Goal: Task Accomplishment & Management: Manage account settings

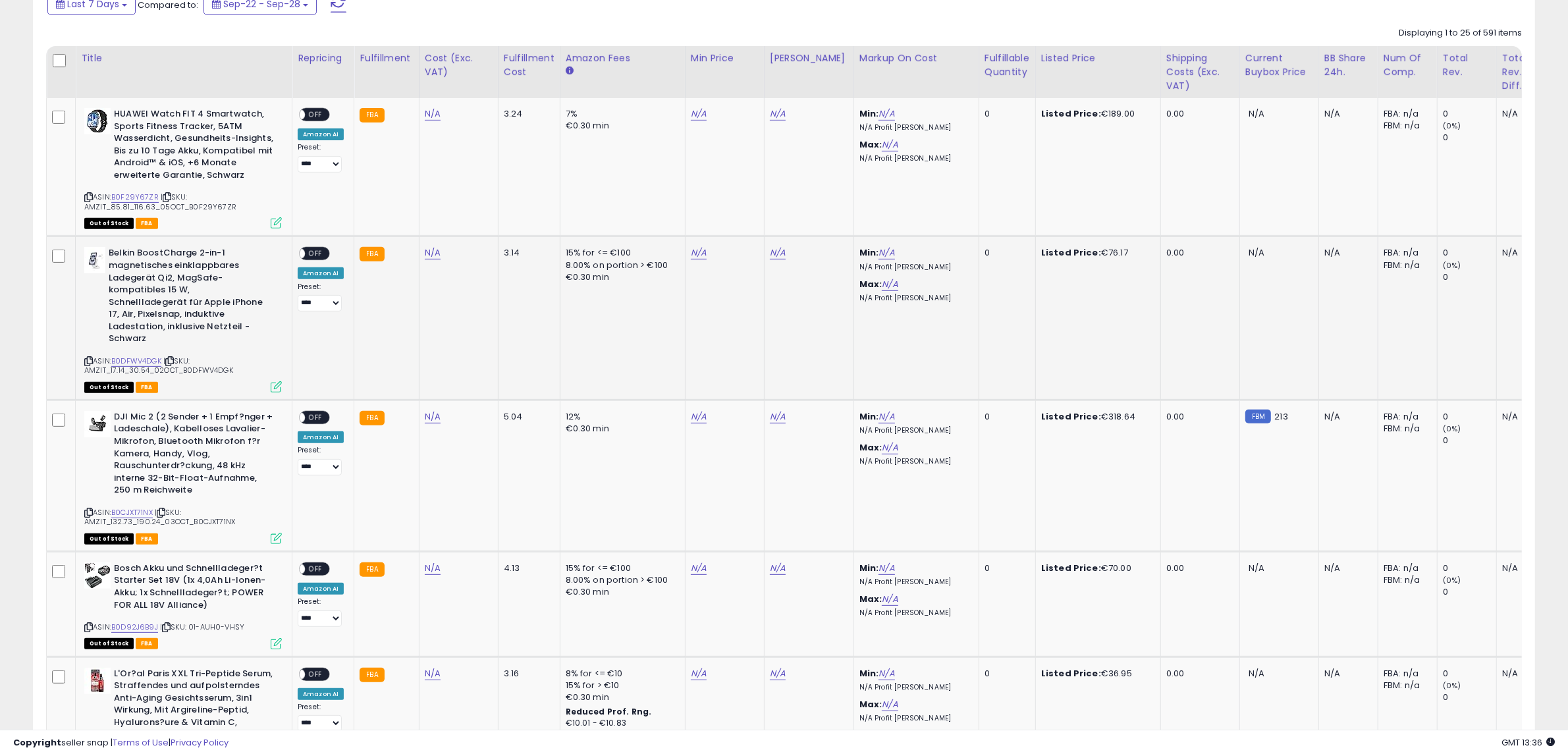
scroll to position [494, 0]
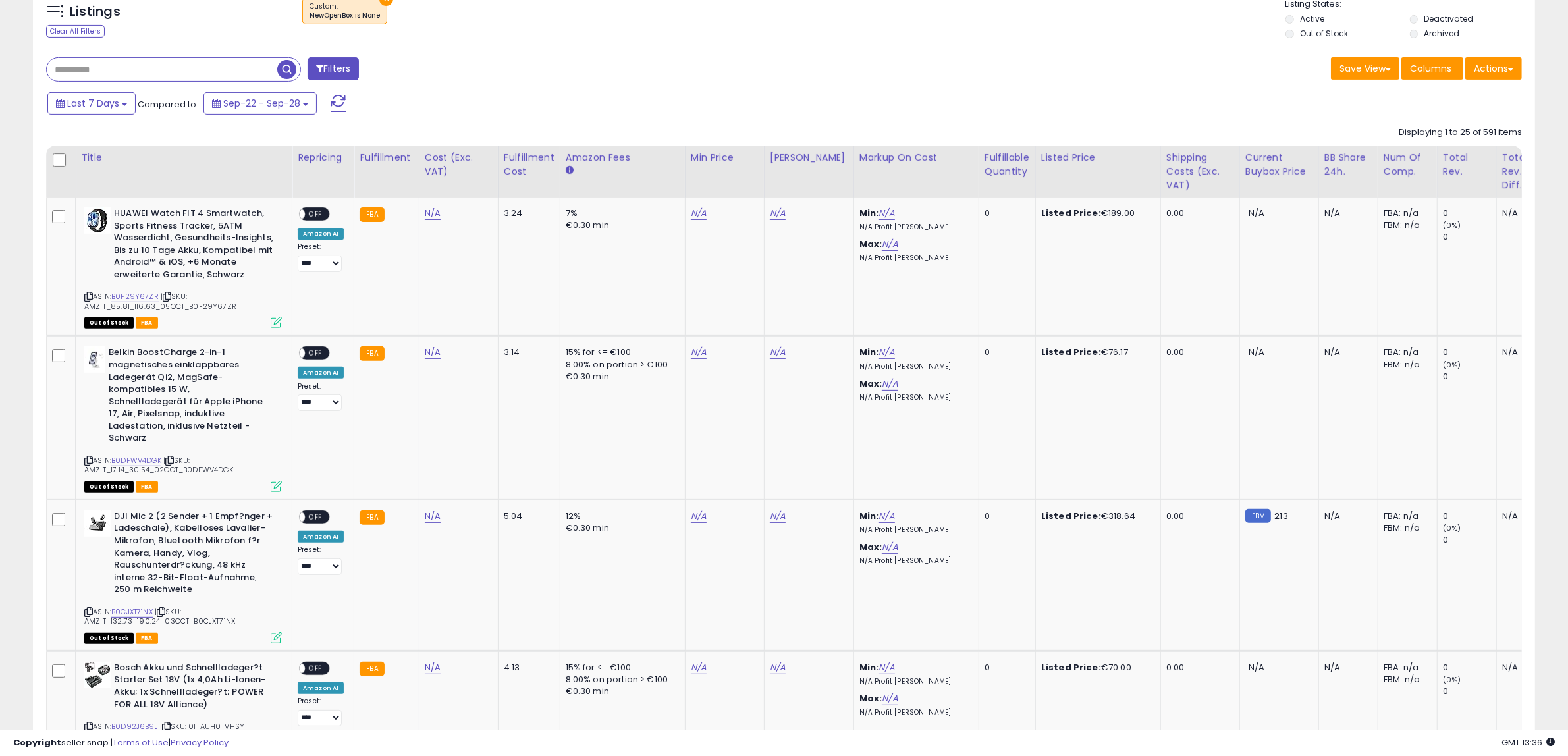
click at [538, 83] on div "Filters" at bounding box center [410, 70] width 748 height 26
click at [650, 105] on div "Last 7 Days Compared to: Sep-22 - Sep-28" at bounding box center [598, 105] width 1107 height 30
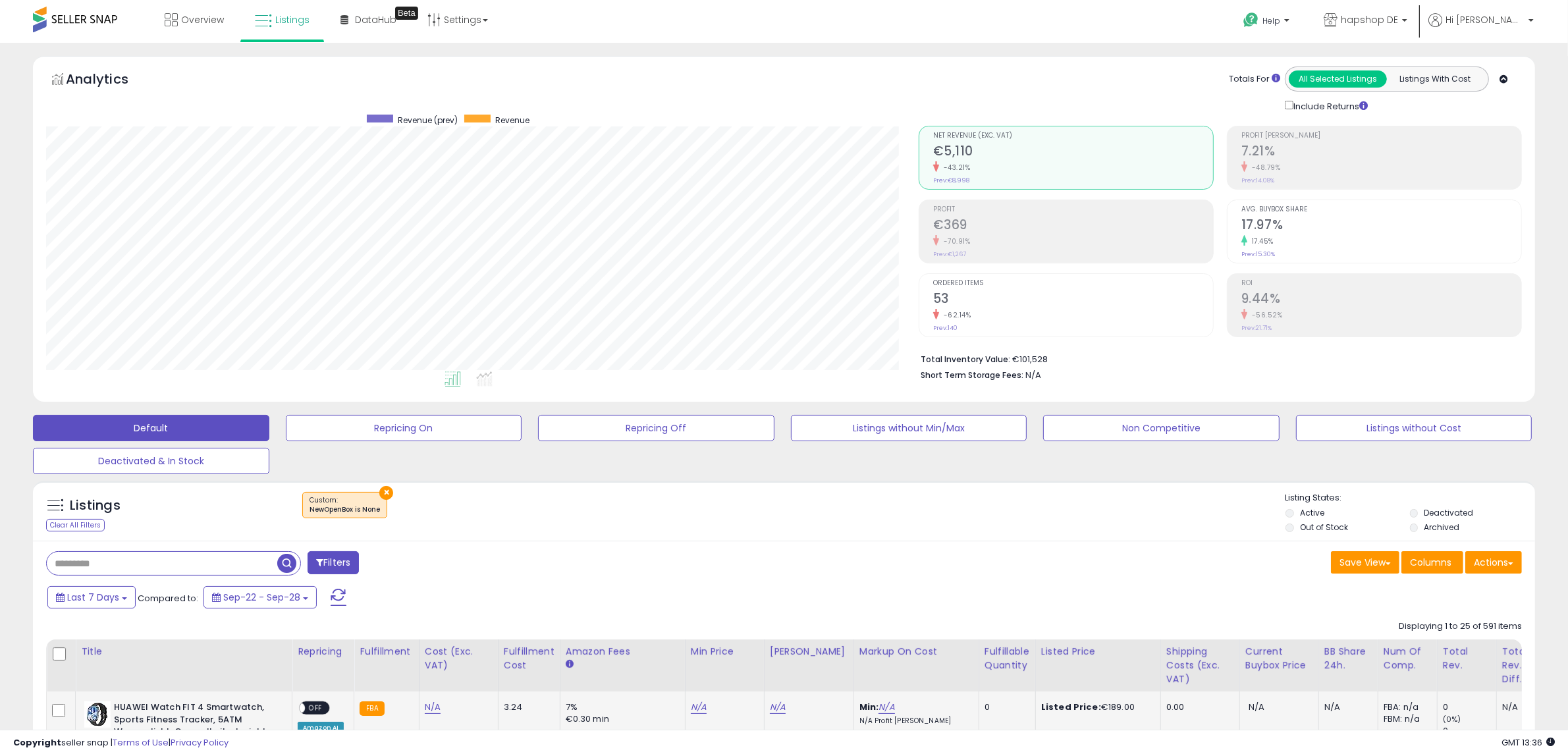
scroll to position [329, 0]
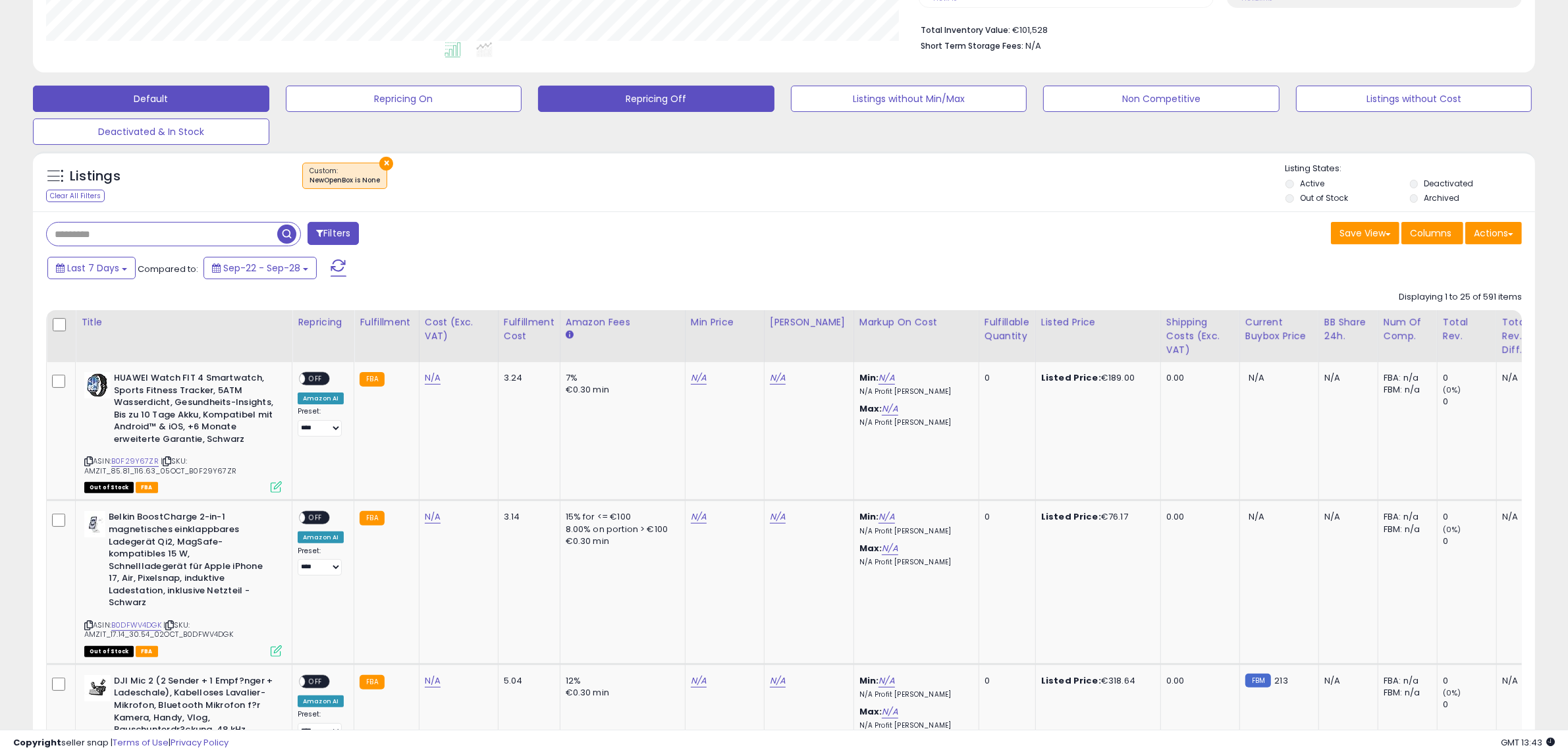
click at [627, 96] on button "Repricing Off" at bounding box center [656, 98] width 236 height 26
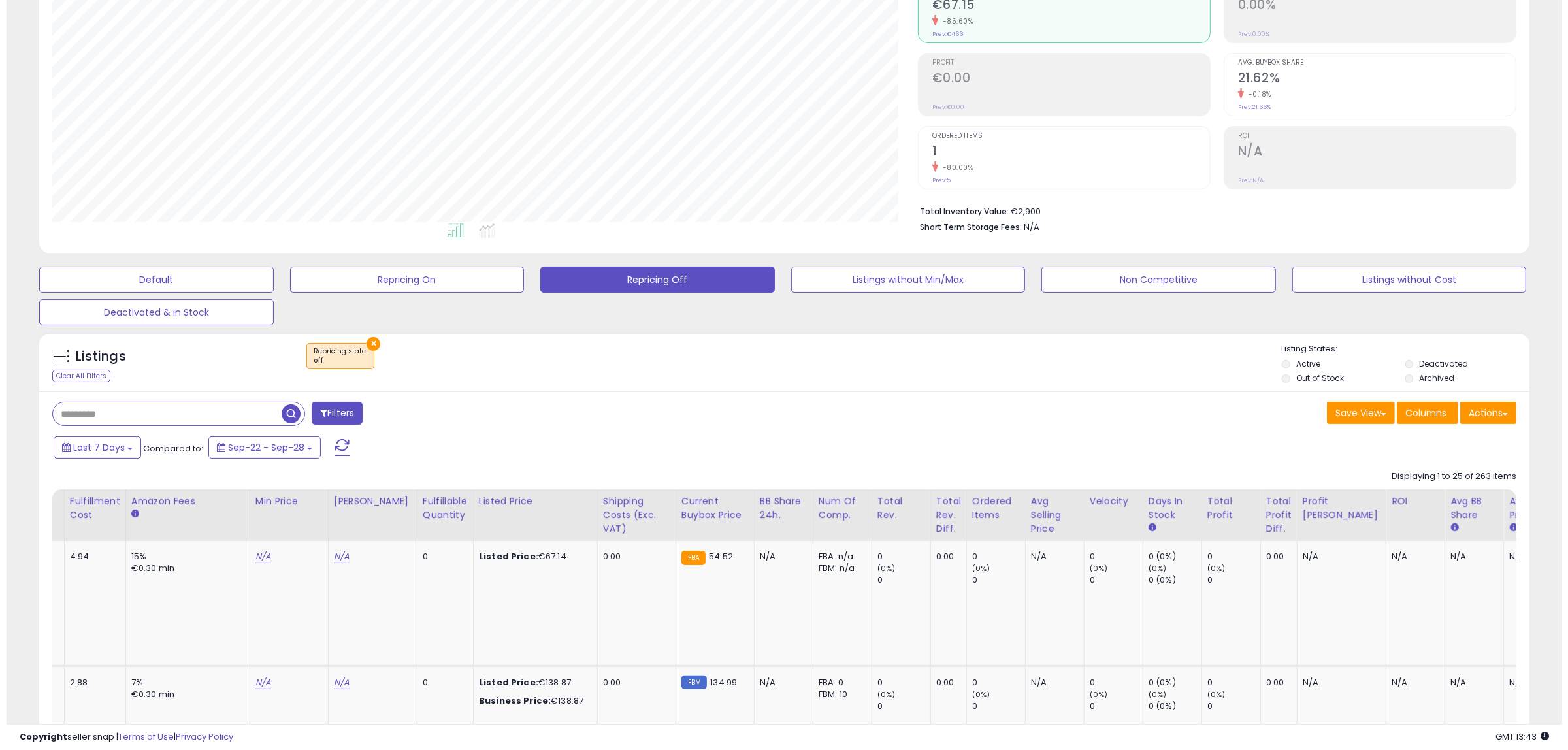
scroll to position [0, 0]
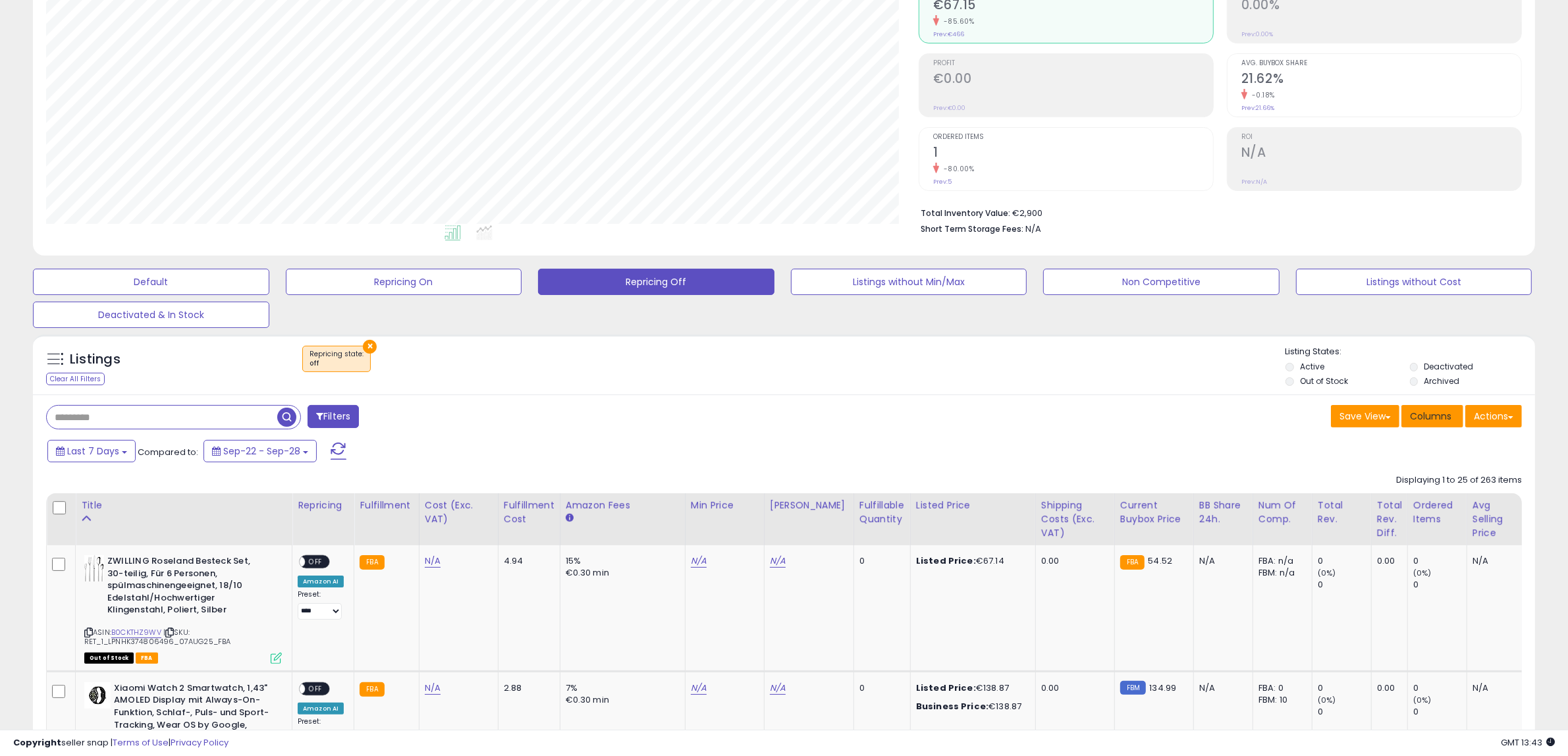
click at [1440, 426] on button "Columns" at bounding box center [1432, 416] width 62 height 22
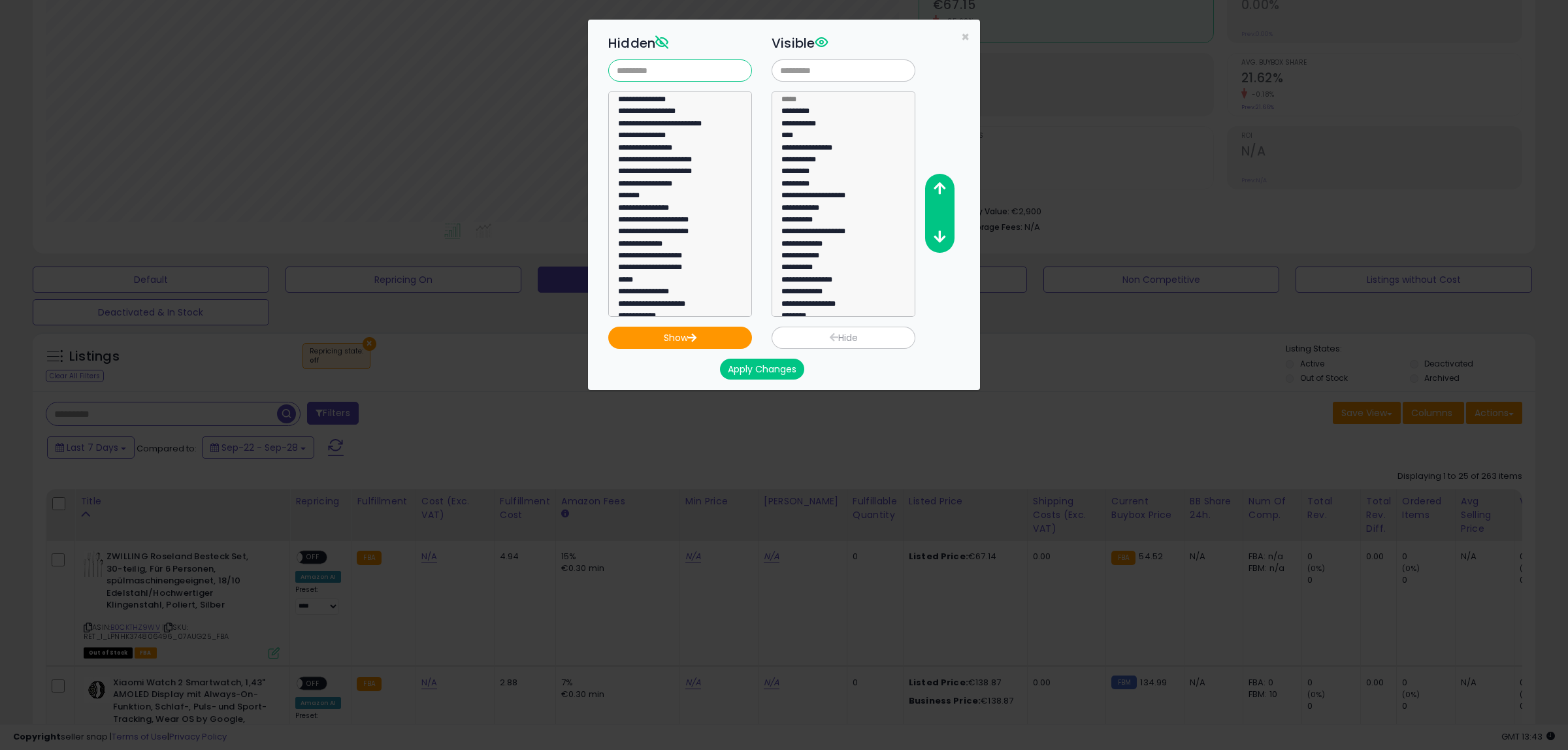
click at [652, 69] on input "text" at bounding box center [680, 70] width 144 height 22
type input "****"
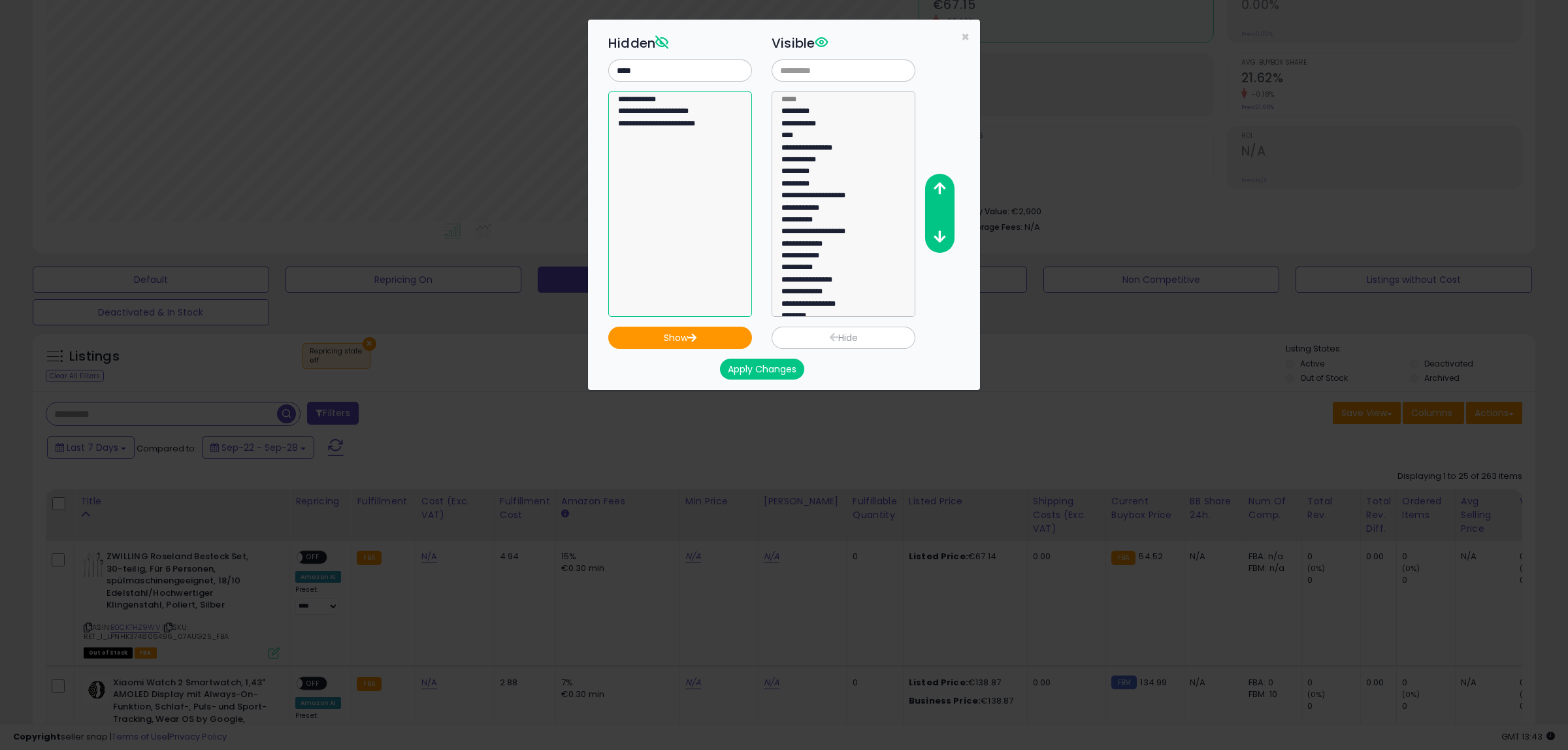
select select "**********"
click at [651, 99] on option "**********" at bounding box center [674, 101] width 115 height 12
click at [660, 340] on button "Show" at bounding box center [680, 337] width 144 height 22
select select
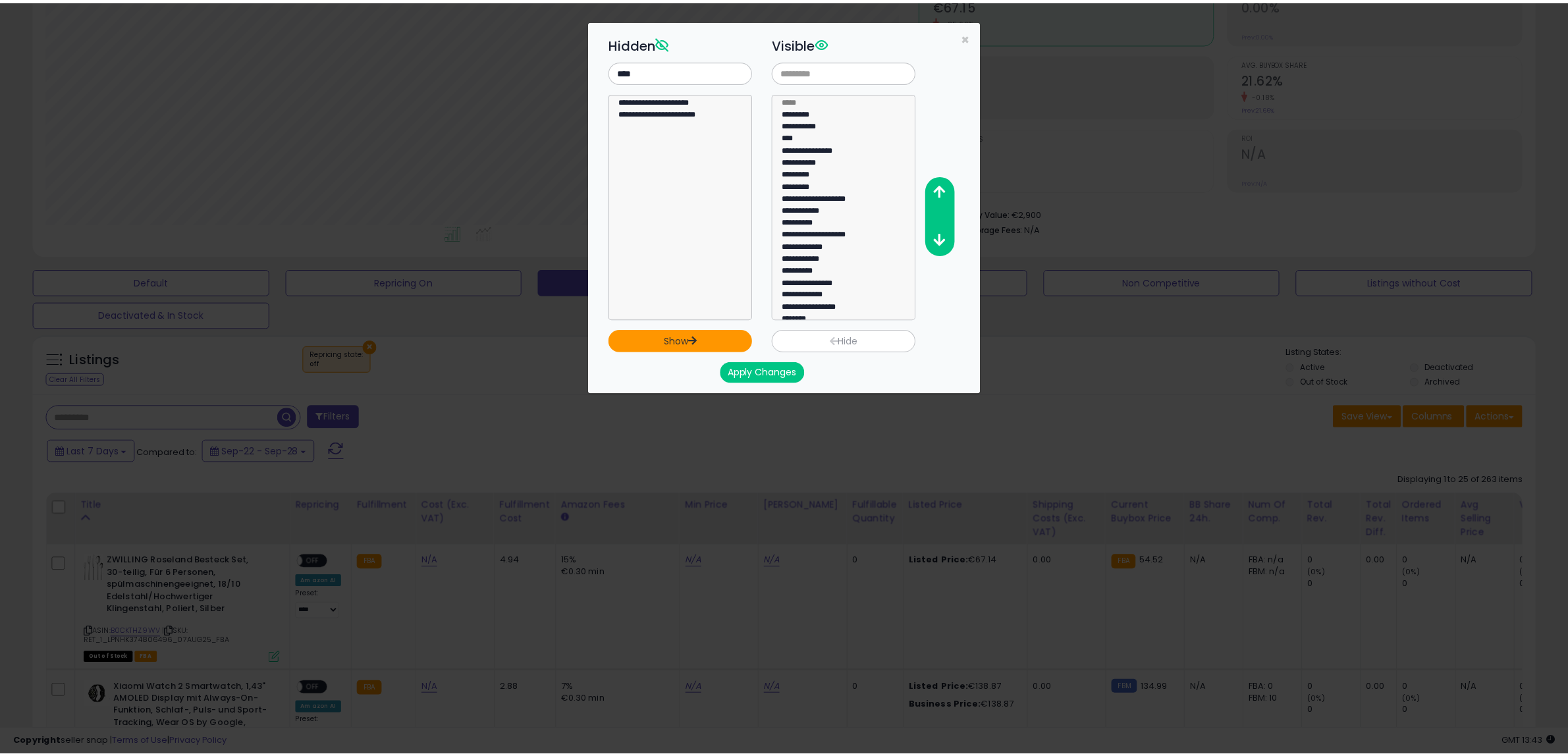
scroll to position [106, 0]
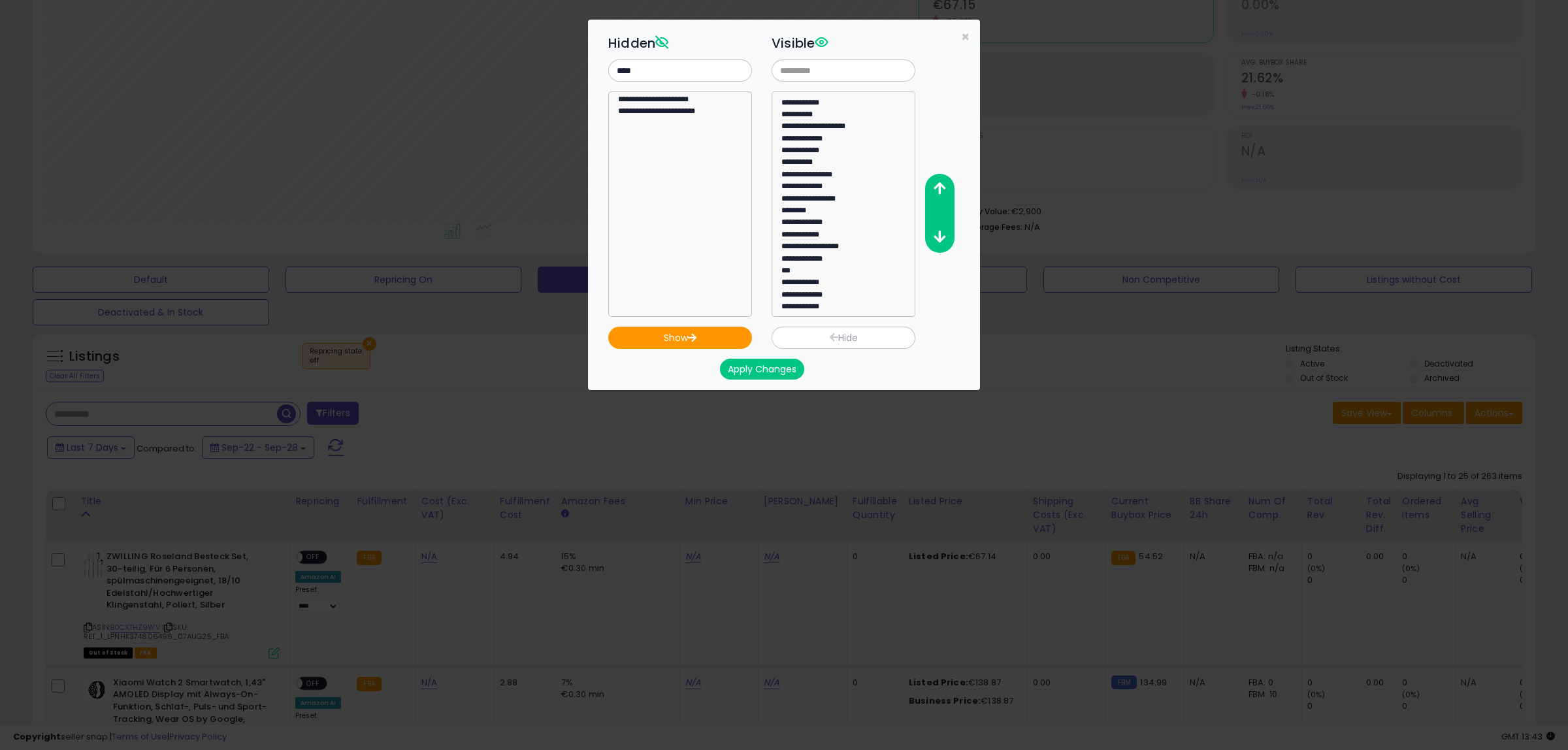
click at [749, 361] on button "Apply Changes" at bounding box center [762, 368] width 85 height 21
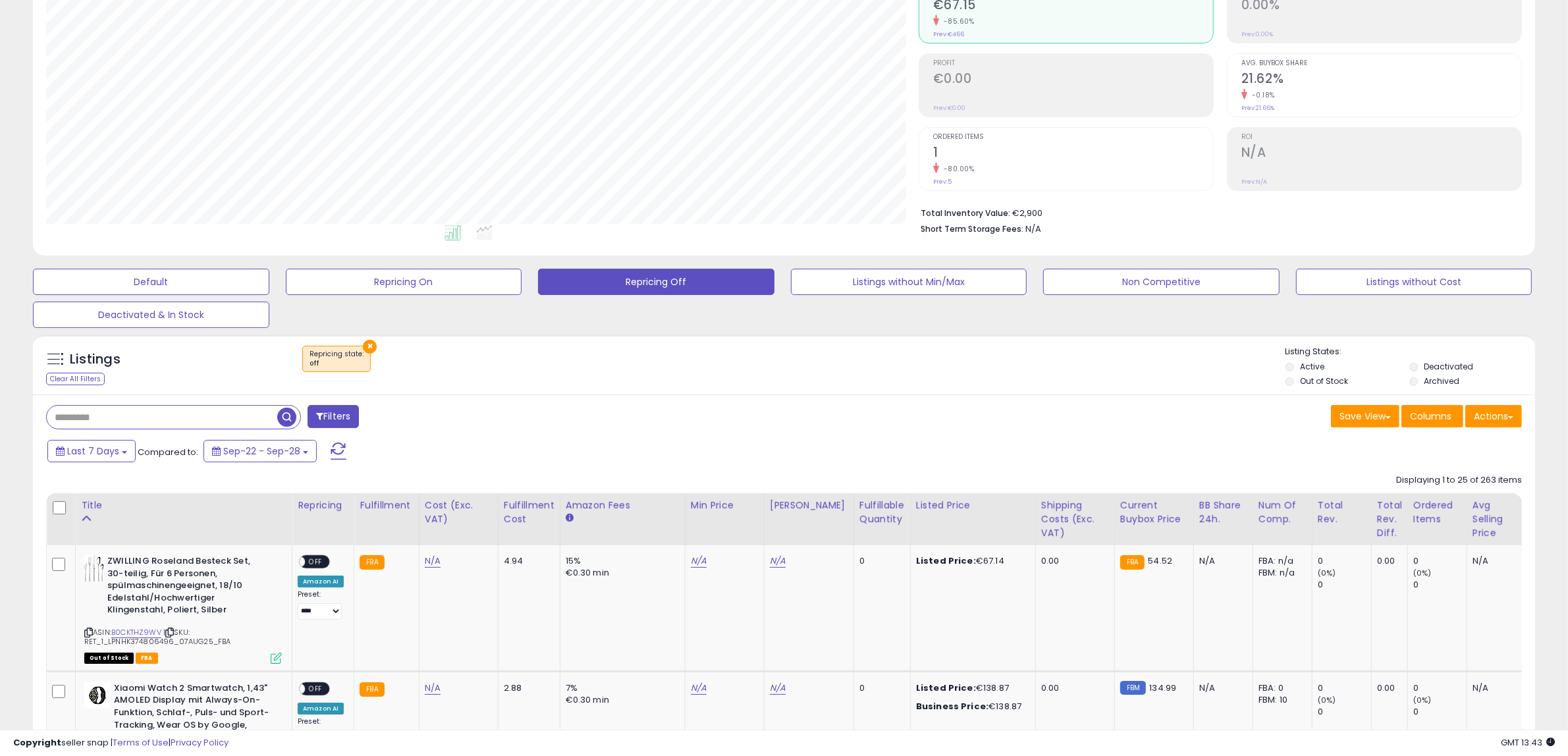
scroll to position [658213, 657725]
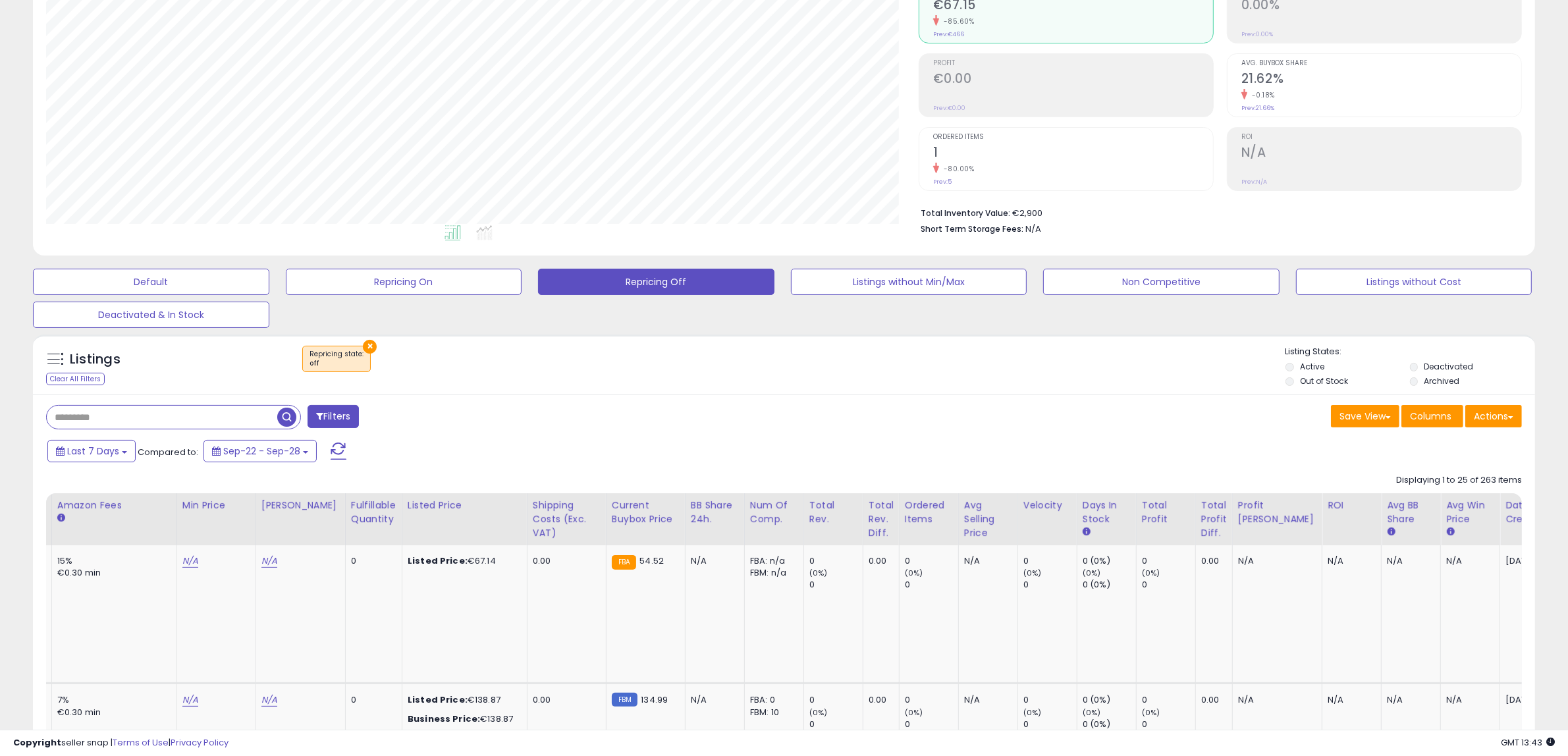
scroll to position [0, 508]
click at [1500, 531] on th "Date Created" at bounding box center [1534, 519] width 68 height 52
click at [1506, 514] on div "Date Created" at bounding box center [1534, 512] width 57 height 28
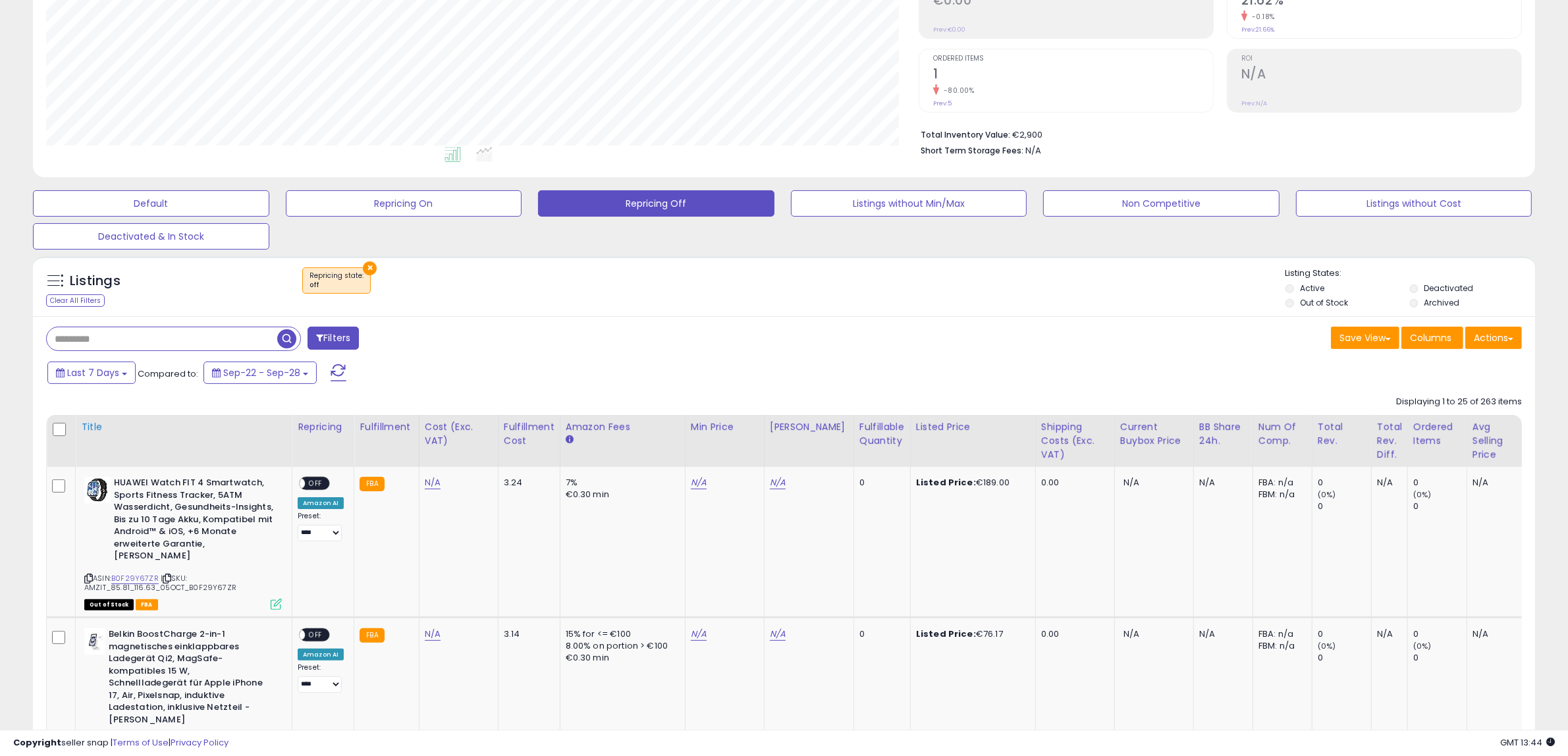
scroll to position [228, 0]
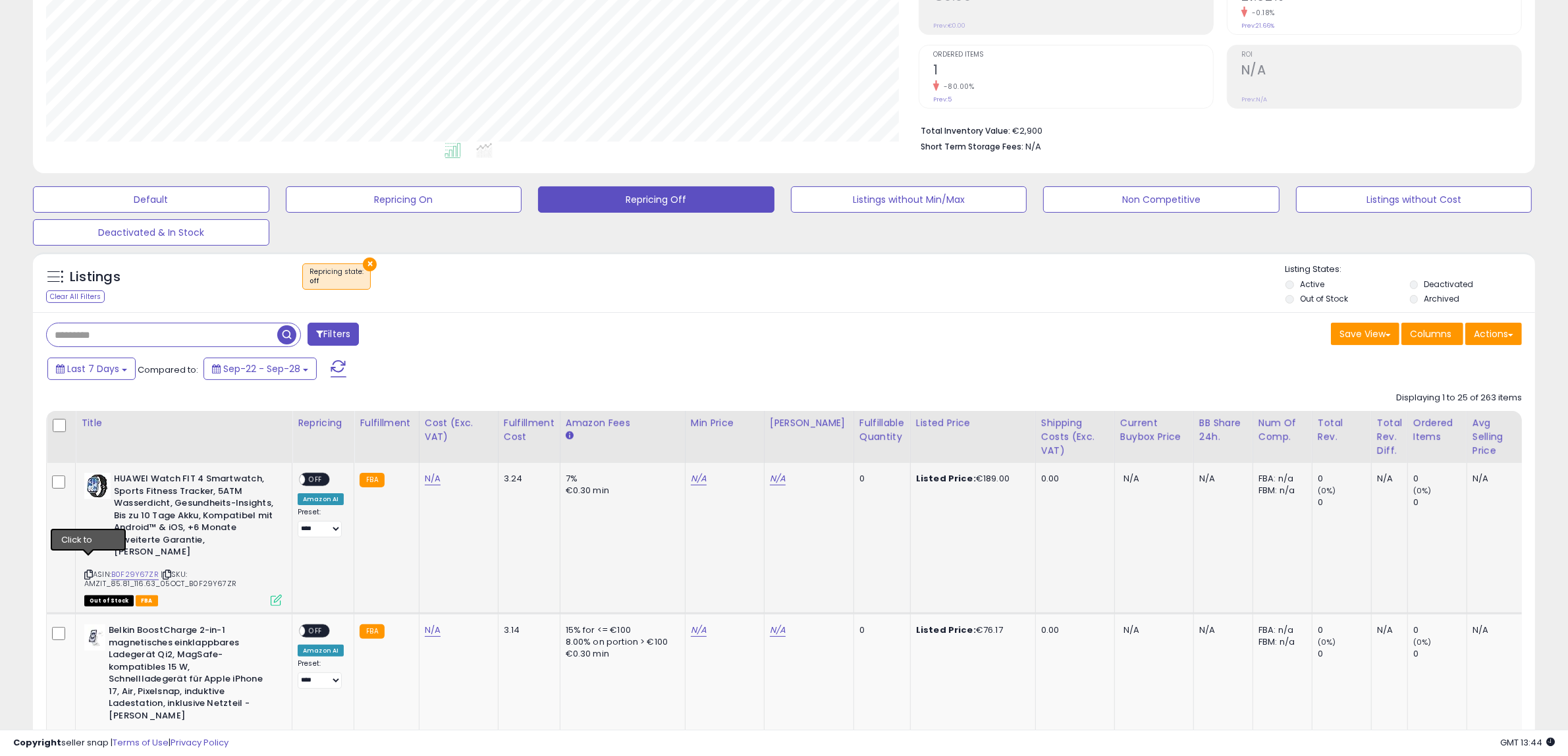
click at [86, 571] on icon at bounding box center [89, 574] width 9 height 7
click at [428, 476] on link "N/A" at bounding box center [433, 479] width 16 height 13
type input "*****"
click button "submit" at bounding box center [465, 444] width 22 height 19
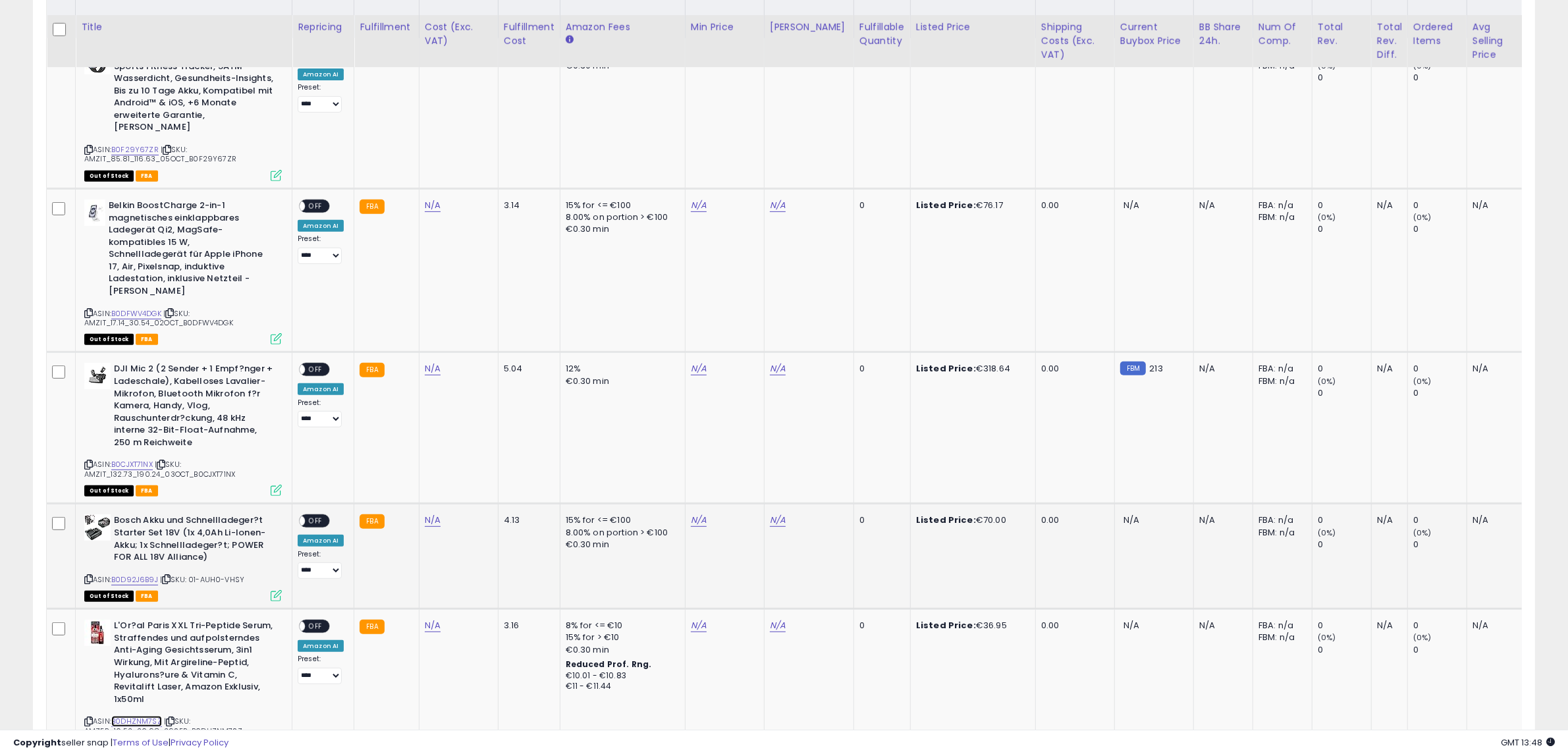
scroll to position [640, 0]
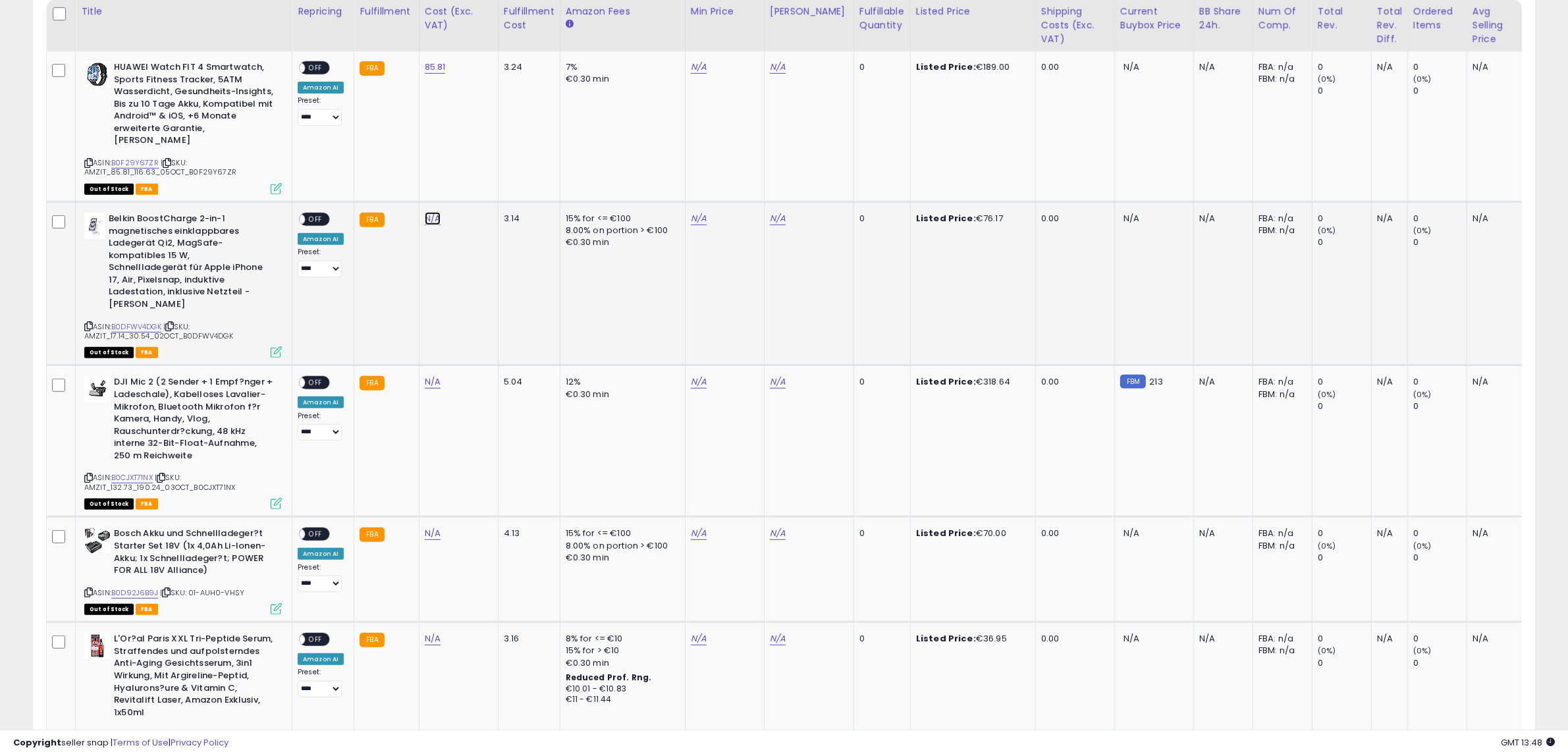
click at [428, 212] on link "N/A" at bounding box center [433, 219] width 16 height 13
type input "*****"
click button "submit" at bounding box center [463, 171] width 22 height 19
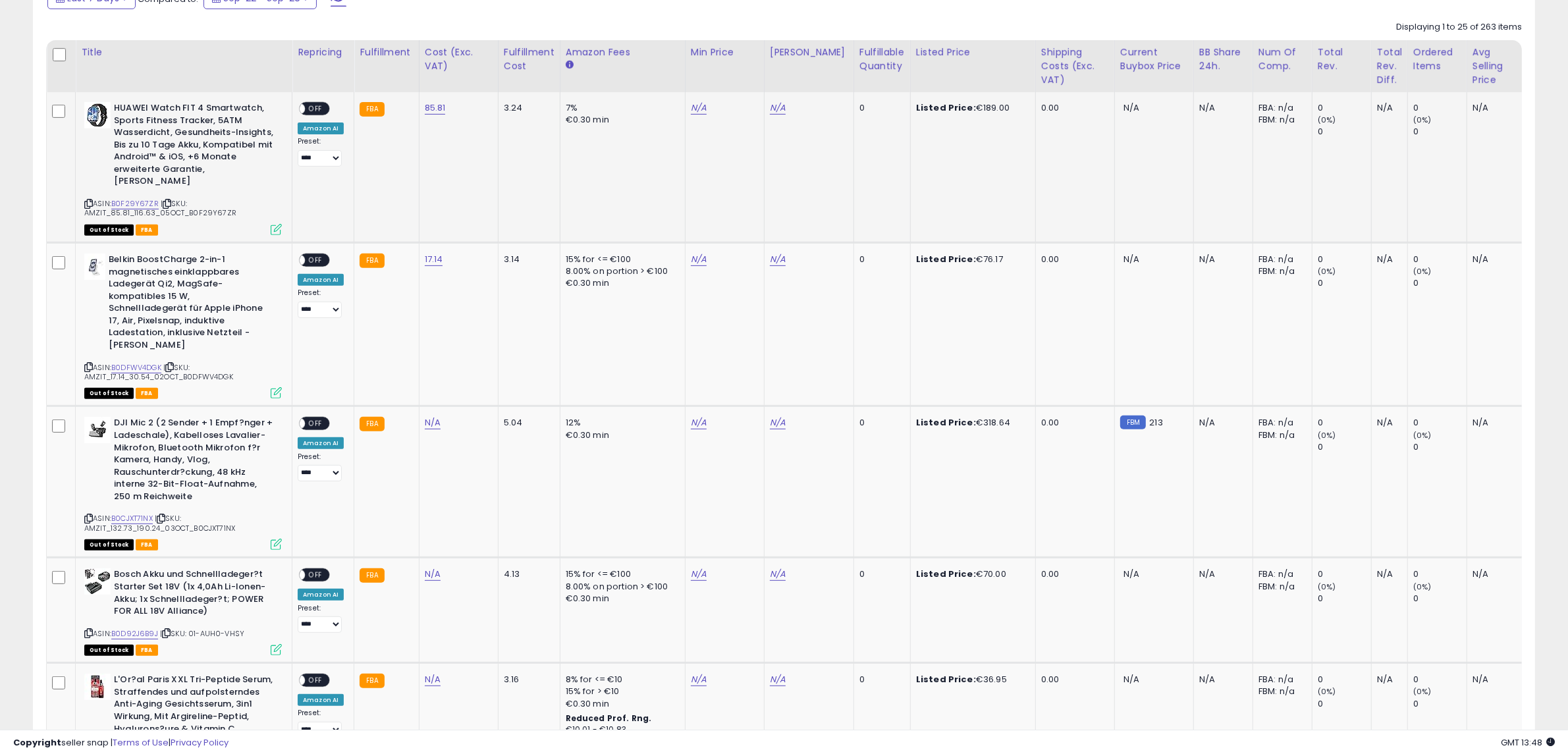
scroll to position [558, 0]
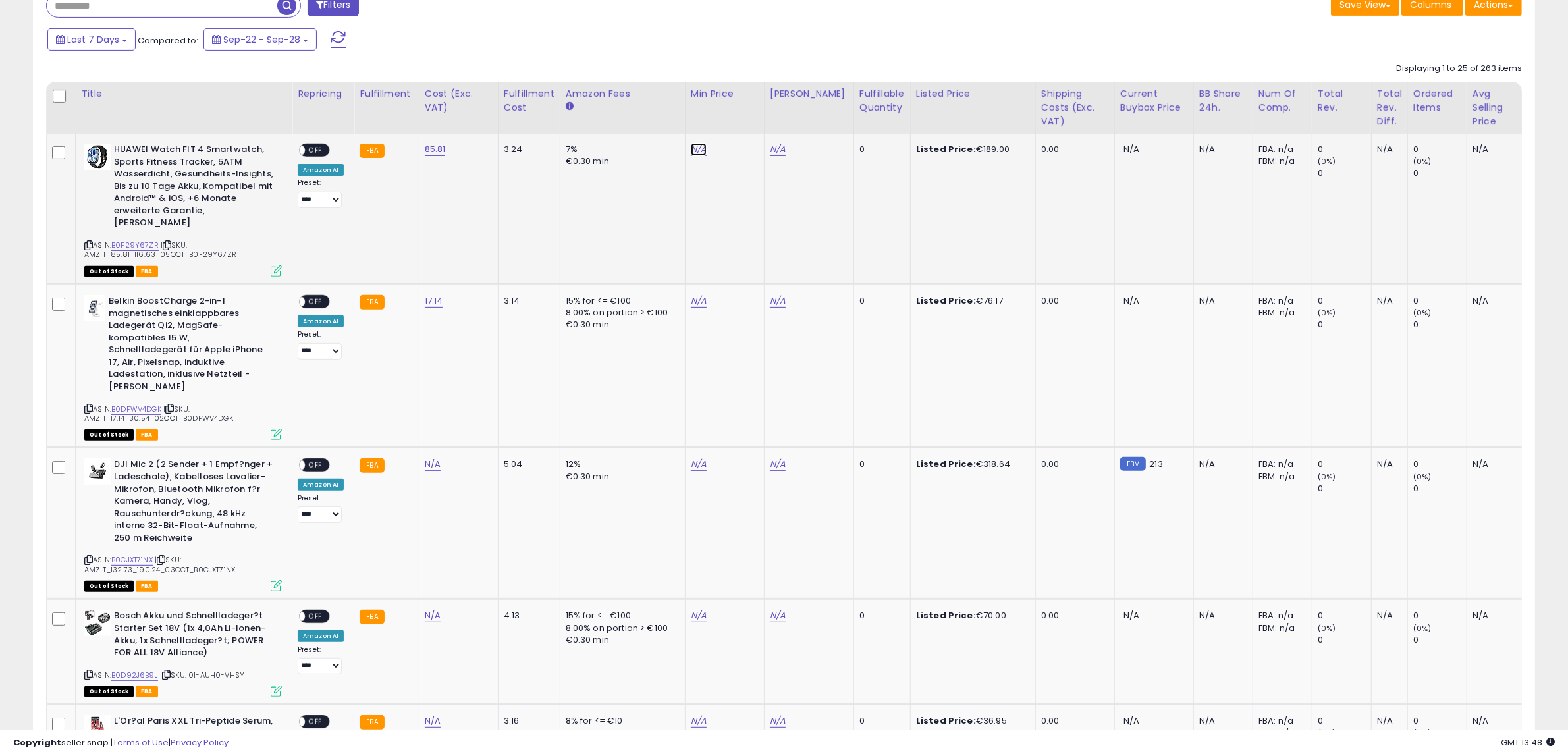
click at [694, 152] on link "N/A" at bounding box center [699, 150] width 16 height 13
type input "******"
click button "submit" at bounding box center [729, 115] width 22 height 19
click at [775, 146] on link "N/A" at bounding box center [778, 150] width 16 height 13
type input "***"
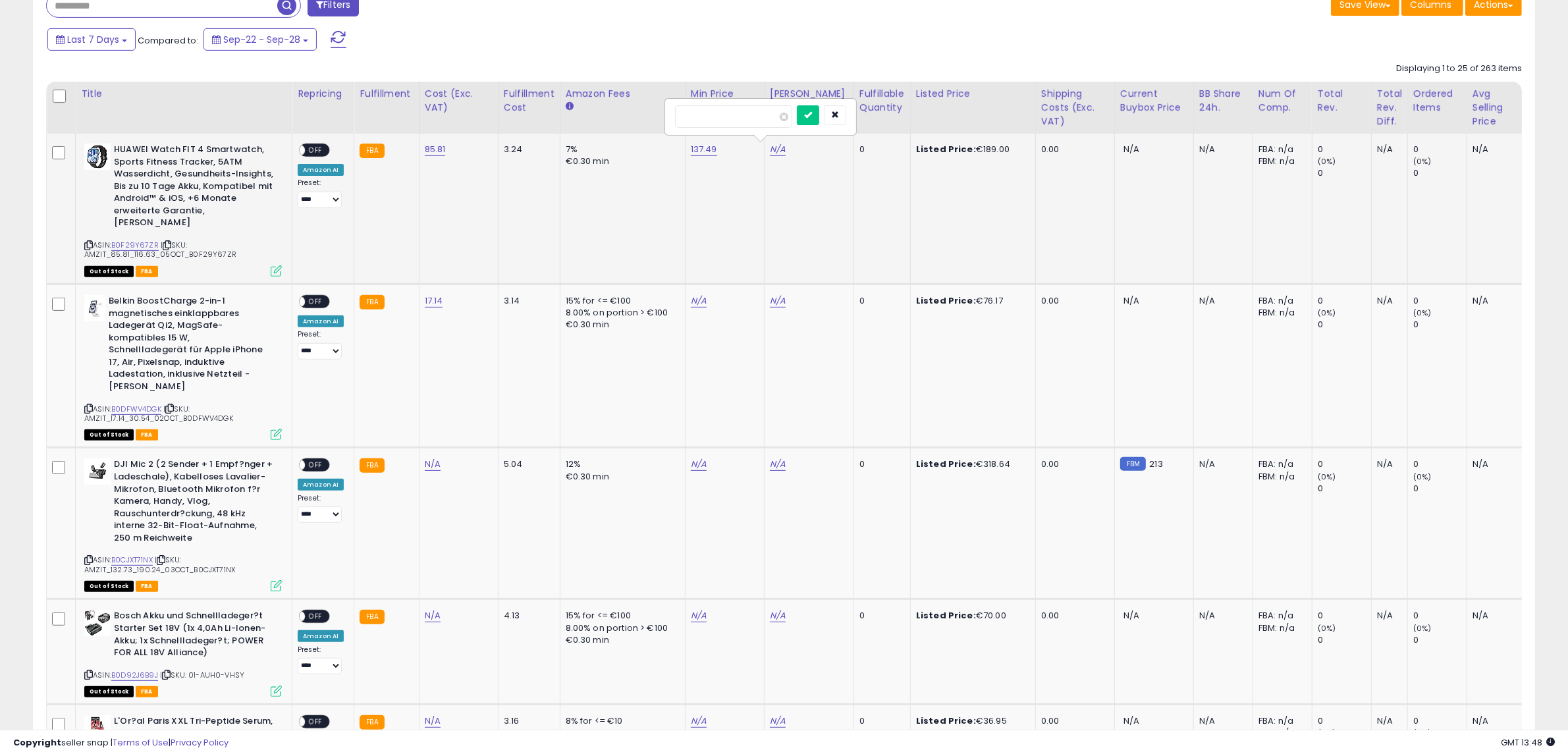
click button "submit" at bounding box center [808, 115] width 22 height 19
click at [691, 294] on link "N/A" at bounding box center [699, 301] width 16 height 13
type input "*****"
click button "submit" at bounding box center [729, 254] width 22 height 19
click at [770, 294] on link "N/A" at bounding box center [778, 301] width 16 height 13
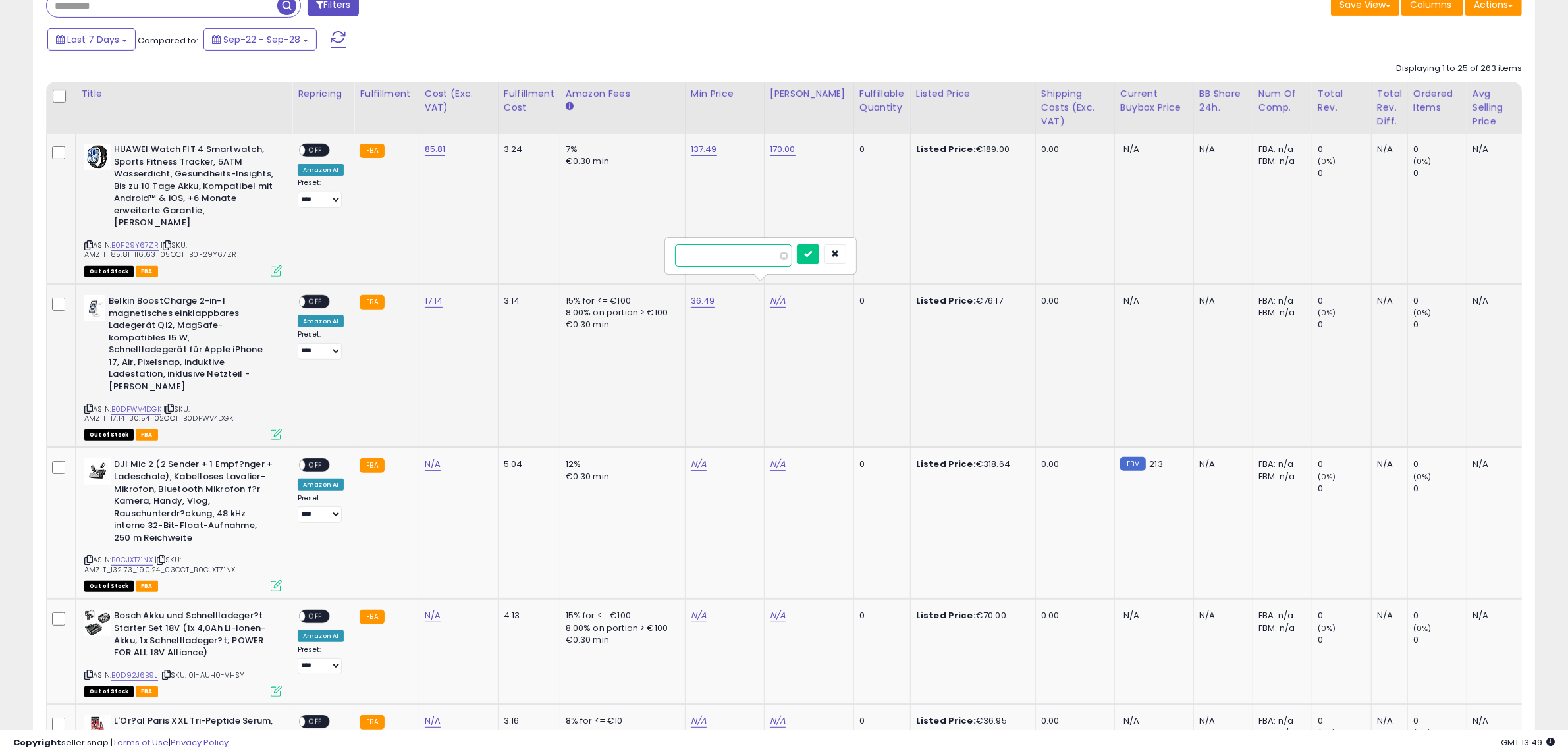
click at [712, 248] on input "number" at bounding box center [733, 255] width 118 height 22
type input "**"
click button "submit" at bounding box center [808, 254] width 22 height 19
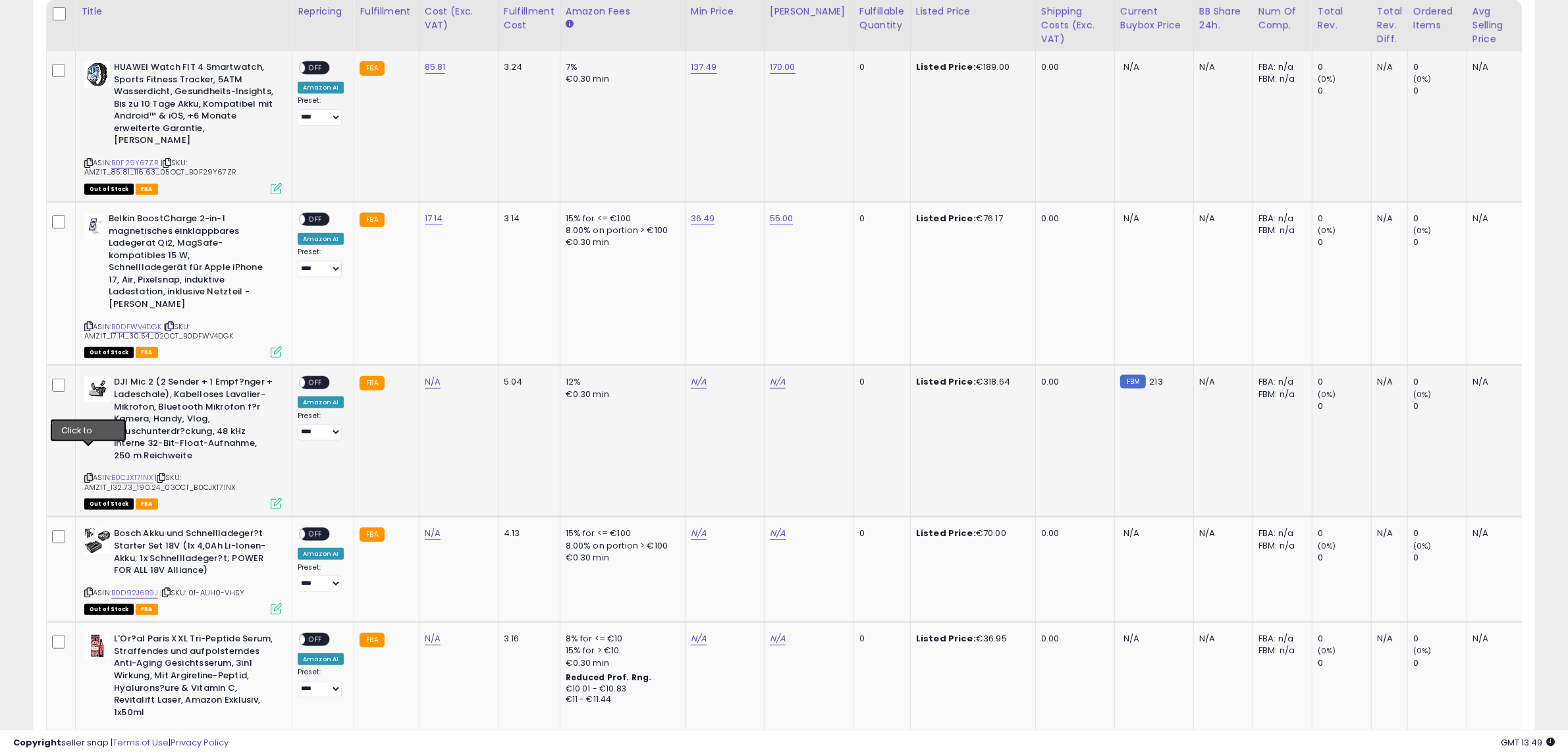
click at [87, 474] on icon at bounding box center [89, 477] width 9 height 7
click at [430, 375] on link "N/A" at bounding box center [433, 382] width 16 height 13
drag, startPoint x: 86, startPoint y: 448, endPoint x: 5, endPoint y: 393, distance: 97.9
click at [85, 474] on icon at bounding box center [89, 477] width 9 height 7
click at [366, 327] on input "number" at bounding box center [389, 324] width 118 height 22
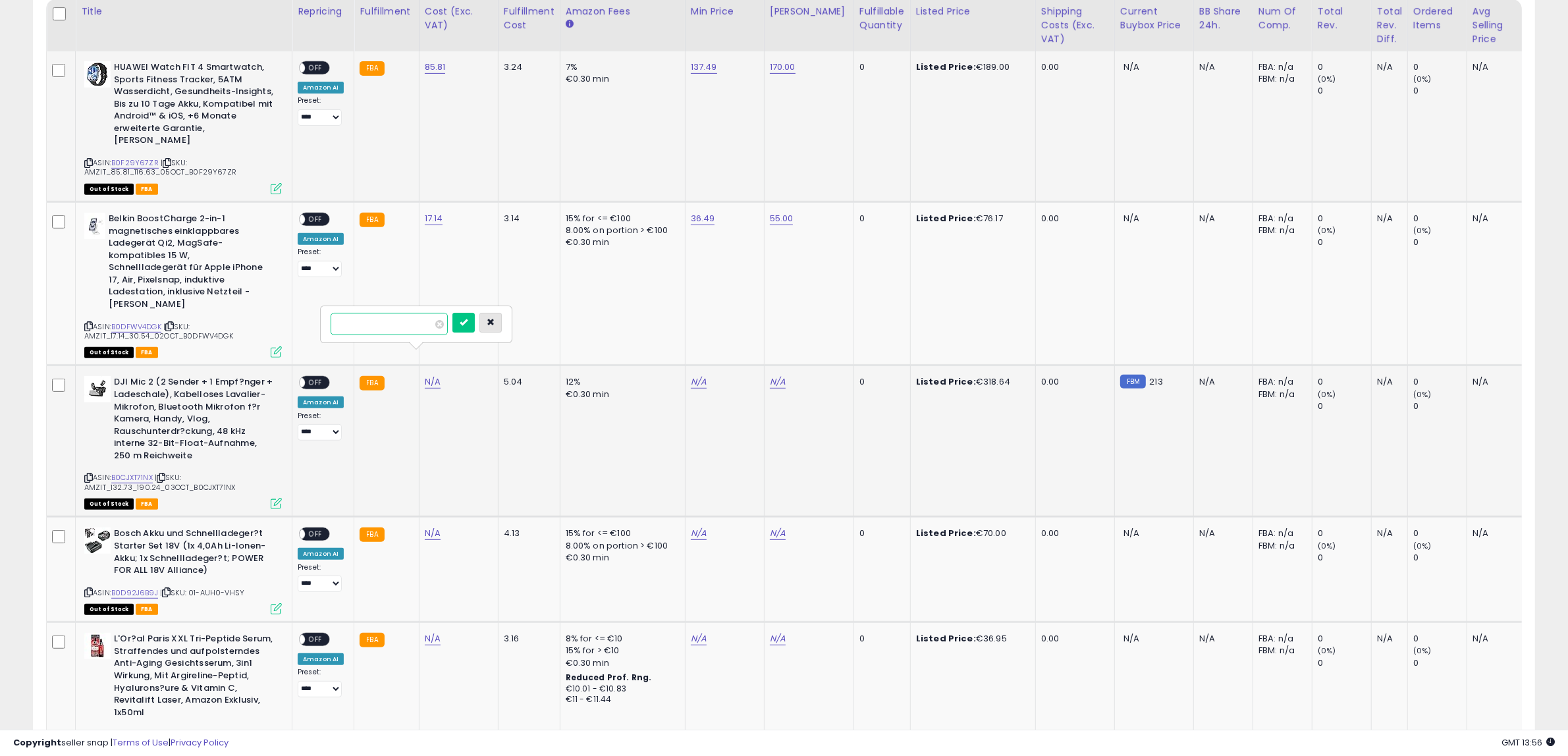
paste input "******"
type input "******"
click at [467, 320] on icon "submit" at bounding box center [464, 322] width 8 height 8
click at [685, 365] on td "N/A" at bounding box center [725, 441] width 79 height 152
click at [691, 375] on link "N/A" at bounding box center [699, 382] width 16 height 13
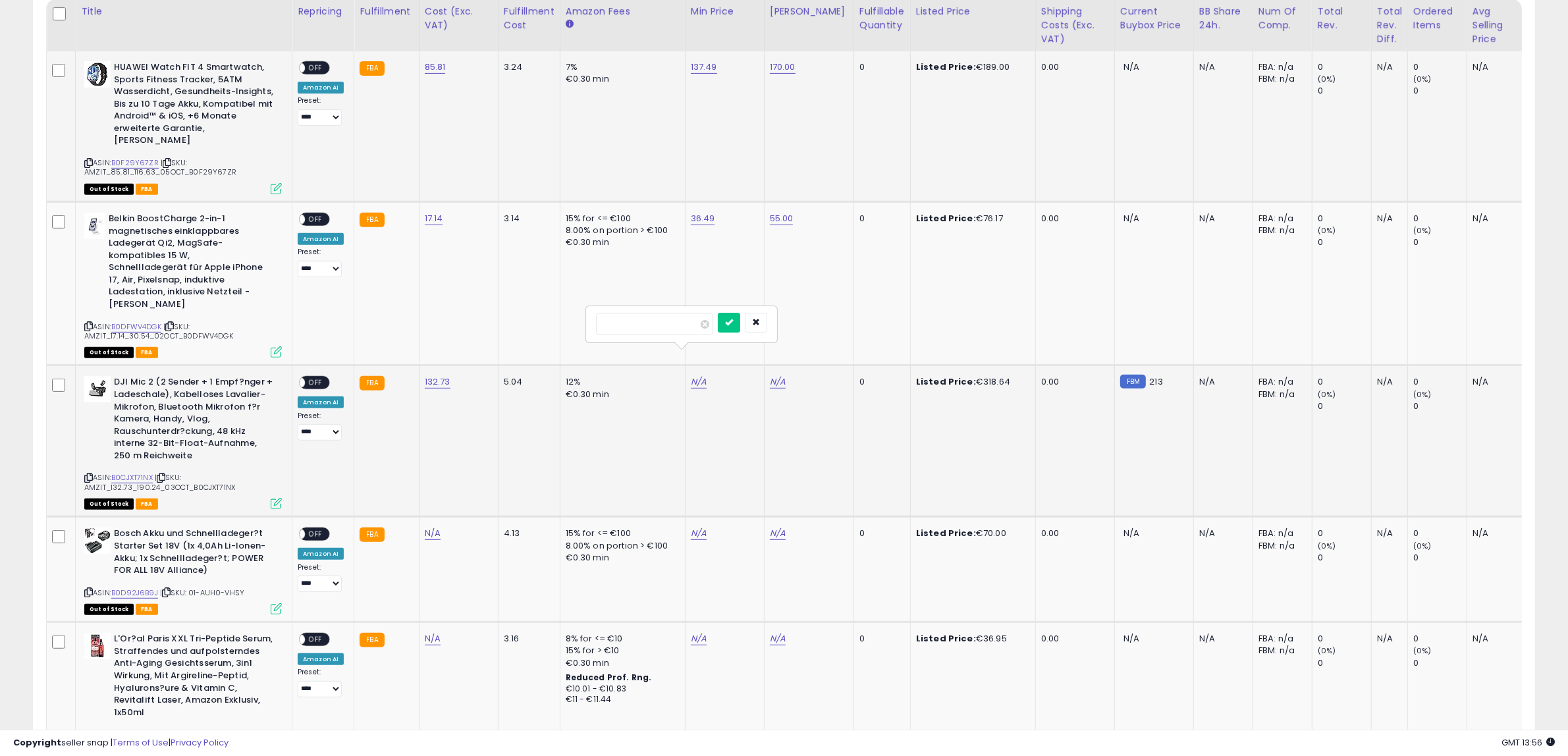
type input "***"
click button "submit" at bounding box center [729, 322] width 22 height 19
click at [770, 375] on link "N/A" at bounding box center [778, 382] width 16 height 13
type input "***"
click button "submit" at bounding box center [808, 322] width 22 height 19
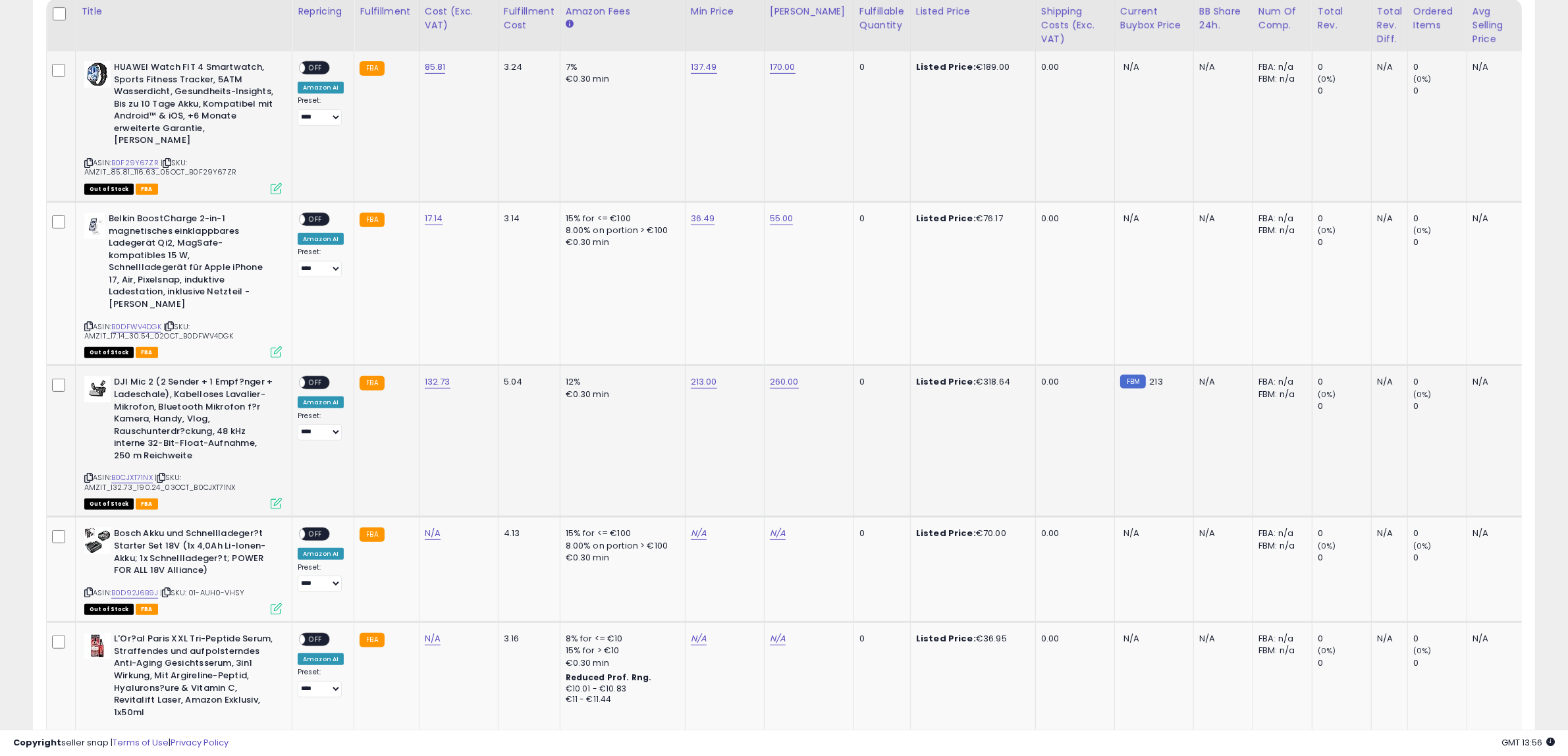
click at [308, 377] on span "OFF" at bounding box center [315, 383] width 21 height 11
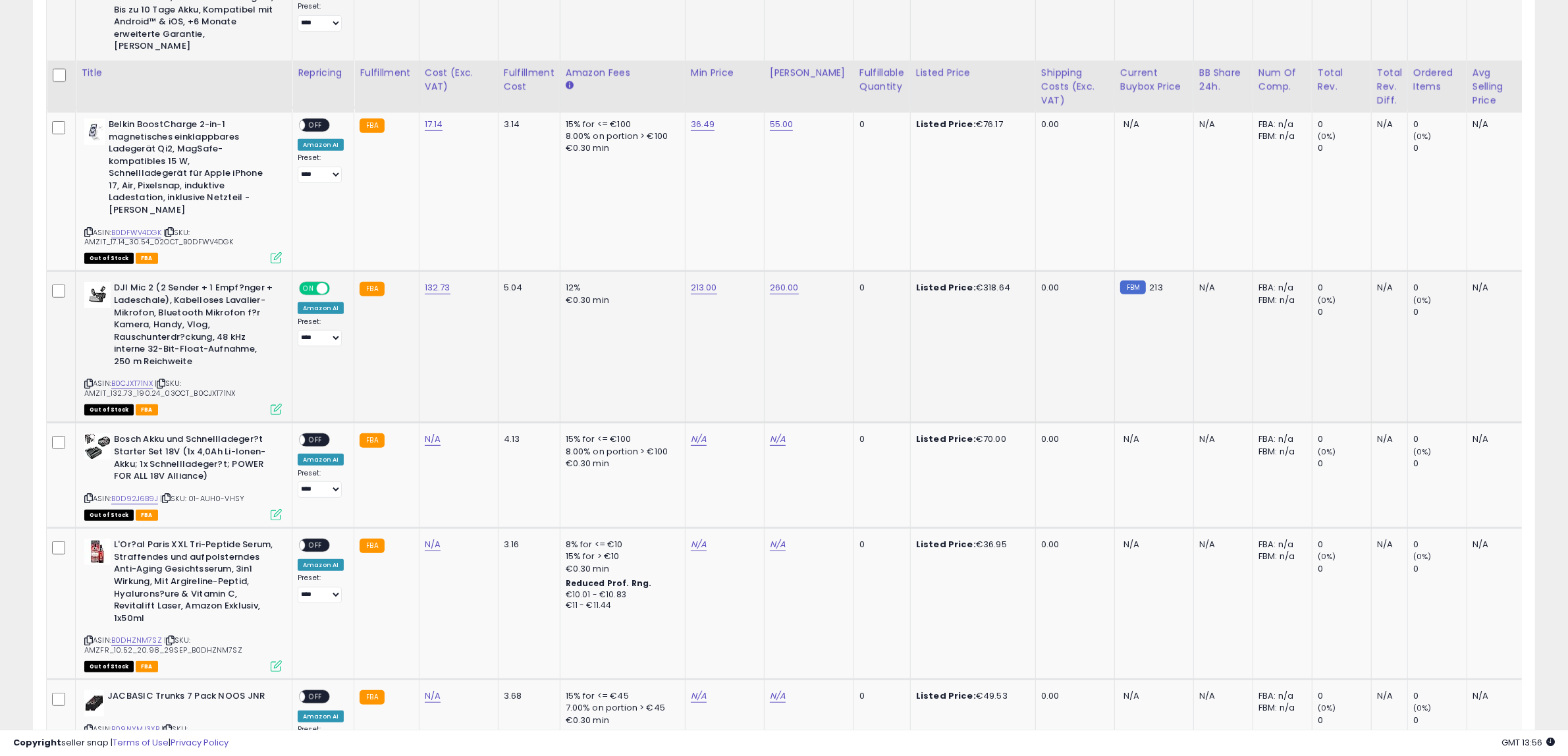
scroll to position [804, 0]
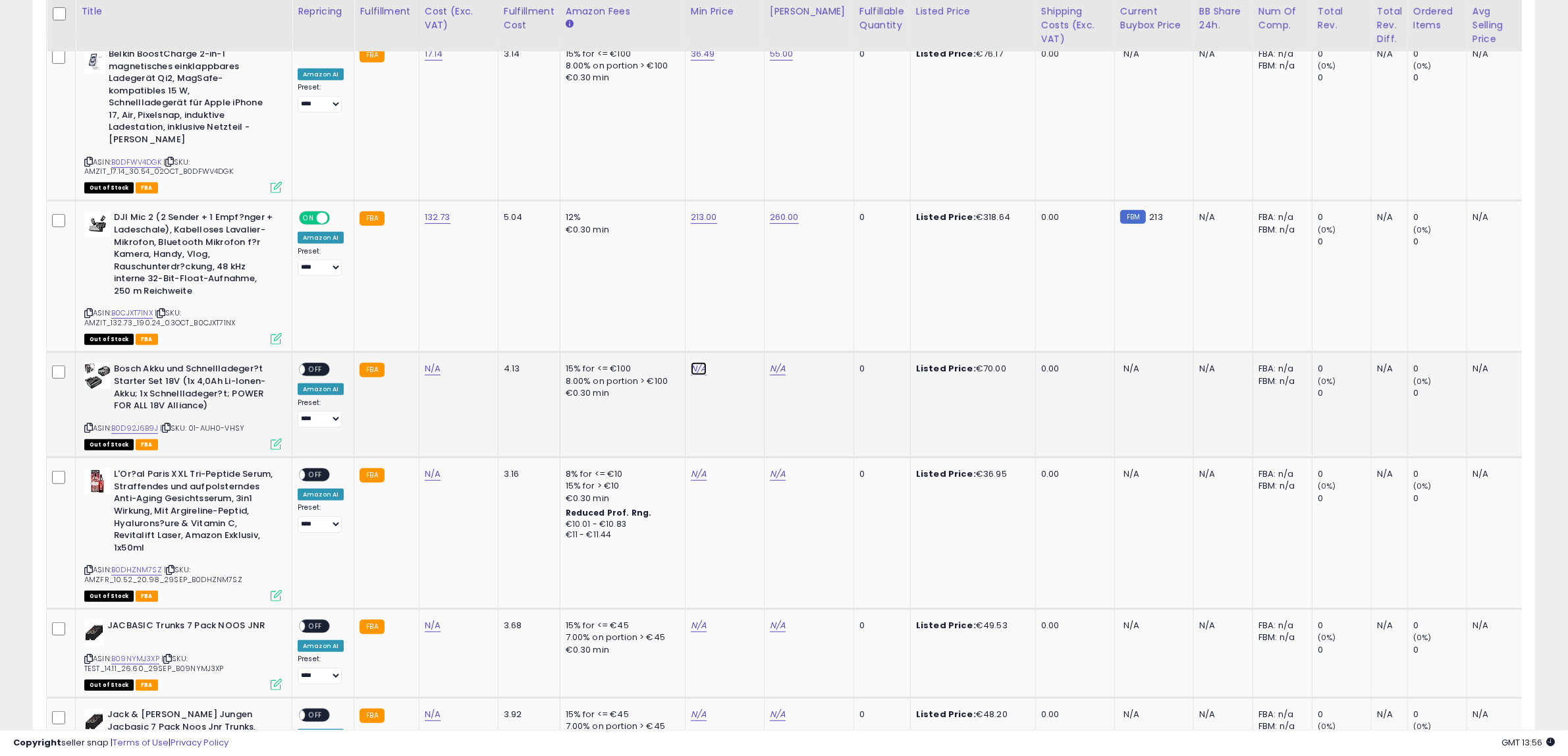
click at [691, 362] on link "N/A" at bounding box center [699, 369] width 16 height 13
type input "*"
type input "*****"
click button "submit" at bounding box center [729, 308] width 22 height 19
click at [431, 362] on link "N/A" at bounding box center [433, 369] width 16 height 13
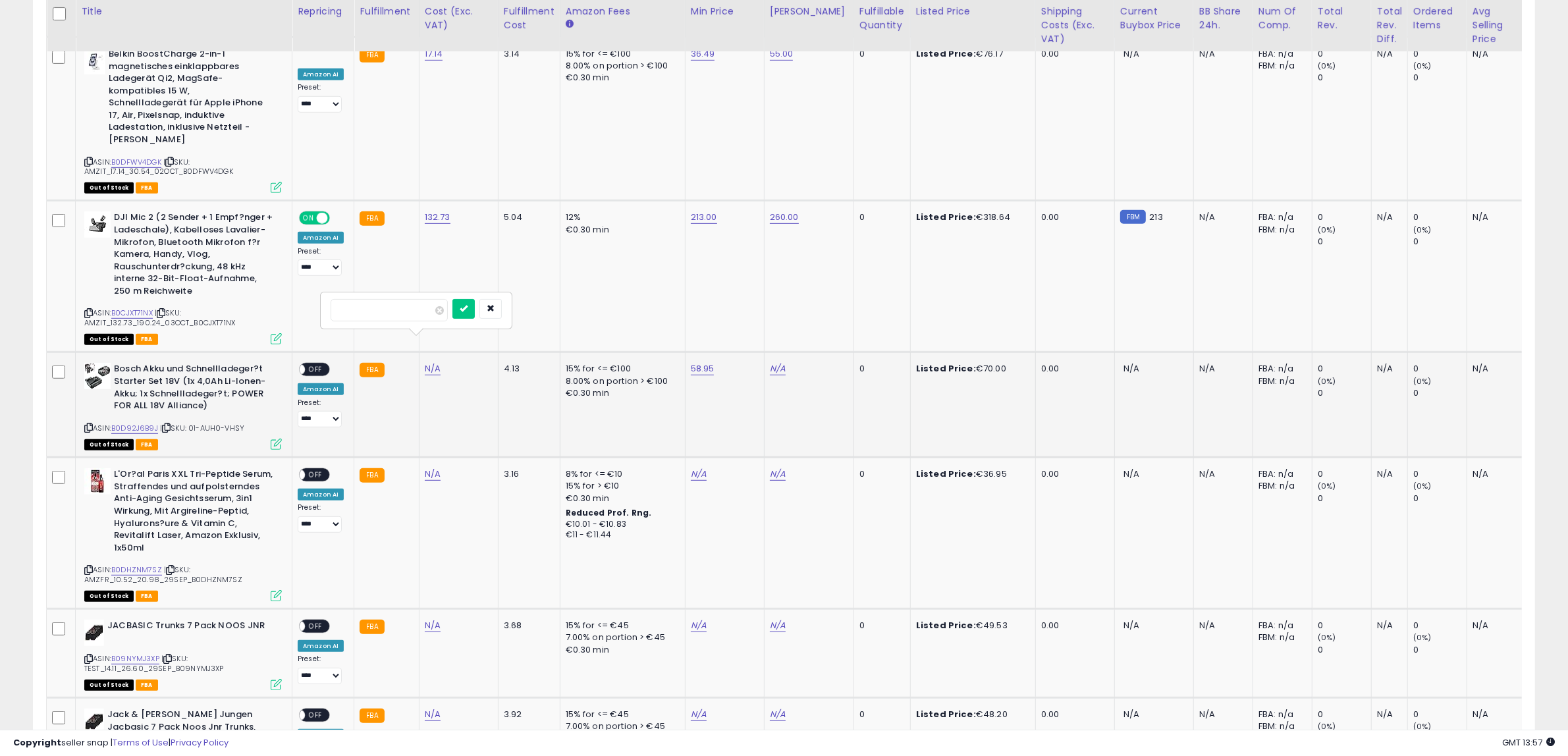
type input "****"
click button "submit" at bounding box center [463, 308] width 22 height 19
click at [775, 362] on link "N/A" at bounding box center [778, 369] width 16 height 13
type input "**"
click button "submit" at bounding box center [808, 308] width 22 height 19
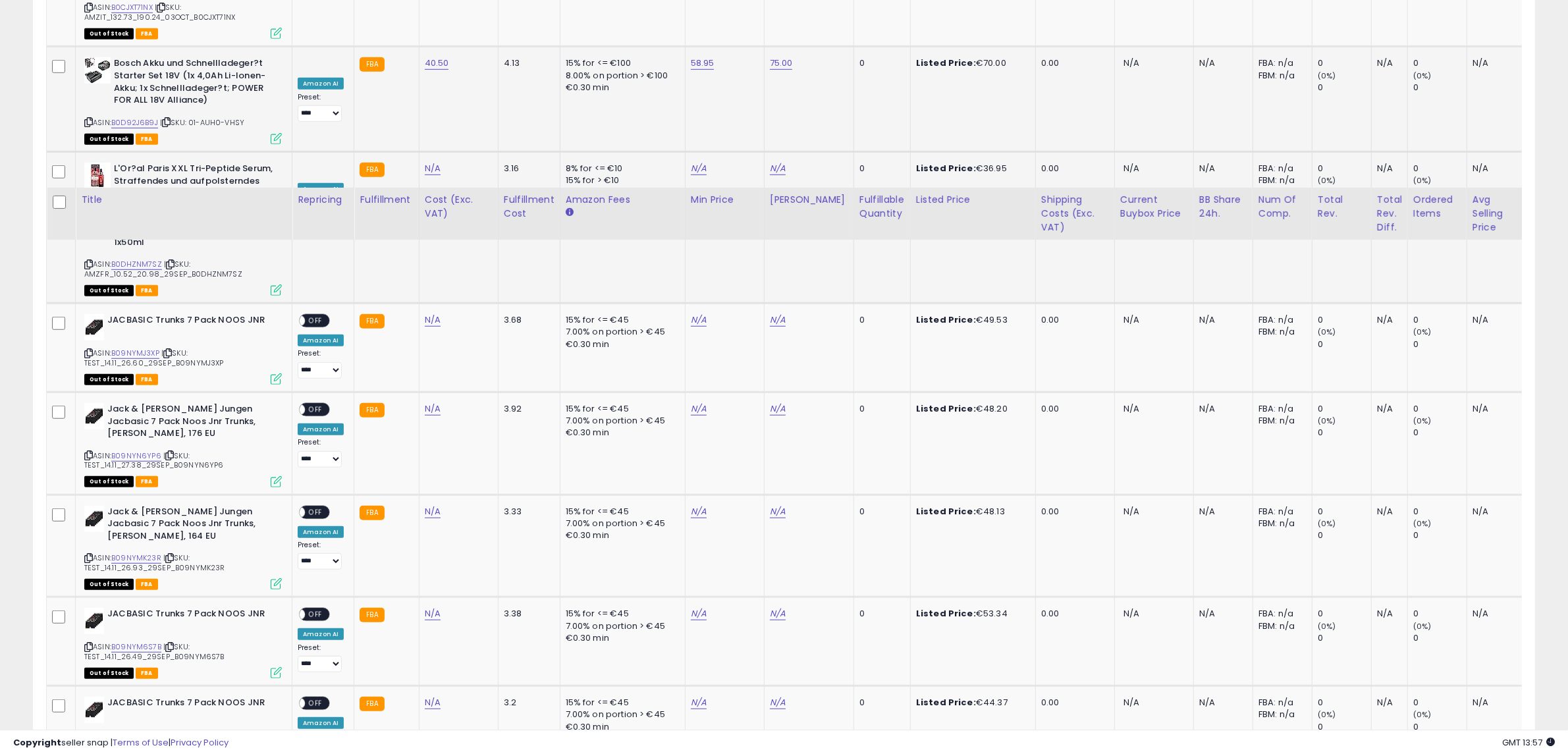
scroll to position [887, 0]
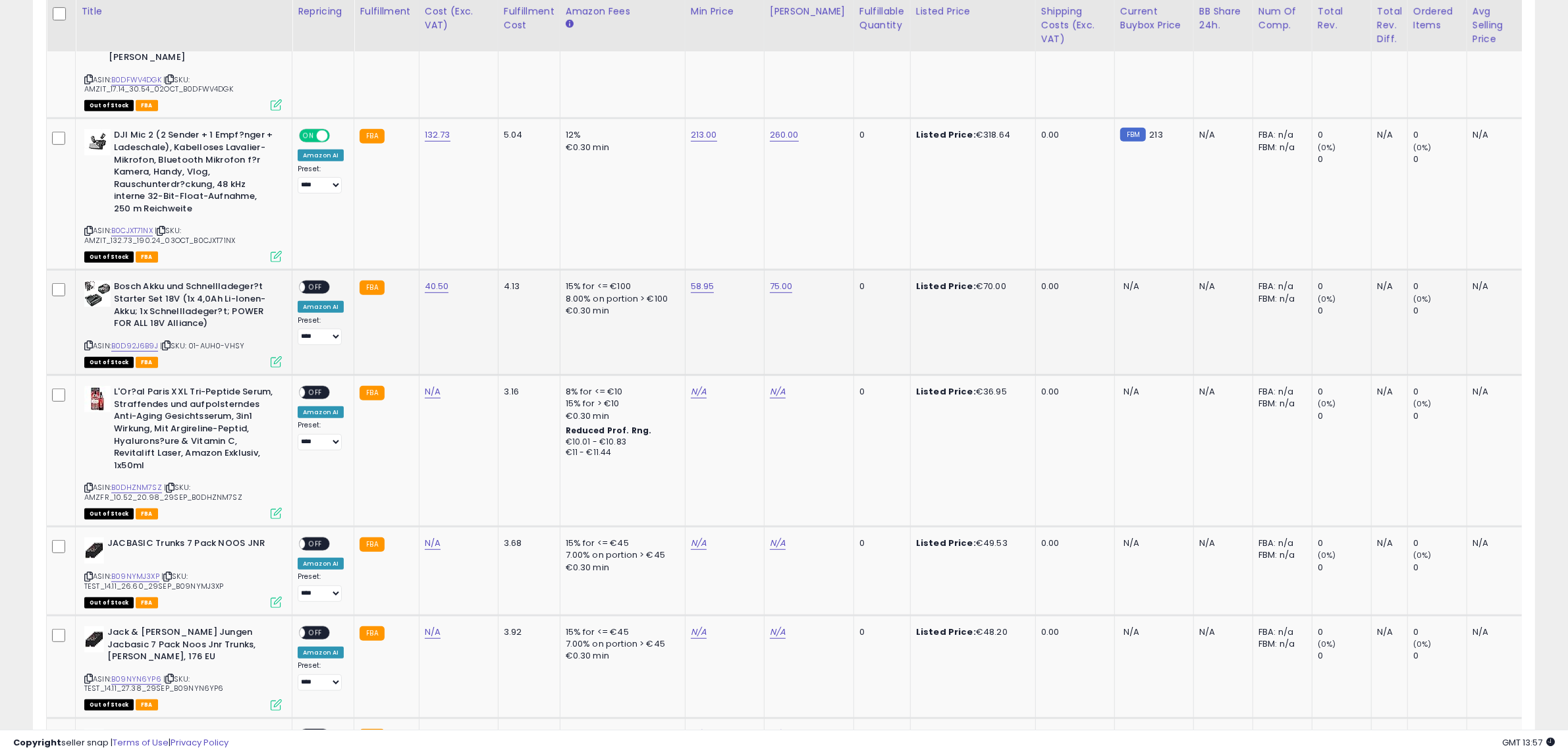
click at [300, 282] on span at bounding box center [299, 287] width 11 height 11
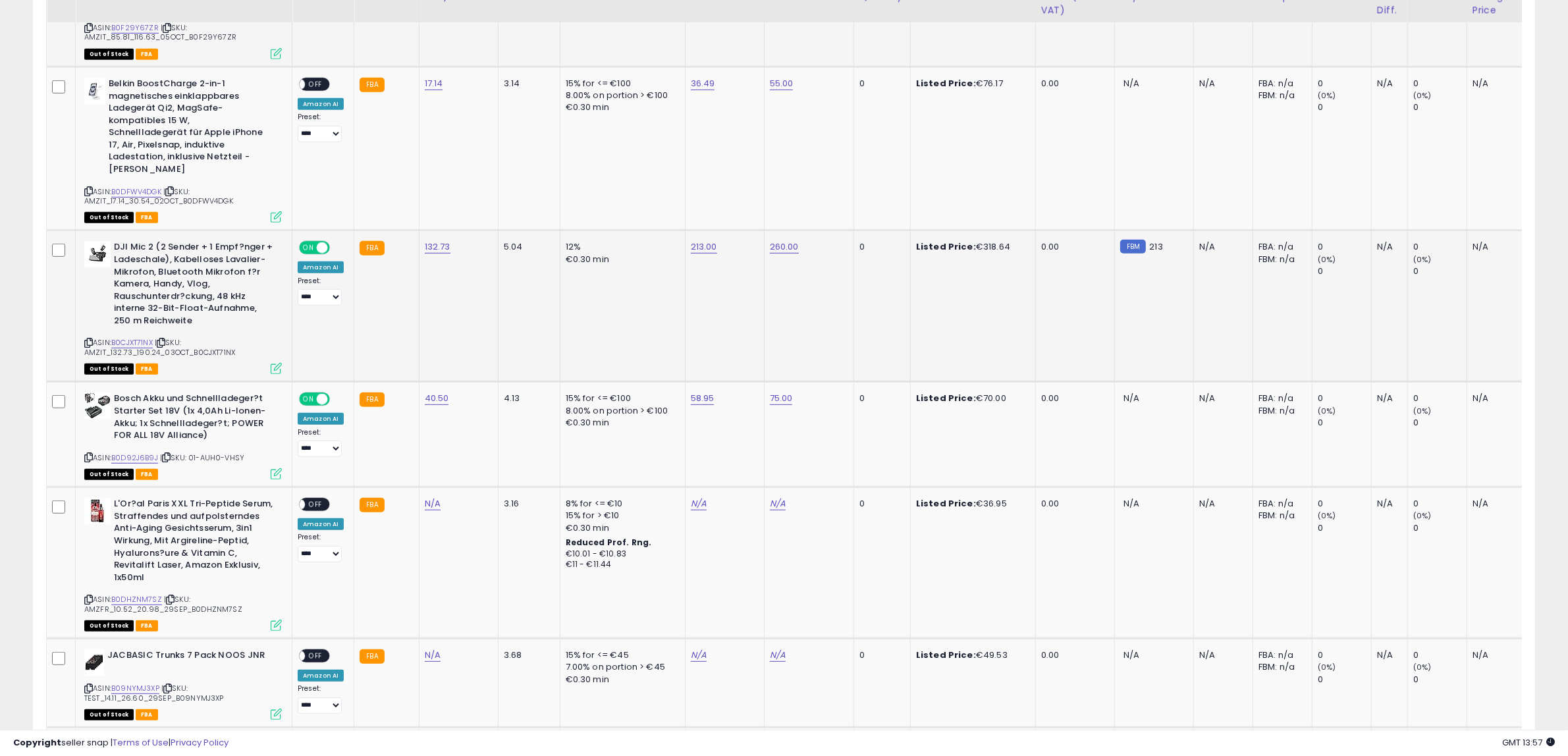
scroll to position [640, 0]
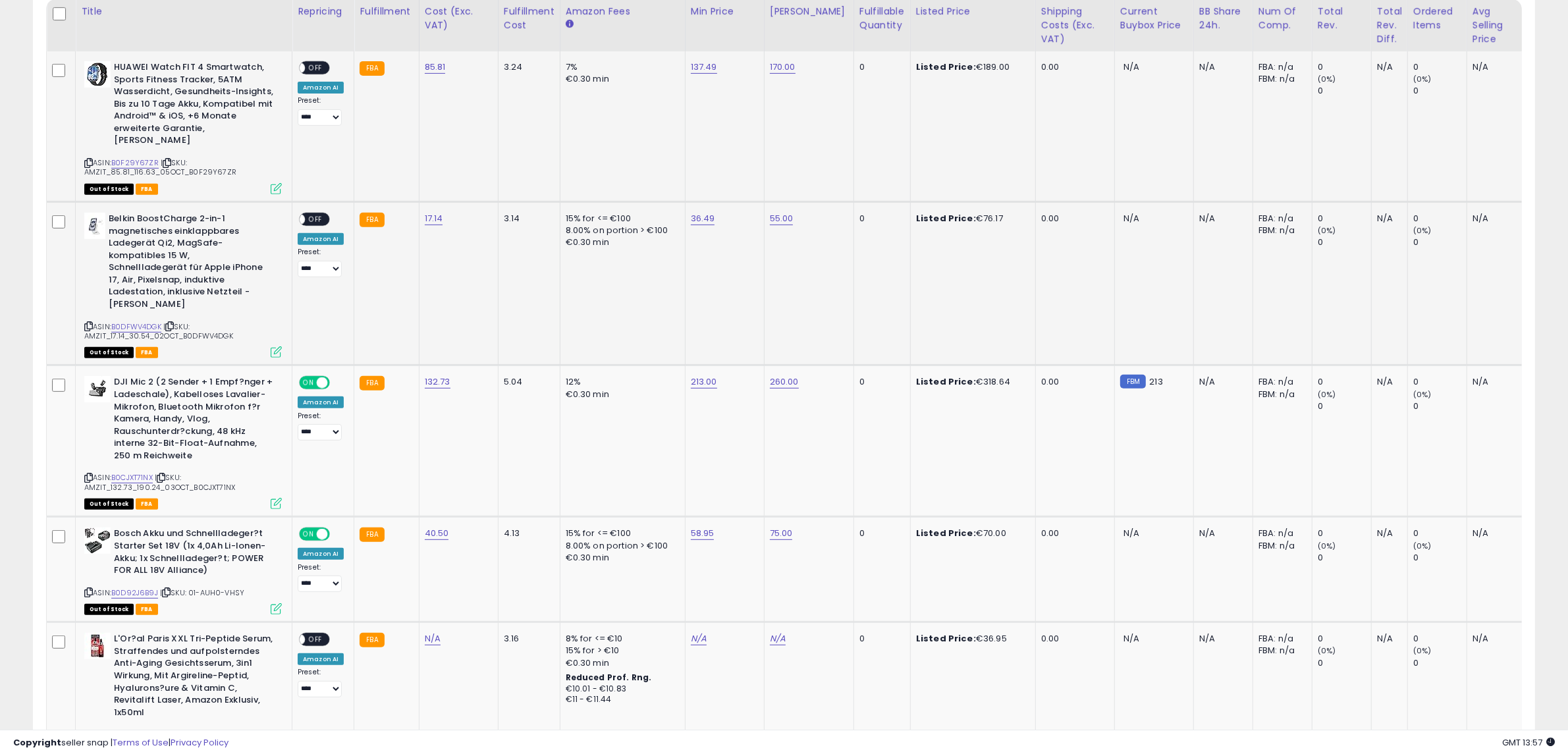
click at [328, 212] on div "ON OFF" at bounding box center [314, 219] width 31 height 14
click at [309, 214] on div "ON OFF" at bounding box center [293, 220] width 31 height 11
click at [312, 70] on span "OFF" at bounding box center [315, 68] width 21 height 11
click at [316, 214] on span "OFF" at bounding box center [315, 220] width 21 height 11
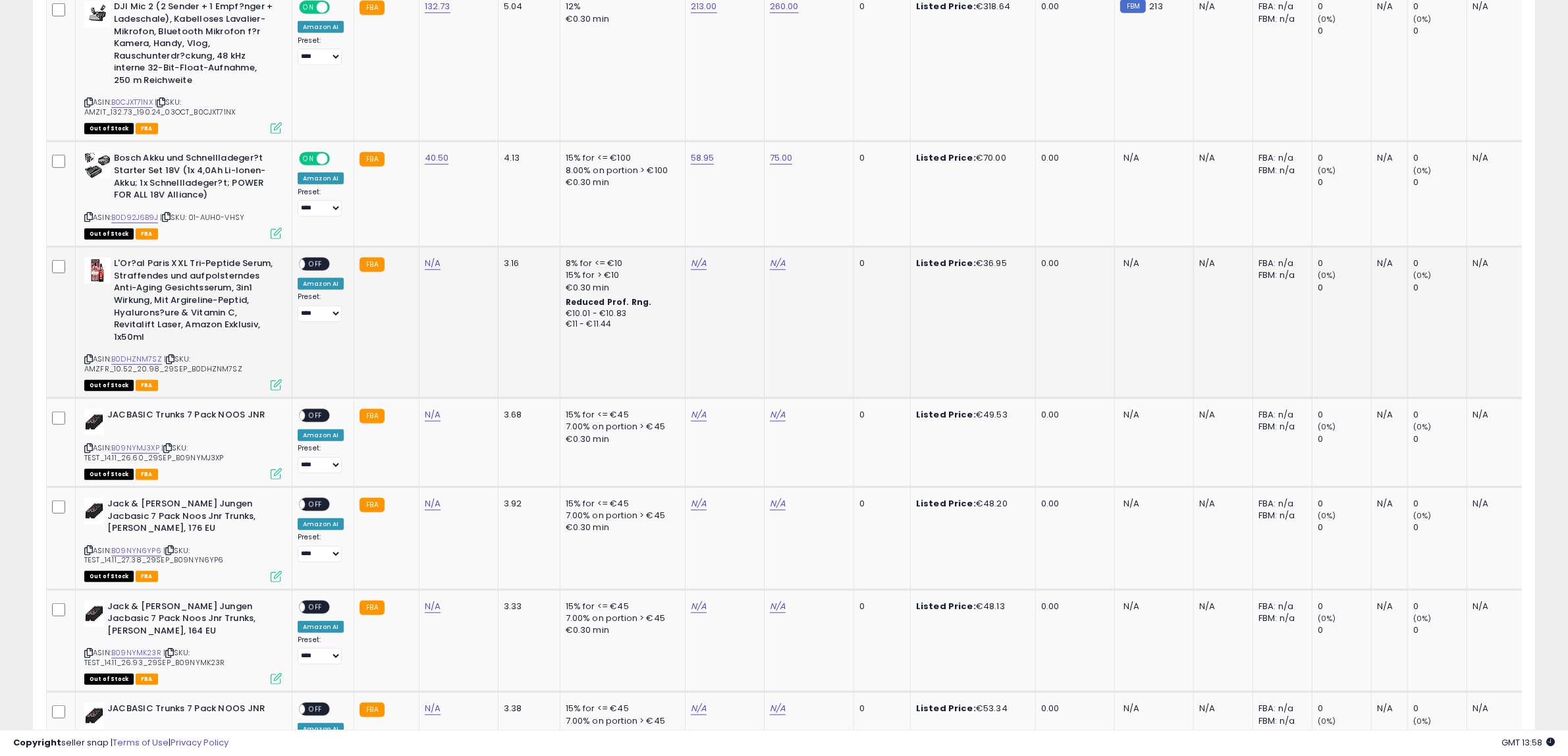
scroll to position [1051, 0]
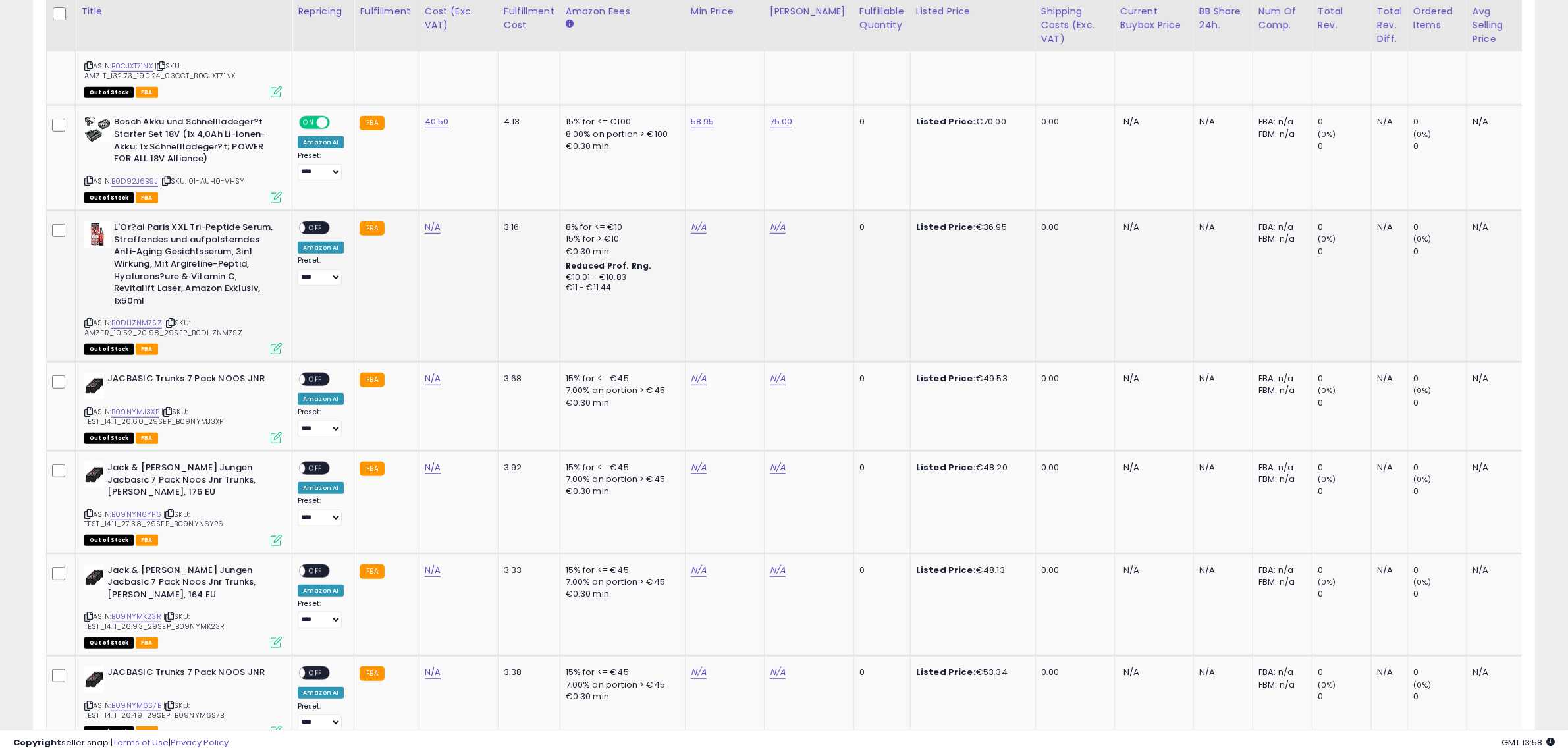
click at [89, 320] on icon at bounding box center [89, 323] width 9 height 7
click at [432, 221] on link "N/A" at bounding box center [433, 228] width 16 height 13
click button "submit" at bounding box center [463, 167] width 22 height 19
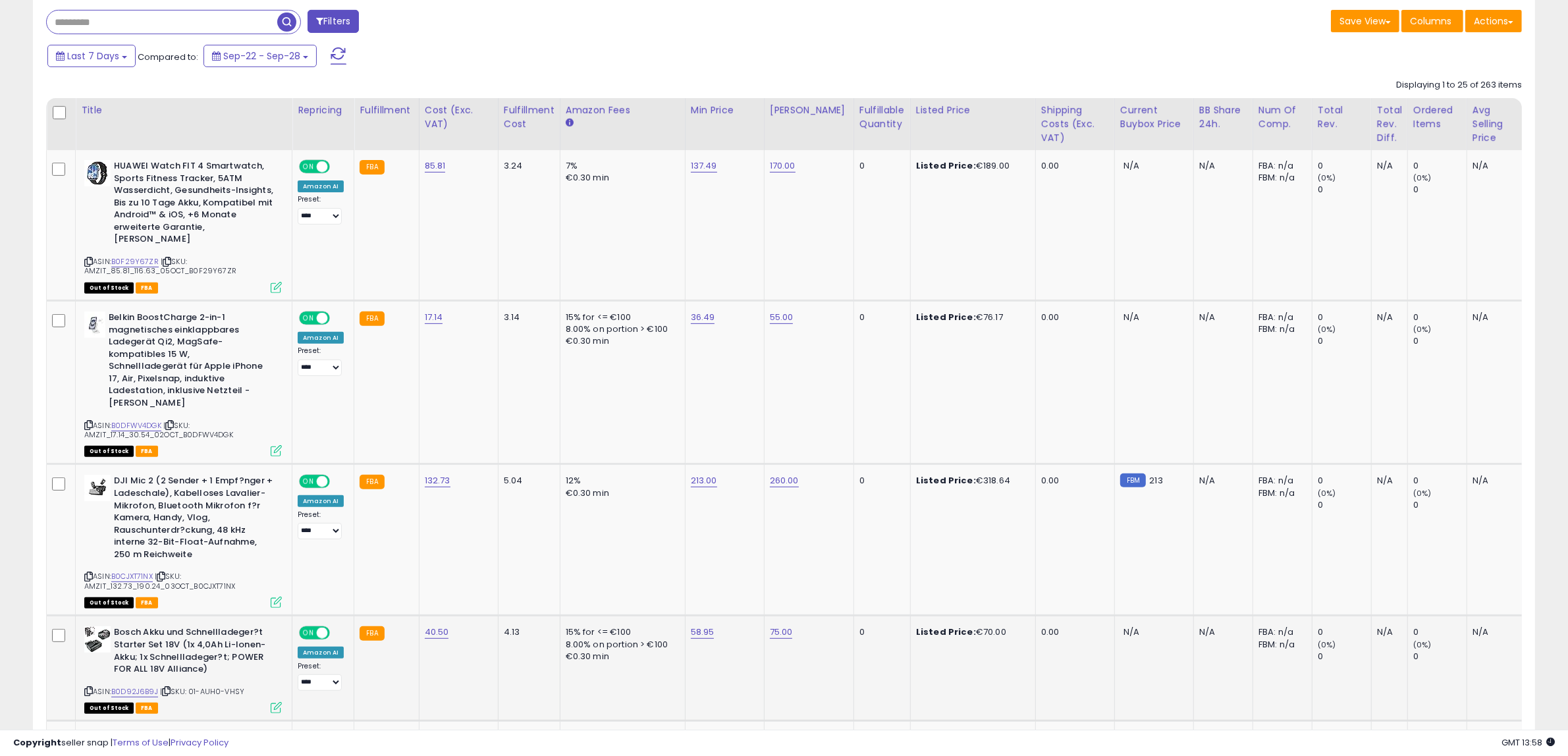
scroll to position [804, 0]
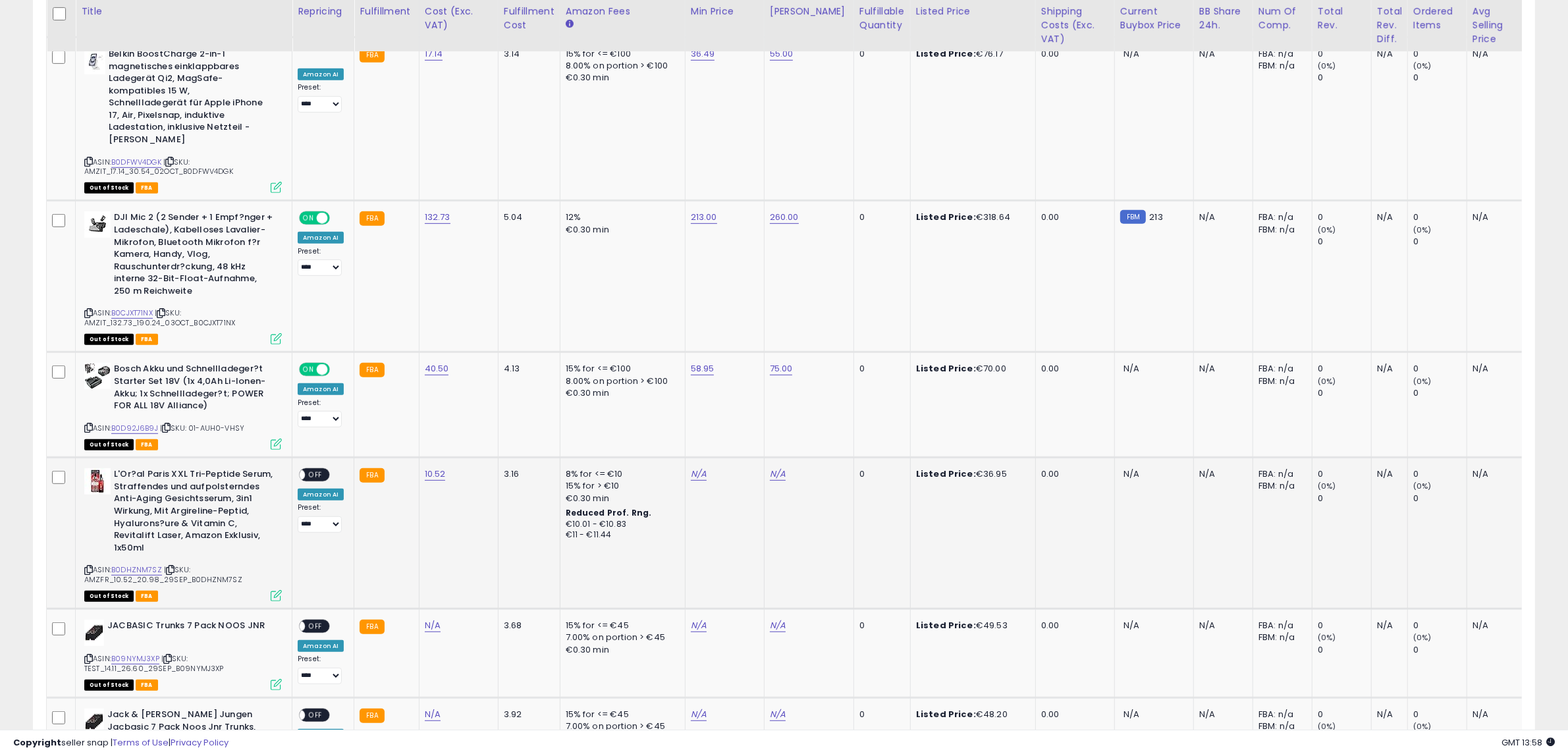
click at [685, 458] on td "N/A" at bounding box center [725, 534] width 79 height 152
click at [693, 467] on link "N/A" at bounding box center [699, 474] width 16 height 13
type input "*****"
click button "submit" at bounding box center [729, 414] width 22 height 19
click at [770, 467] on link "N/A" at bounding box center [778, 474] width 16 height 13
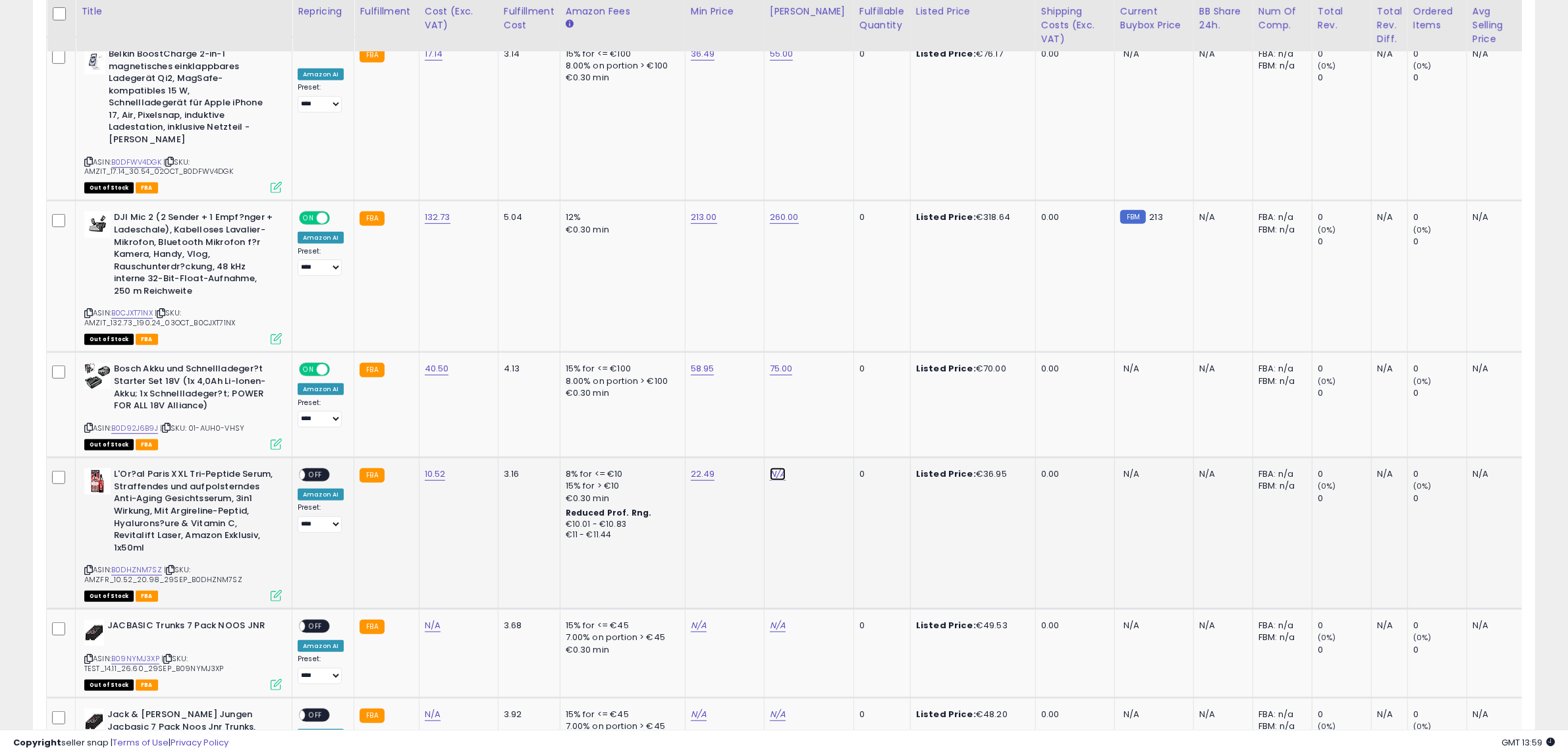
click at [778, 467] on link "N/A" at bounding box center [778, 474] width 16 height 13
type input "**"
click button "submit" at bounding box center [808, 414] width 22 height 19
click at [309, 469] on div "ON OFF" at bounding box center [293, 475] width 31 height 11
click at [314, 469] on span "OFF" at bounding box center [315, 475] width 21 height 11
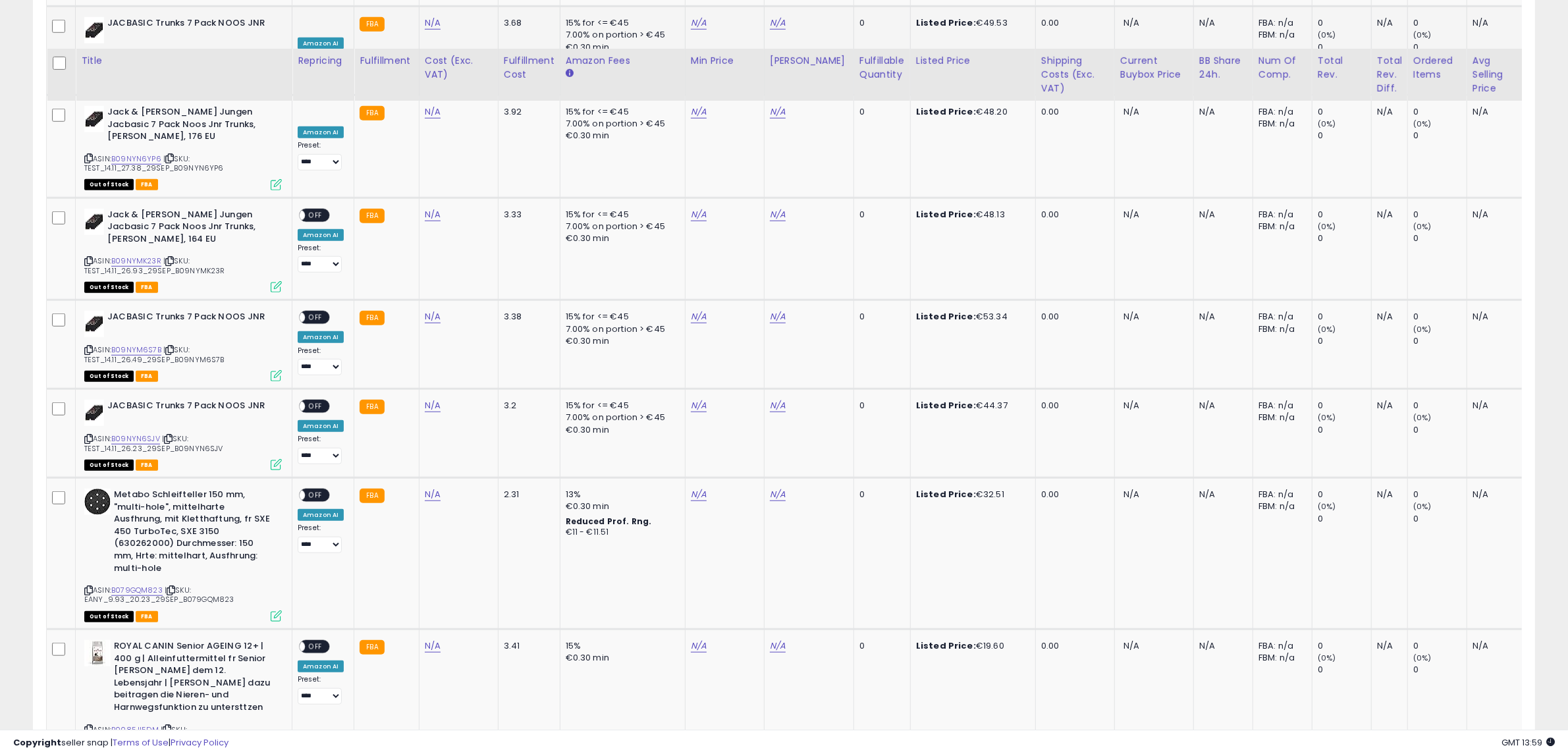
scroll to position [1463, 0]
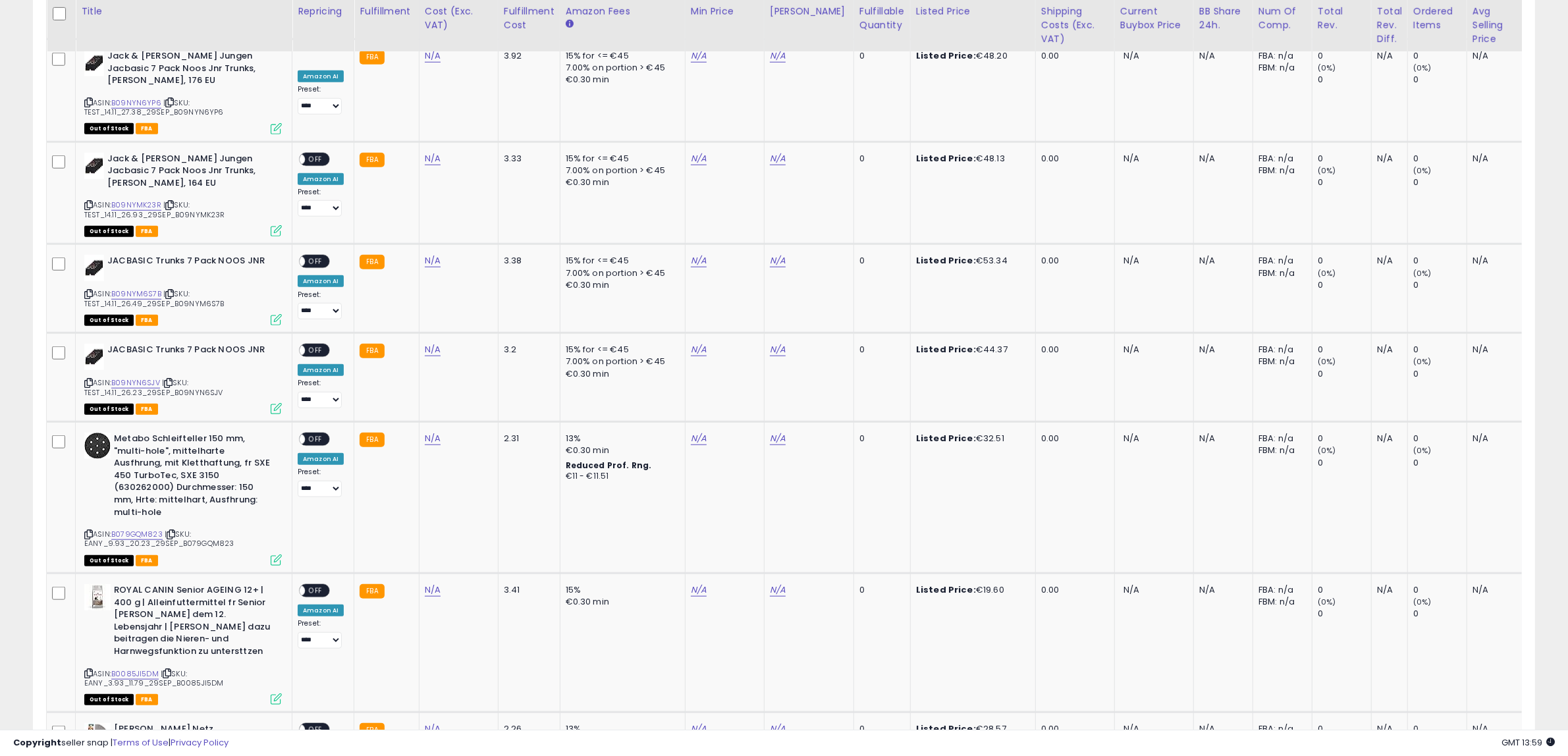
drag, startPoint x: 89, startPoint y: 492, endPoint x: 4, endPoint y: 445, distance: 97.1
click at [89, 530] on icon at bounding box center [89, 534] width 9 height 7
click at [432, 432] on link "N/A" at bounding box center [433, 438] width 16 height 13
type input "****"
click button "submit" at bounding box center [463, 375] width 22 height 19
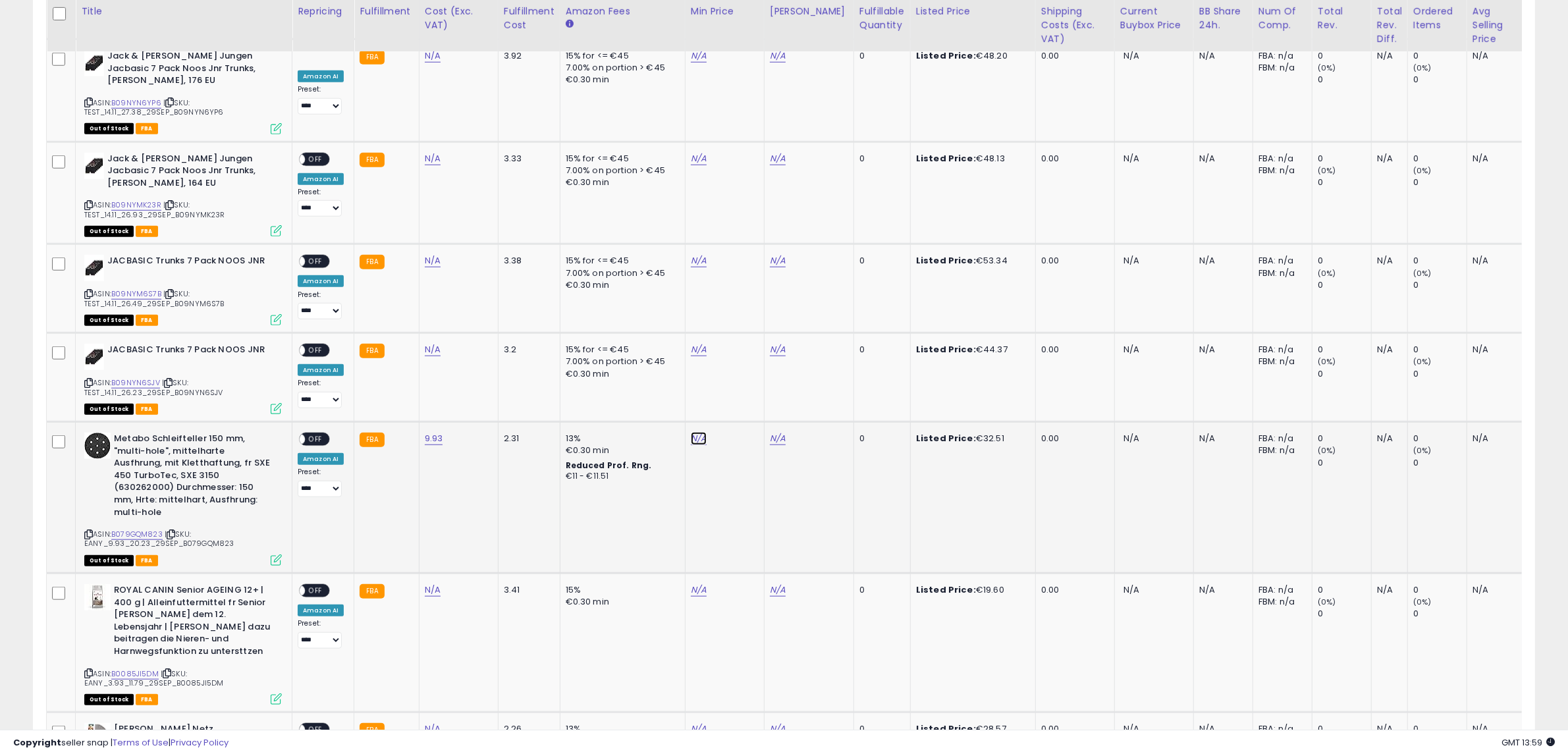
click at [691, 432] on link "N/A" at bounding box center [699, 438] width 16 height 13
type input "*****"
click button "submit" at bounding box center [729, 375] width 22 height 19
click at [776, 432] on link "N/A" at bounding box center [778, 438] width 16 height 13
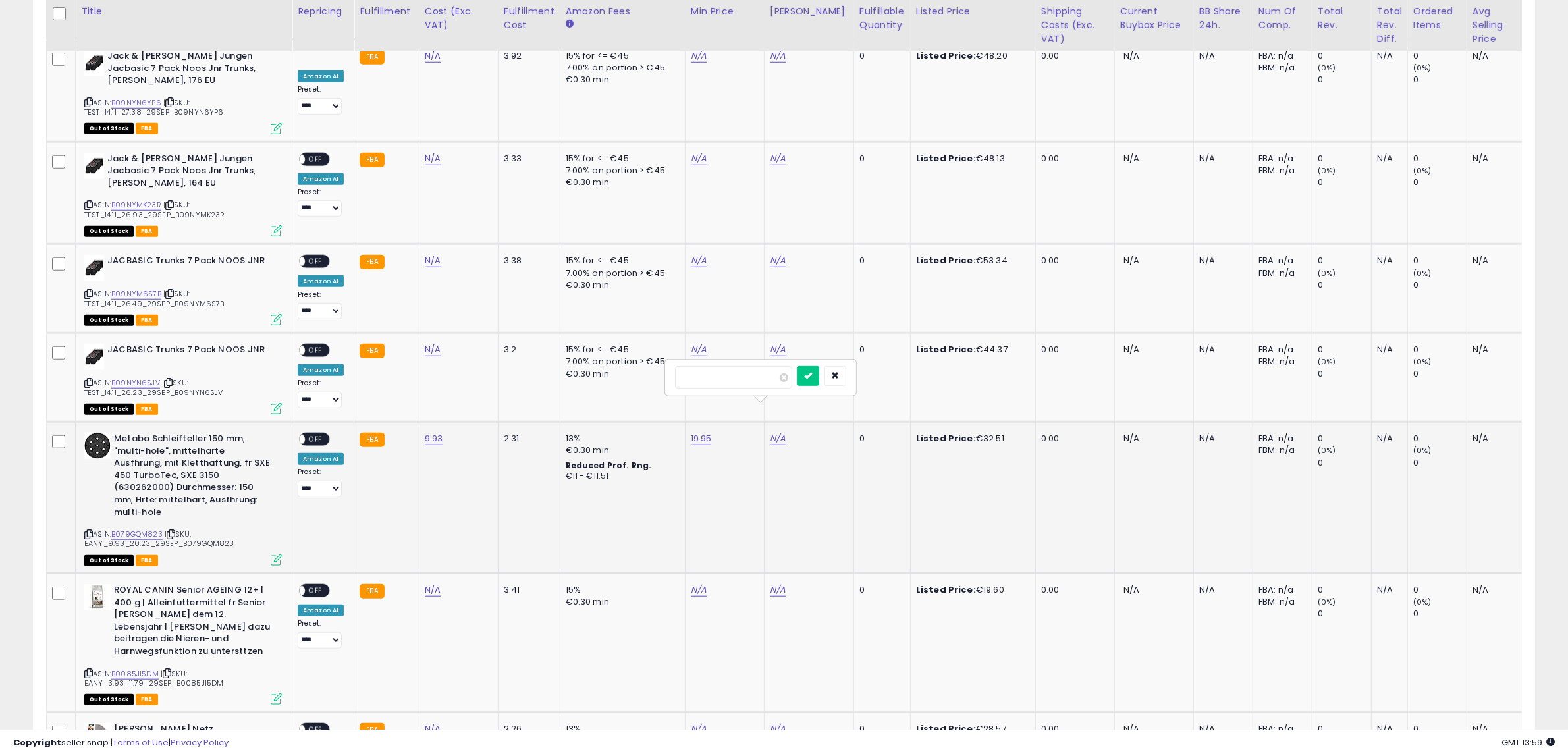
type input "**"
click button "submit" at bounding box center [808, 375] width 22 height 19
click at [314, 434] on span "OFF" at bounding box center [315, 439] width 21 height 11
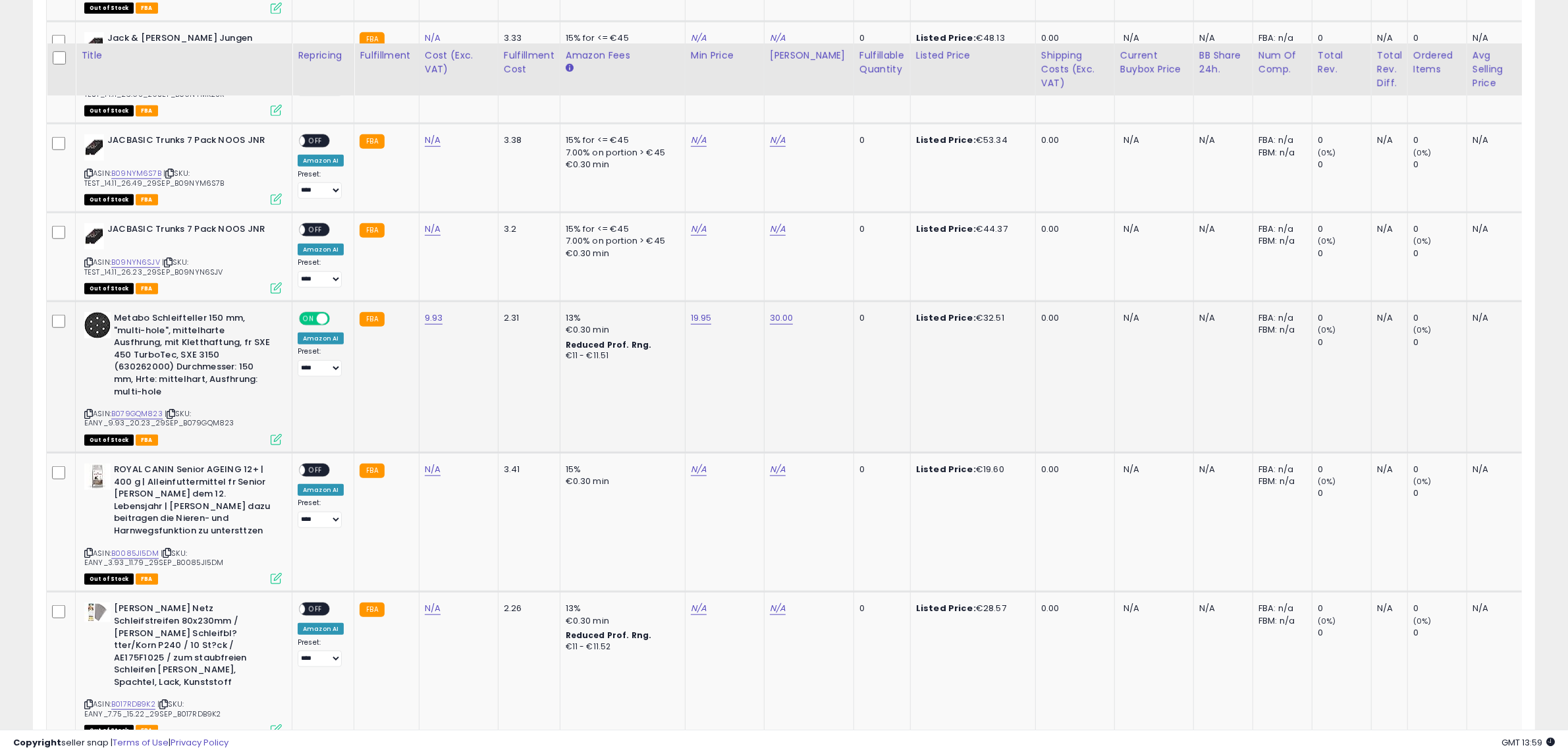
scroll to position [1627, 0]
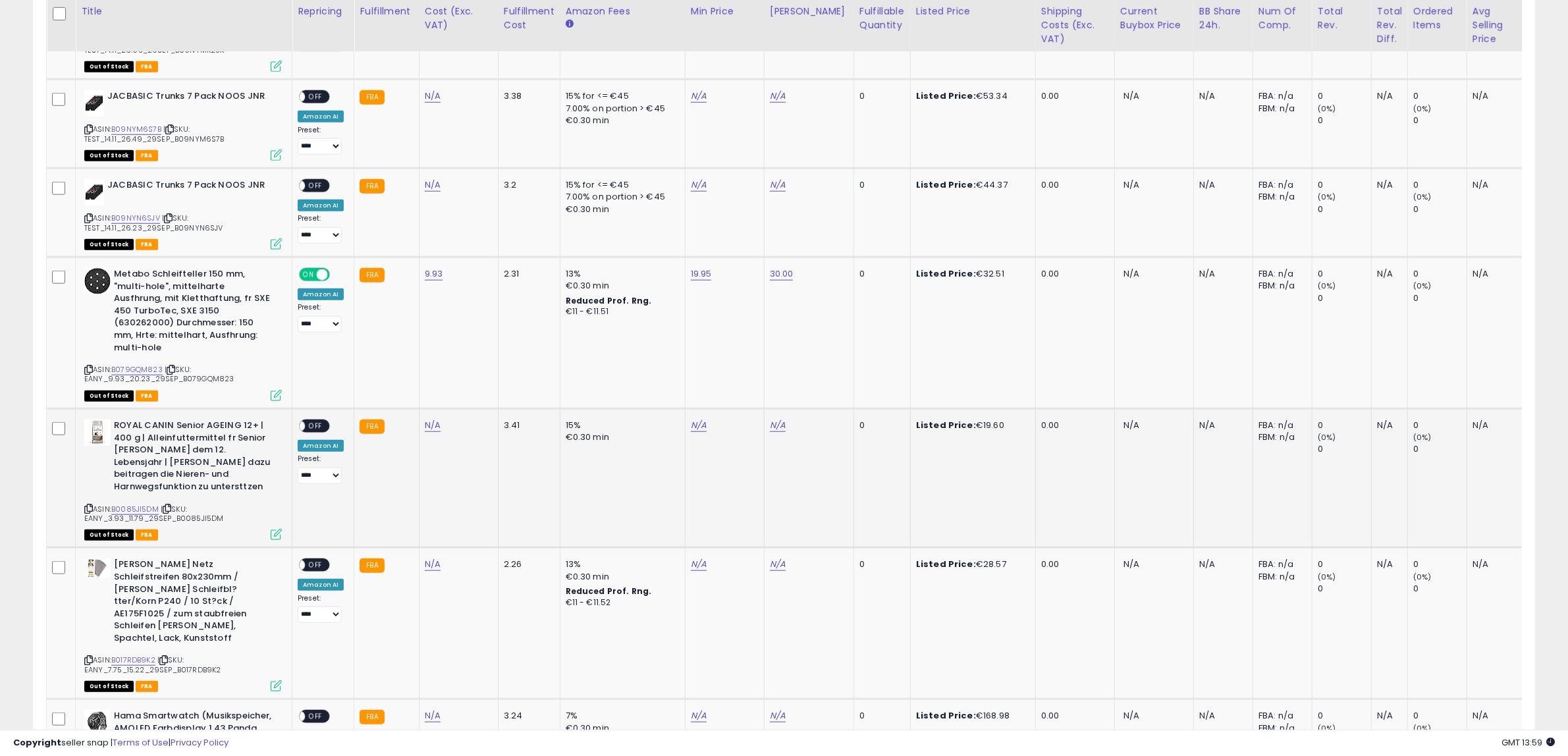
click at [91, 463] on div "ASIN: B0085JI5DM | SKU: EANY_3.93_11.79_29SEP_B0085JI5DM Out of Stock FBA" at bounding box center [183, 479] width 197 height 120
click at [90, 505] on icon at bounding box center [89, 508] width 9 height 7
click at [427, 419] on link "N/A" at bounding box center [433, 426] width 16 height 13
click button "submit" at bounding box center [463, 350] width 22 height 19
click at [694, 419] on link "N/A" at bounding box center [699, 426] width 16 height 13
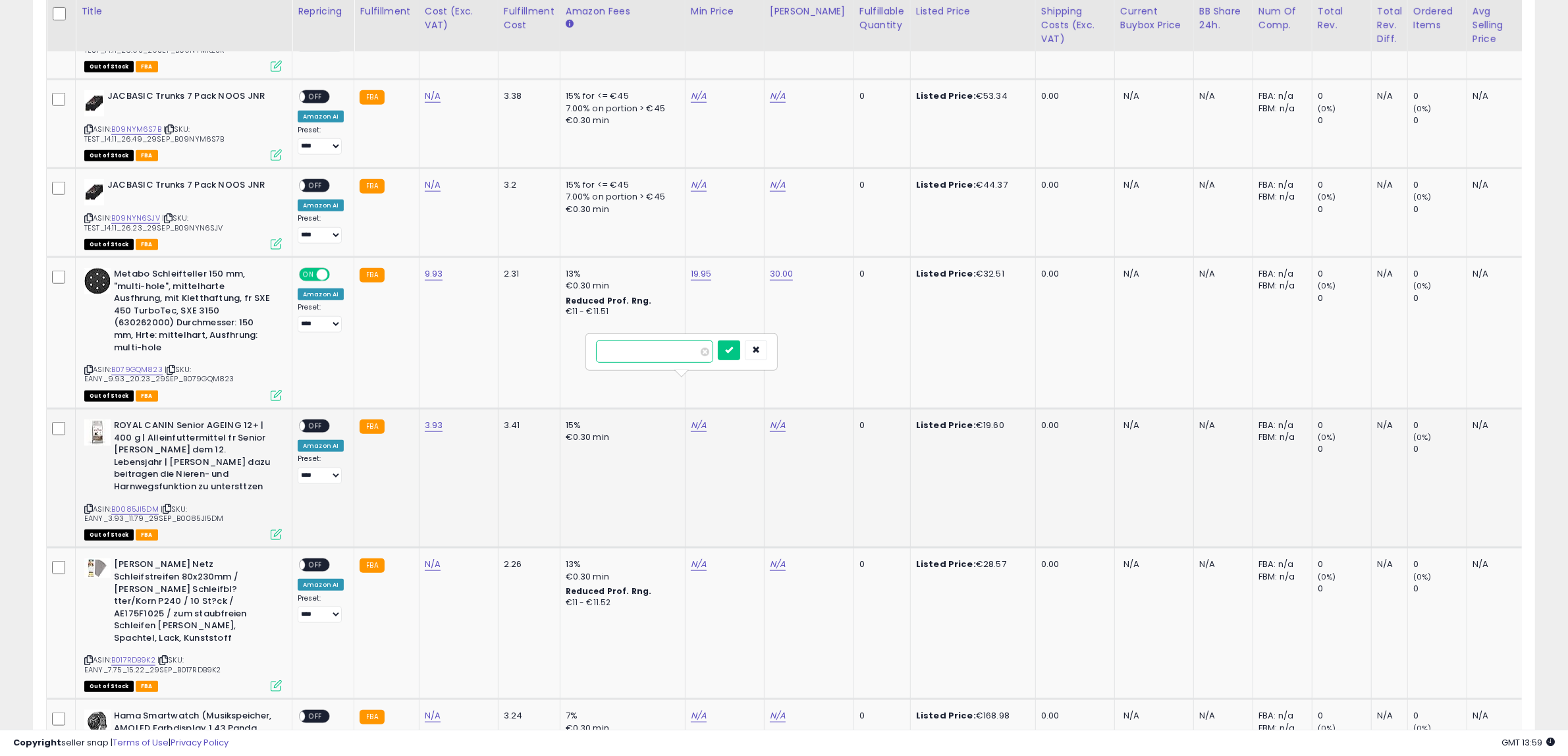
type input "*****"
click button "submit" at bounding box center [729, 350] width 22 height 19
click at [774, 419] on link "N/A" at bounding box center [778, 426] width 16 height 13
type input "**"
click button "submit" at bounding box center [808, 350] width 22 height 19
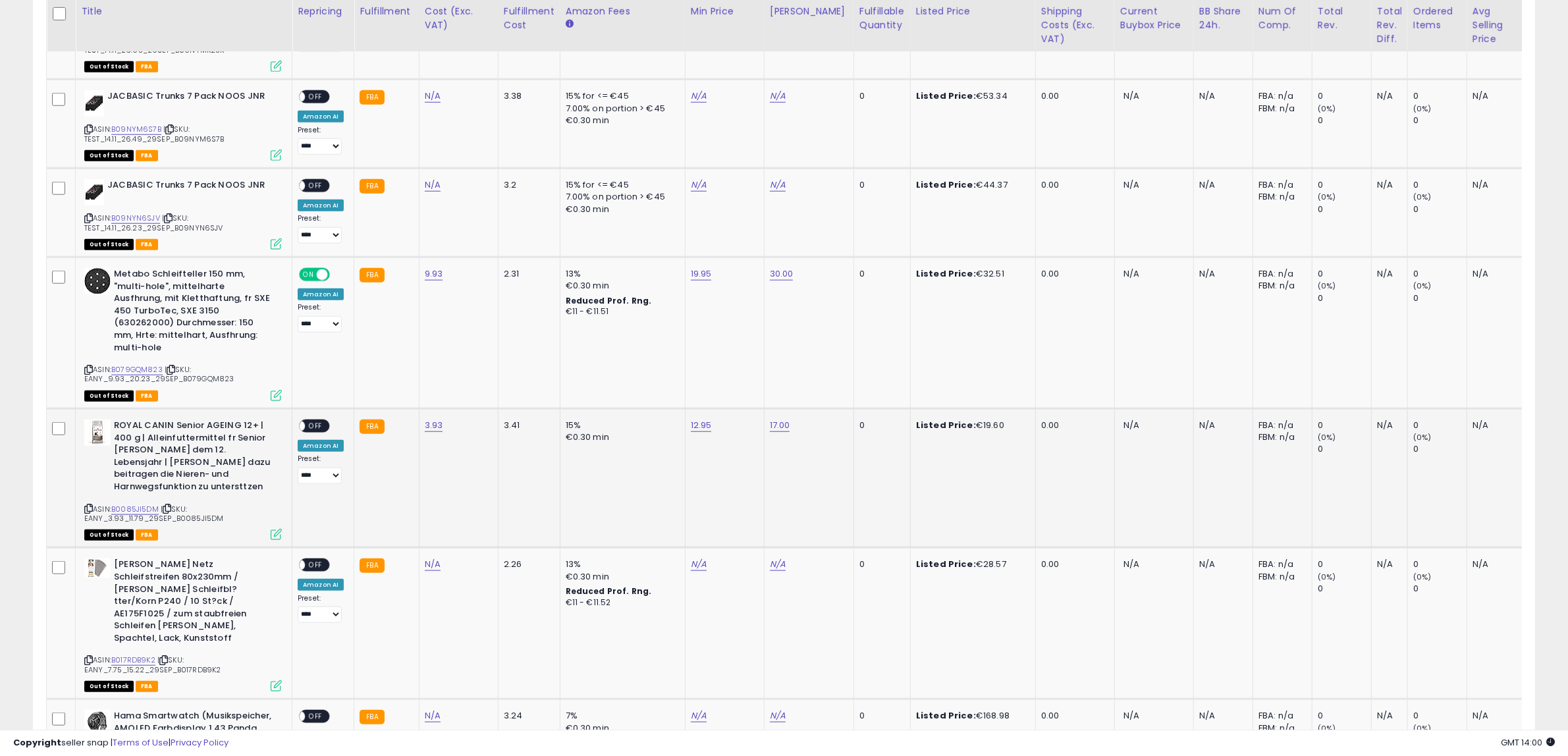
click at [323, 421] on span "OFF" at bounding box center [315, 426] width 21 height 11
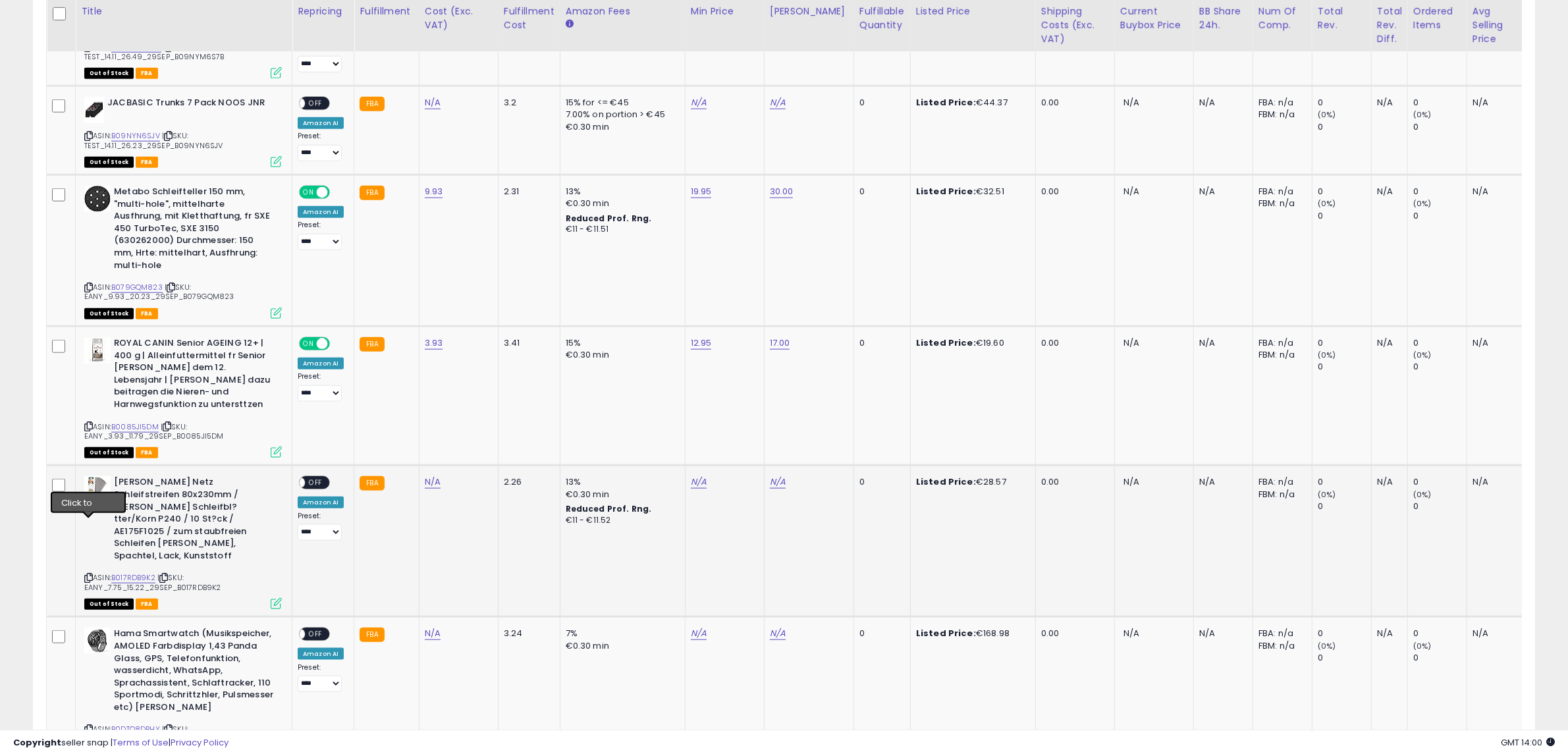
click at [85, 574] on icon at bounding box center [89, 577] width 9 height 7
click at [432, 475] on link "N/A" at bounding box center [433, 482] width 16 height 13
type input "****"
click button "submit" at bounding box center [463, 406] width 22 height 19
click at [694, 475] on link "N/A" at bounding box center [699, 482] width 16 height 13
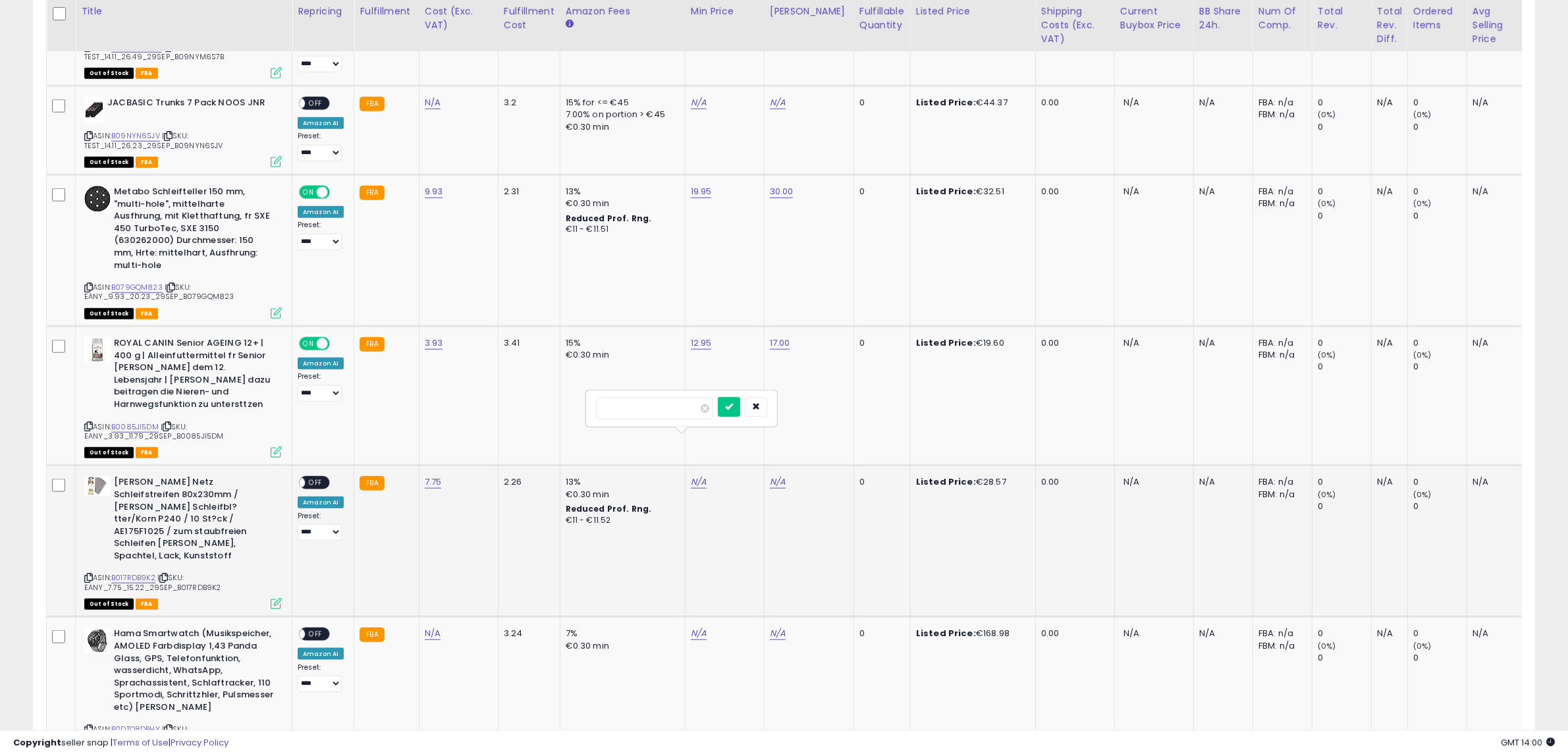
type input "*****"
click button "submit" at bounding box center [729, 406] width 22 height 19
click at [771, 475] on link "N/A" at bounding box center [778, 482] width 16 height 13
type input "**"
click button "submit" at bounding box center [808, 406] width 22 height 19
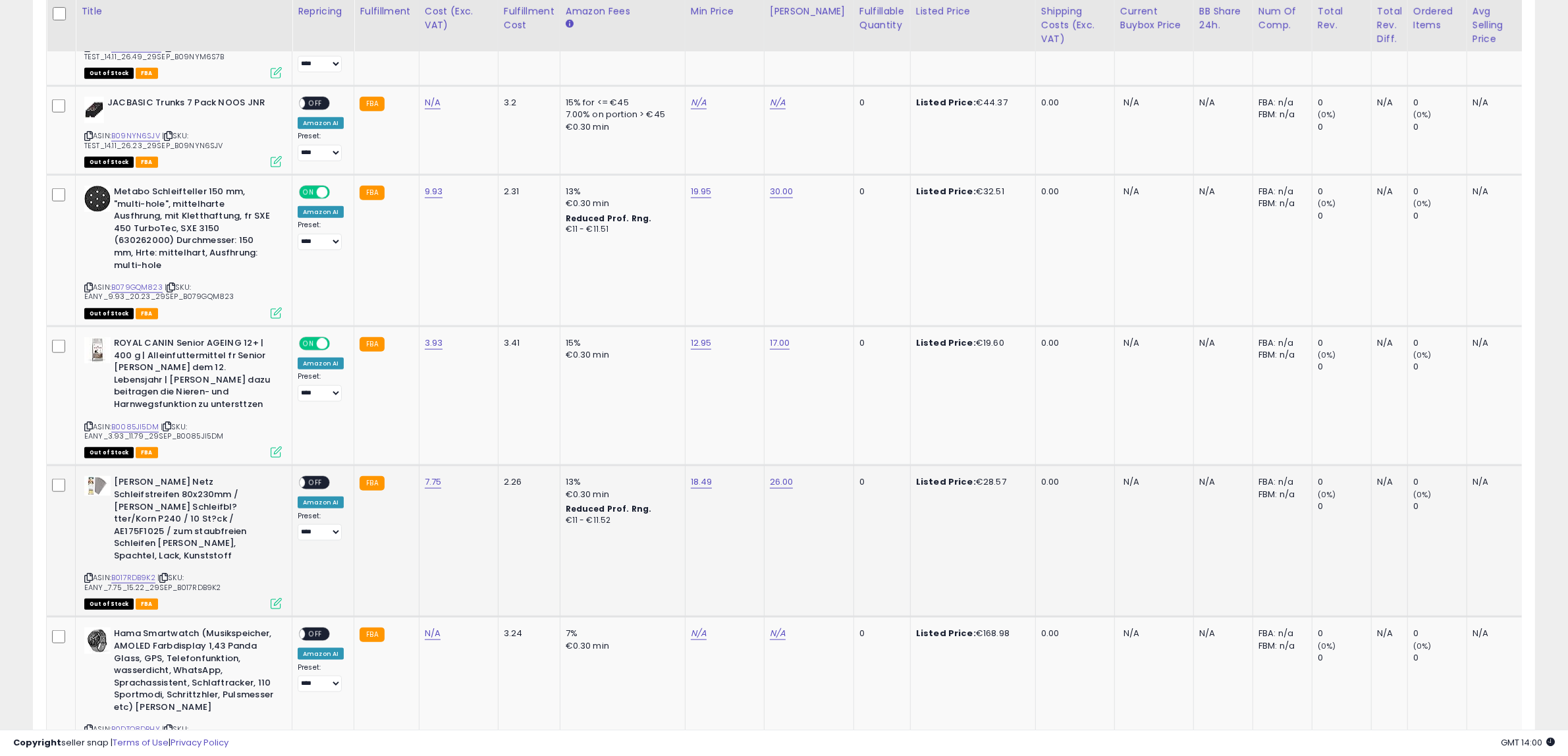
click at [314, 476] on div "ON OFF" at bounding box center [314, 483] width 31 height 14
click at [320, 477] on span "OFF" at bounding box center [315, 483] width 21 height 11
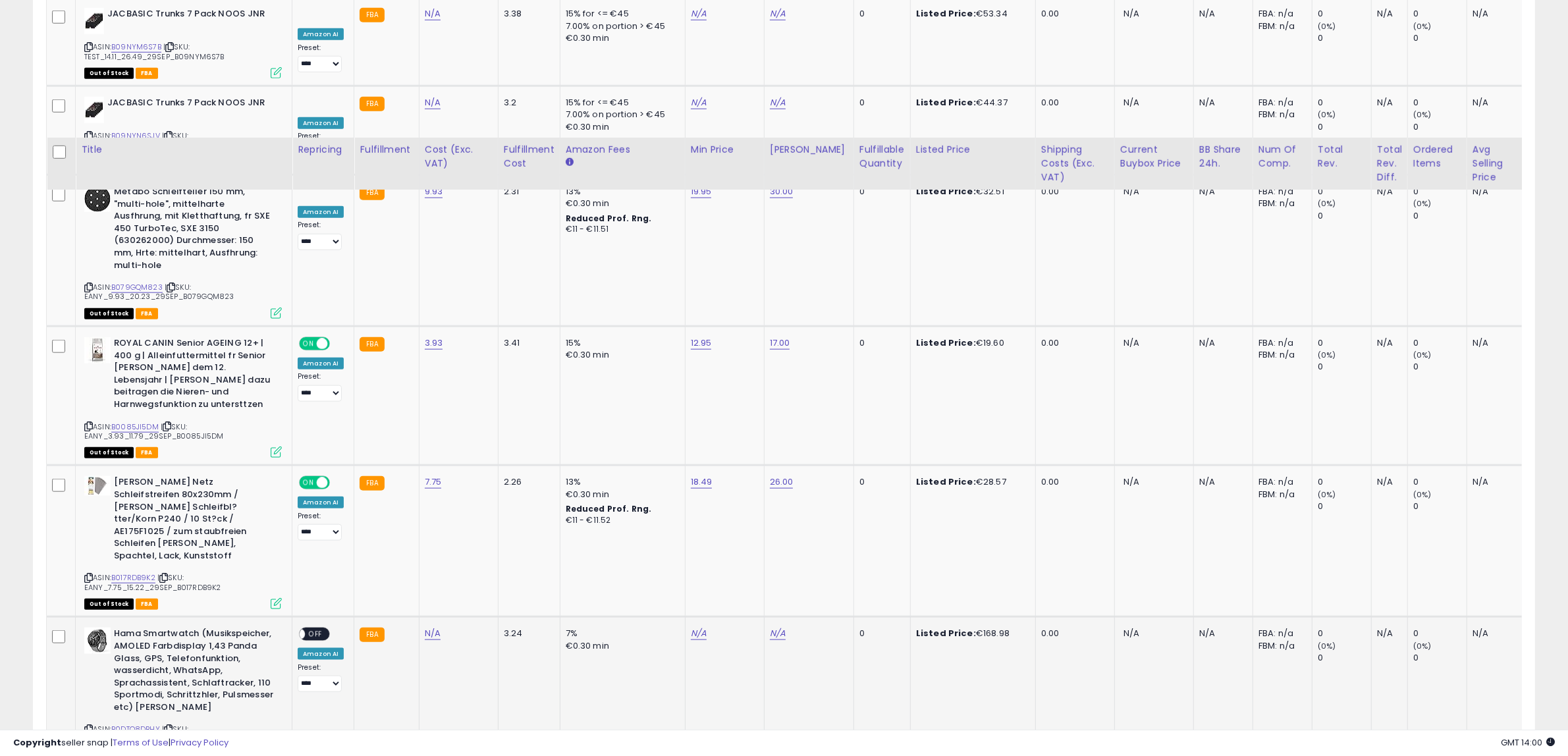
scroll to position [1875, 0]
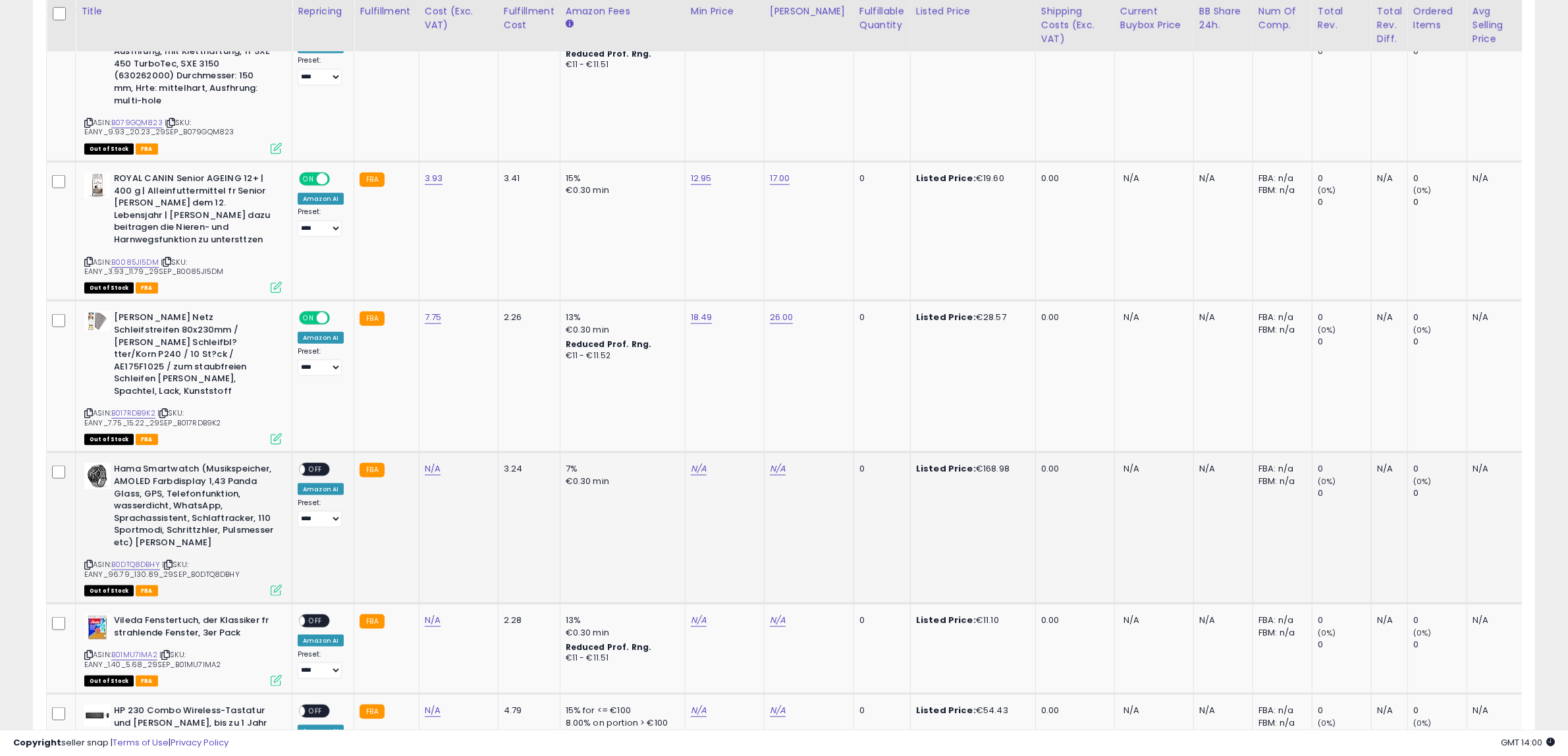
click at [87, 561] on icon at bounding box center [89, 565] width 9 height 7
click at [430, 462] on link "N/A" at bounding box center [433, 469] width 16 height 13
click button "submit" at bounding box center [463, 381] width 22 height 19
click at [680, 453] on td "7% €0.30 min" at bounding box center [622, 528] width 125 height 152
click at [691, 462] on link "N/A" at bounding box center [699, 469] width 16 height 13
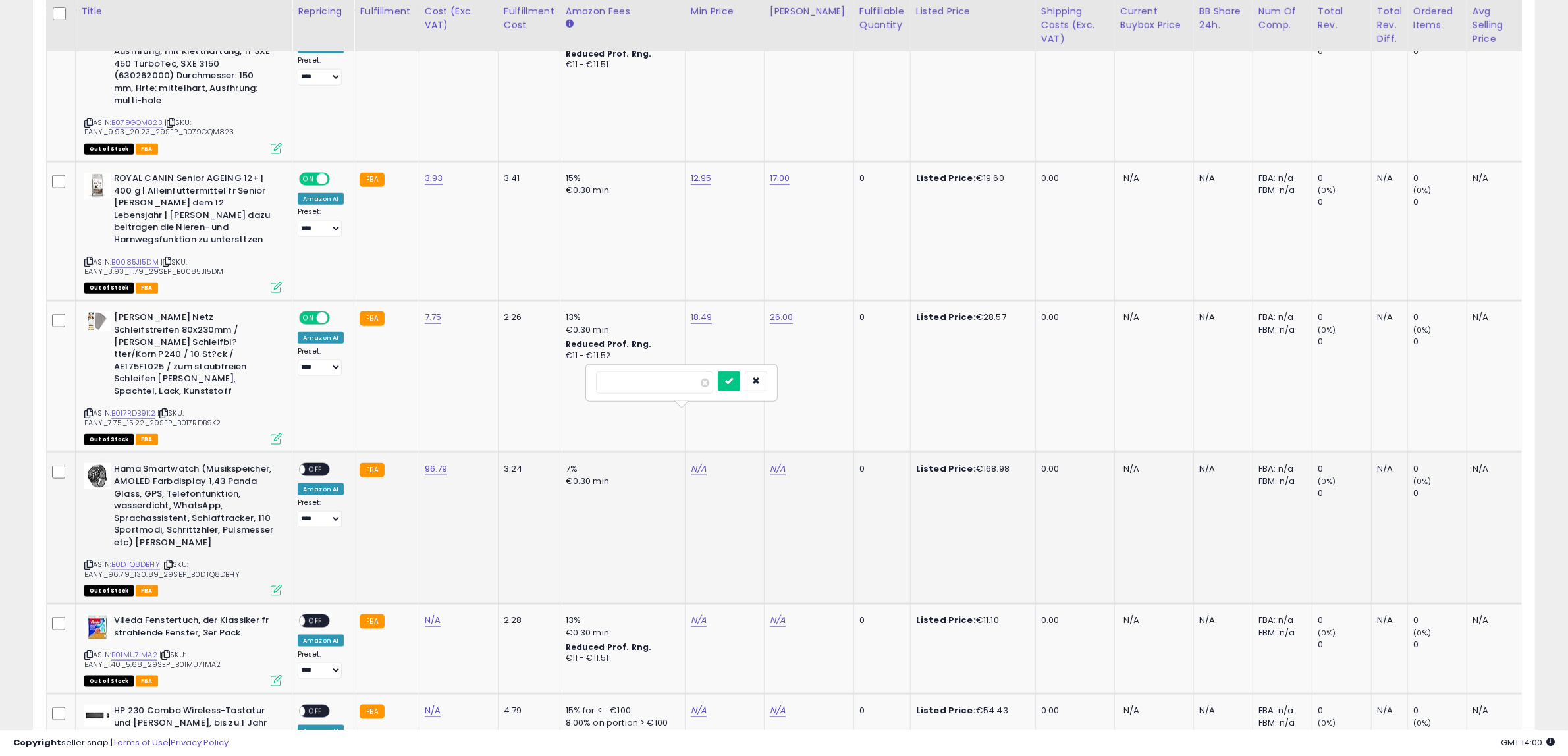
type input "*****"
click button "submit" at bounding box center [729, 381] width 22 height 19
click at [775, 462] on link "N/A" at bounding box center [778, 469] width 16 height 13
type input "***"
click button "submit" at bounding box center [808, 381] width 22 height 19
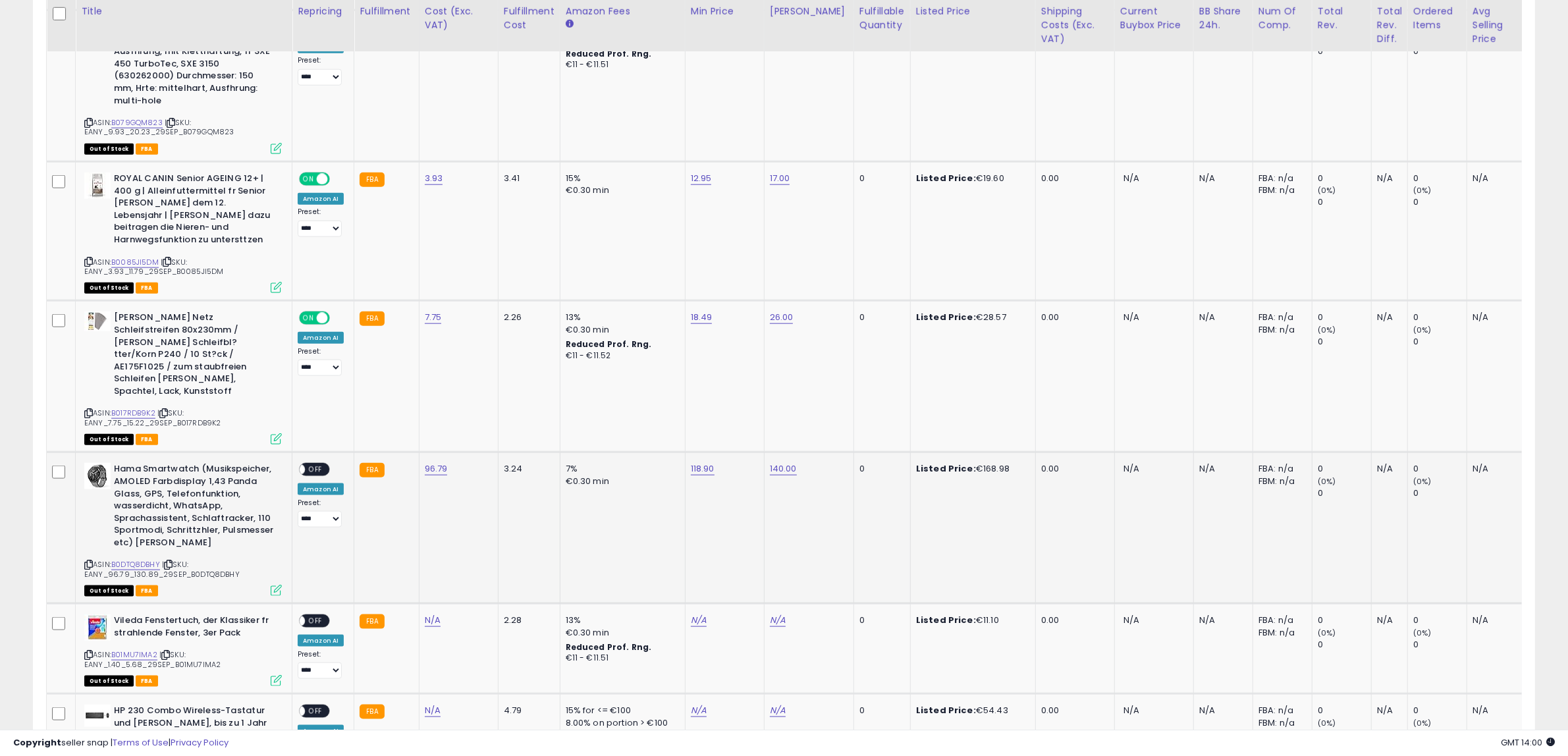
click at [313, 464] on span "OFF" at bounding box center [315, 469] width 21 height 11
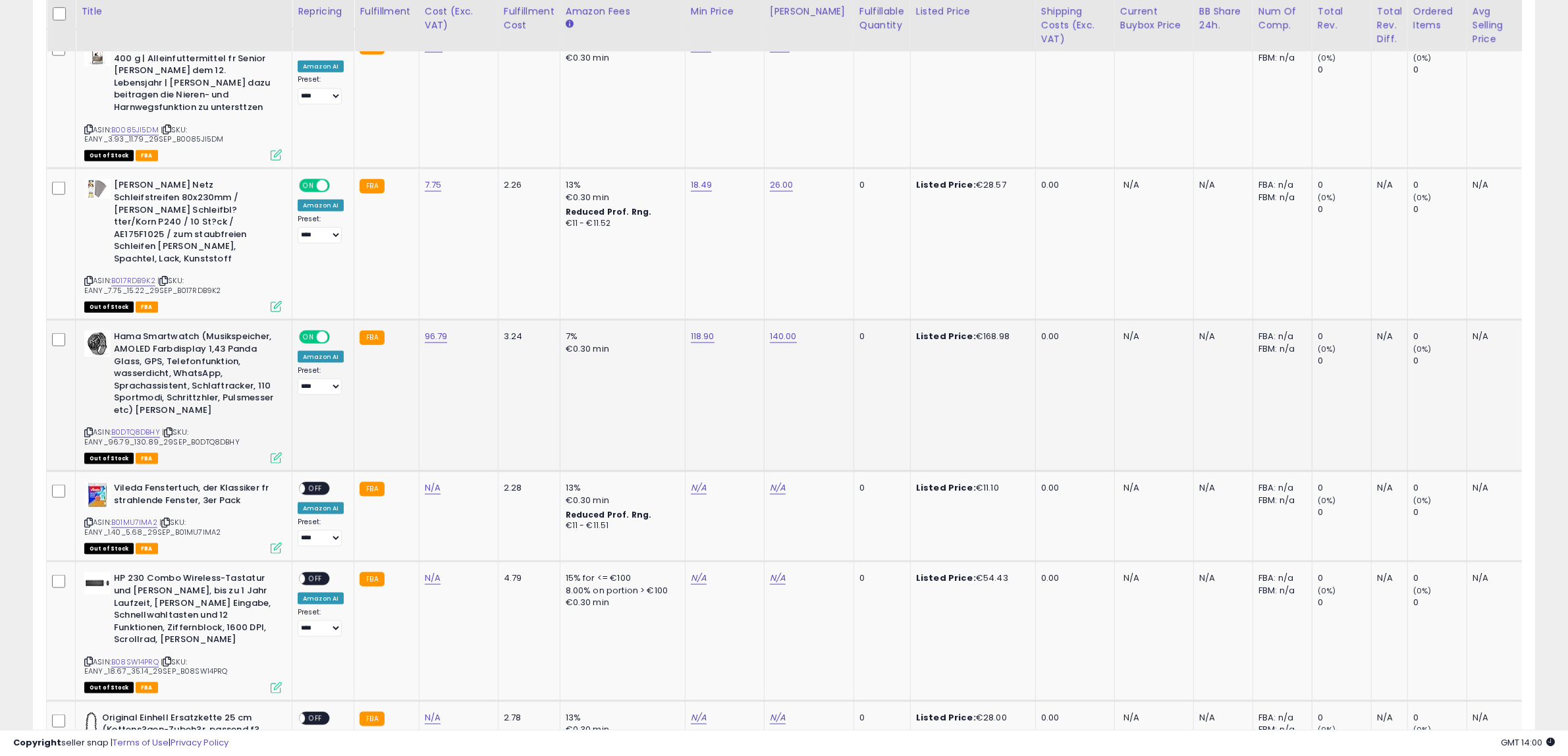
scroll to position [2039, 0]
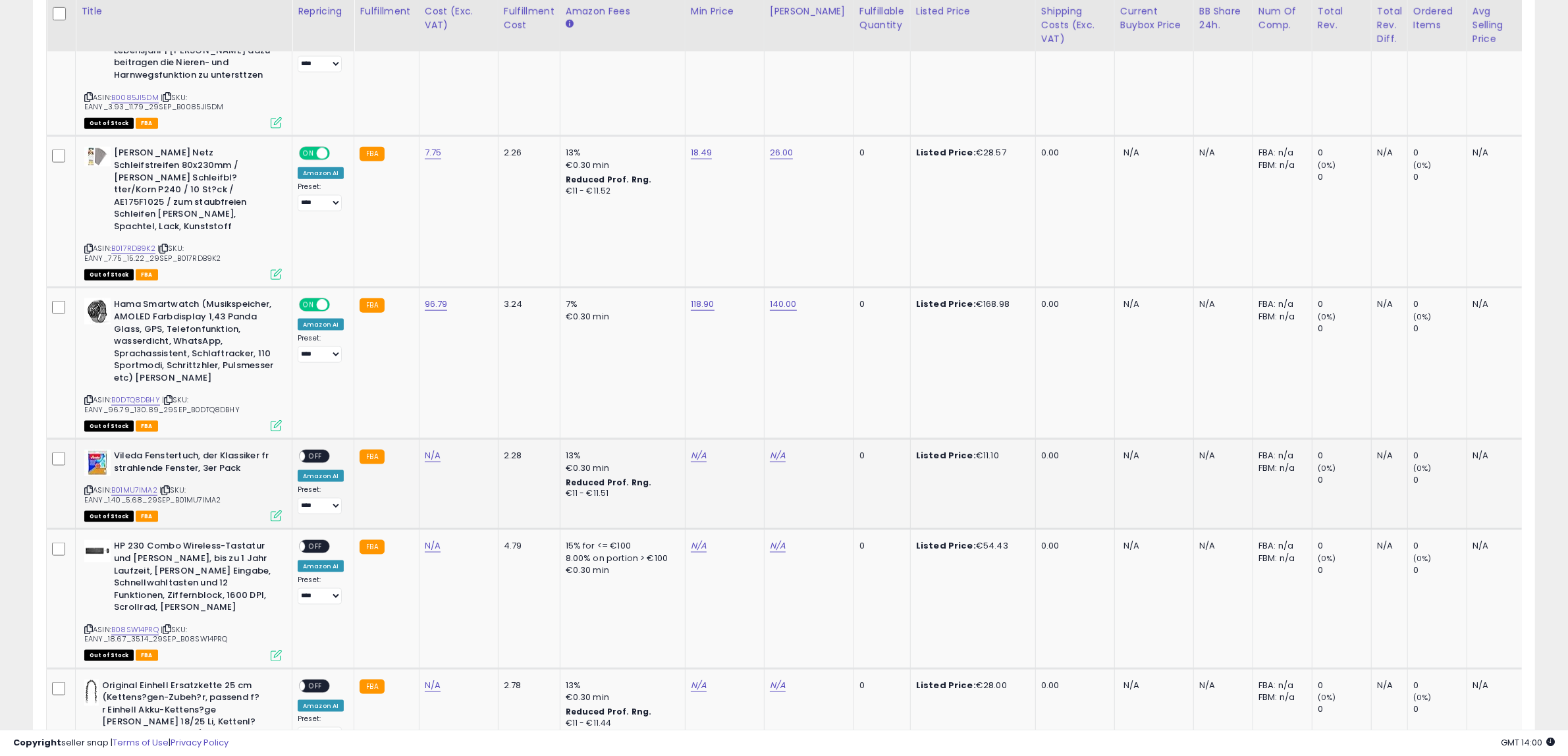
click at [90, 487] on icon at bounding box center [89, 490] width 9 height 7
click at [428, 449] on link "N/A" at bounding box center [433, 456] width 16 height 13
click button "submit" at bounding box center [463, 367] width 22 height 19
click at [694, 449] on link "N/A" at bounding box center [699, 456] width 16 height 13
type input "****"
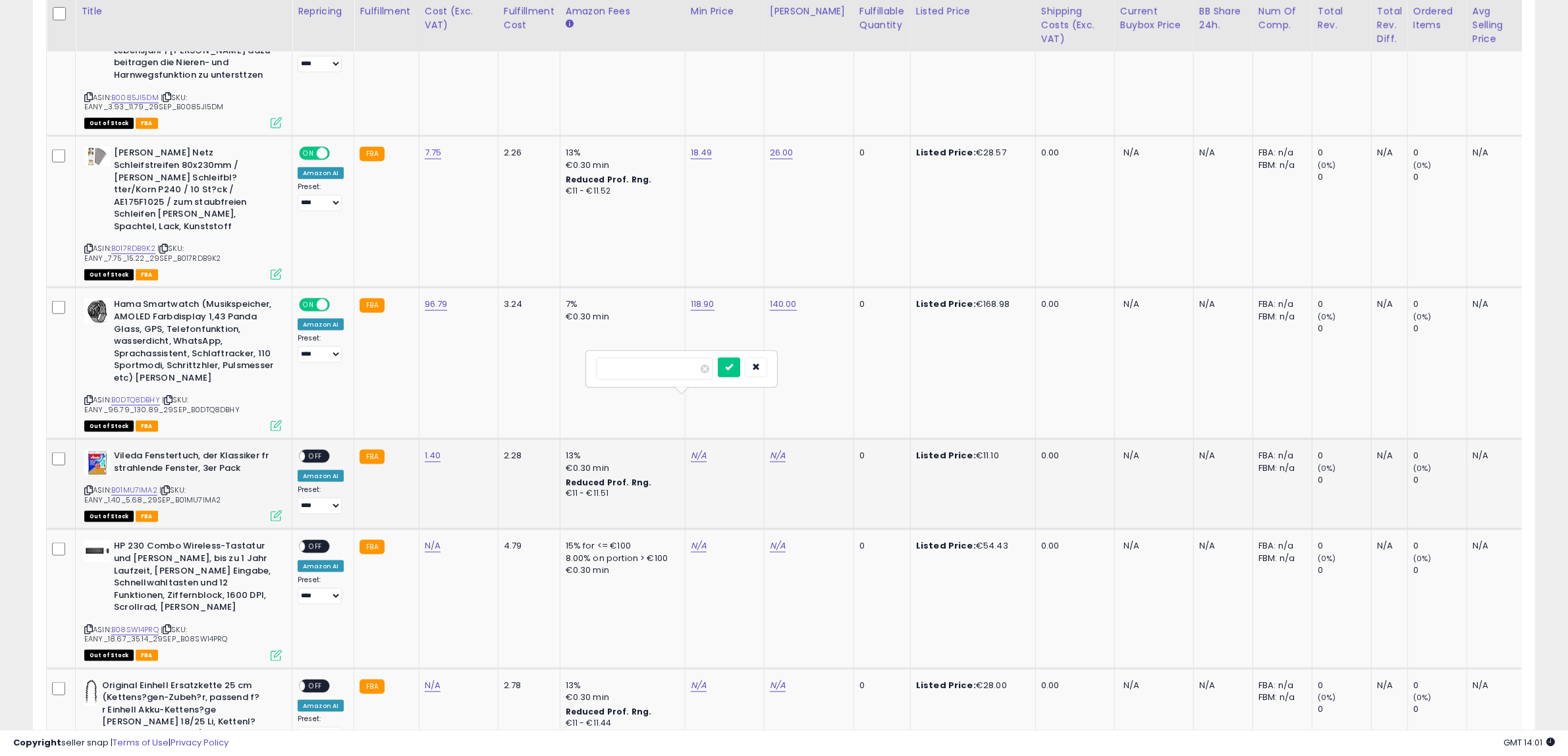
click button "submit" at bounding box center [729, 367] width 22 height 19
click at [776, 449] on link "N/A" at bounding box center [778, 456] width 16 height 13
type input "**"
click button "submit" at bounding box center [808, 367] width 22 height 19
click at [314, 439] on td "**********" at bounding box center [323, 484] width 62 height 90
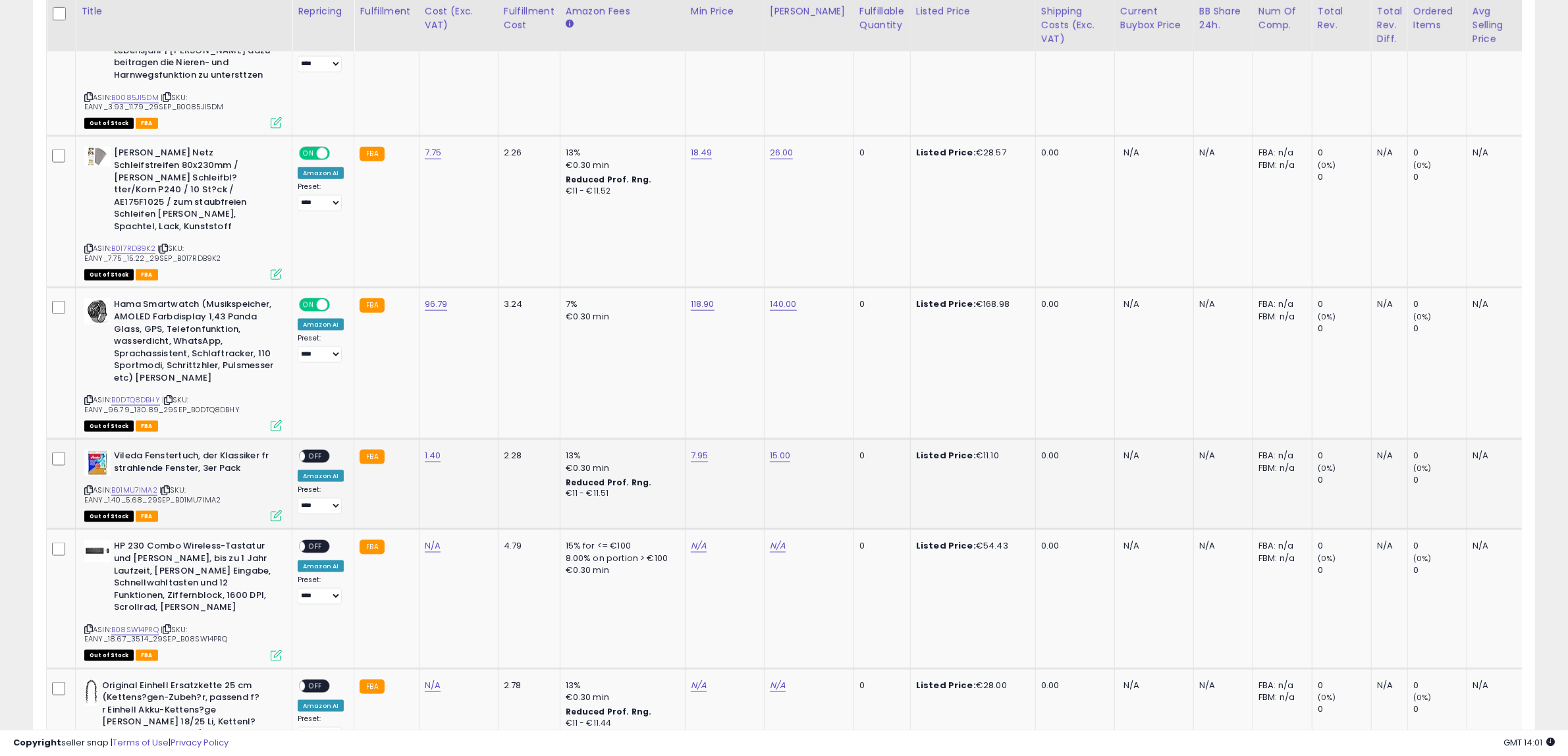
click at [313, 451] on span "OFF" at bounding box center [315, 457] width 21 height 11
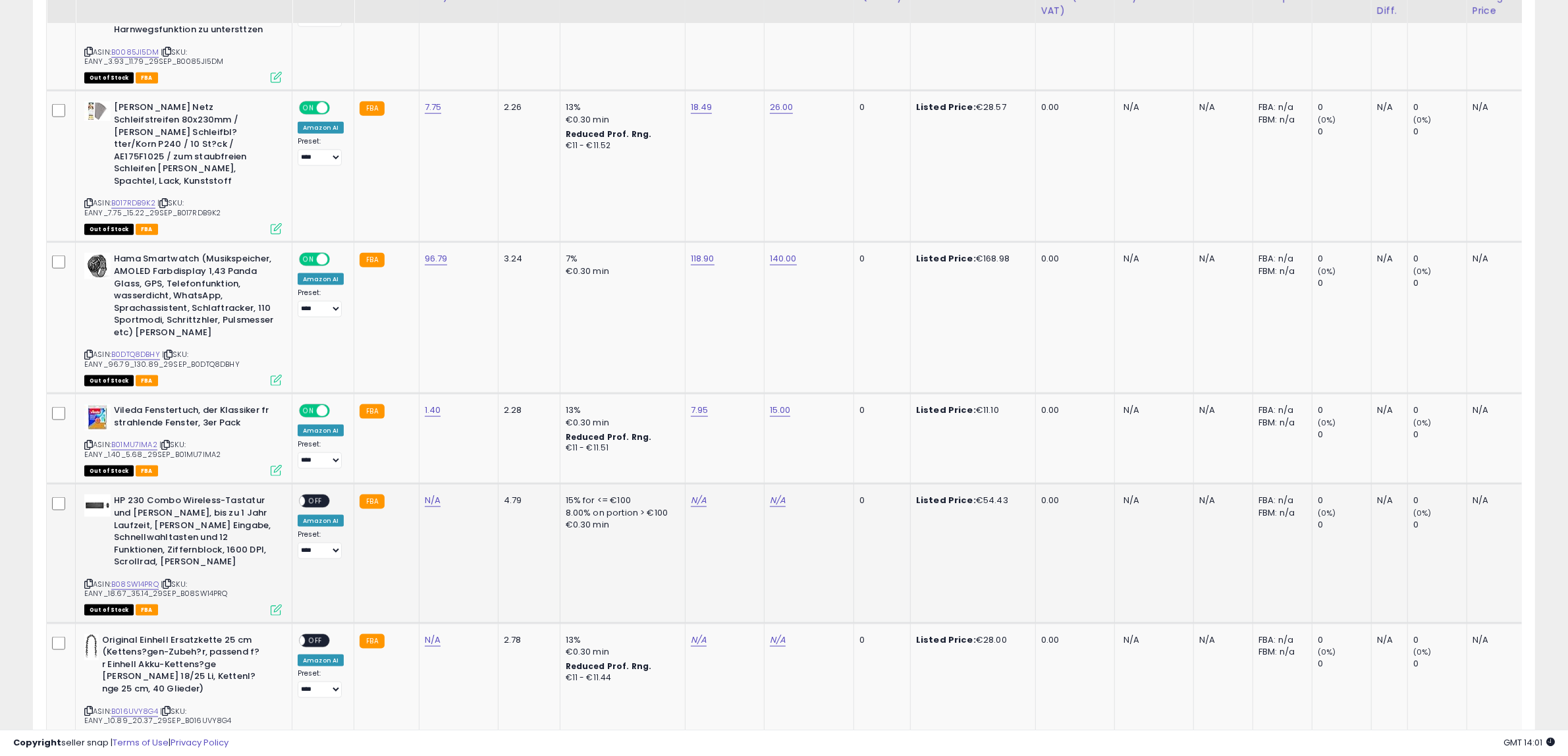
scroll to position [2122, 0]
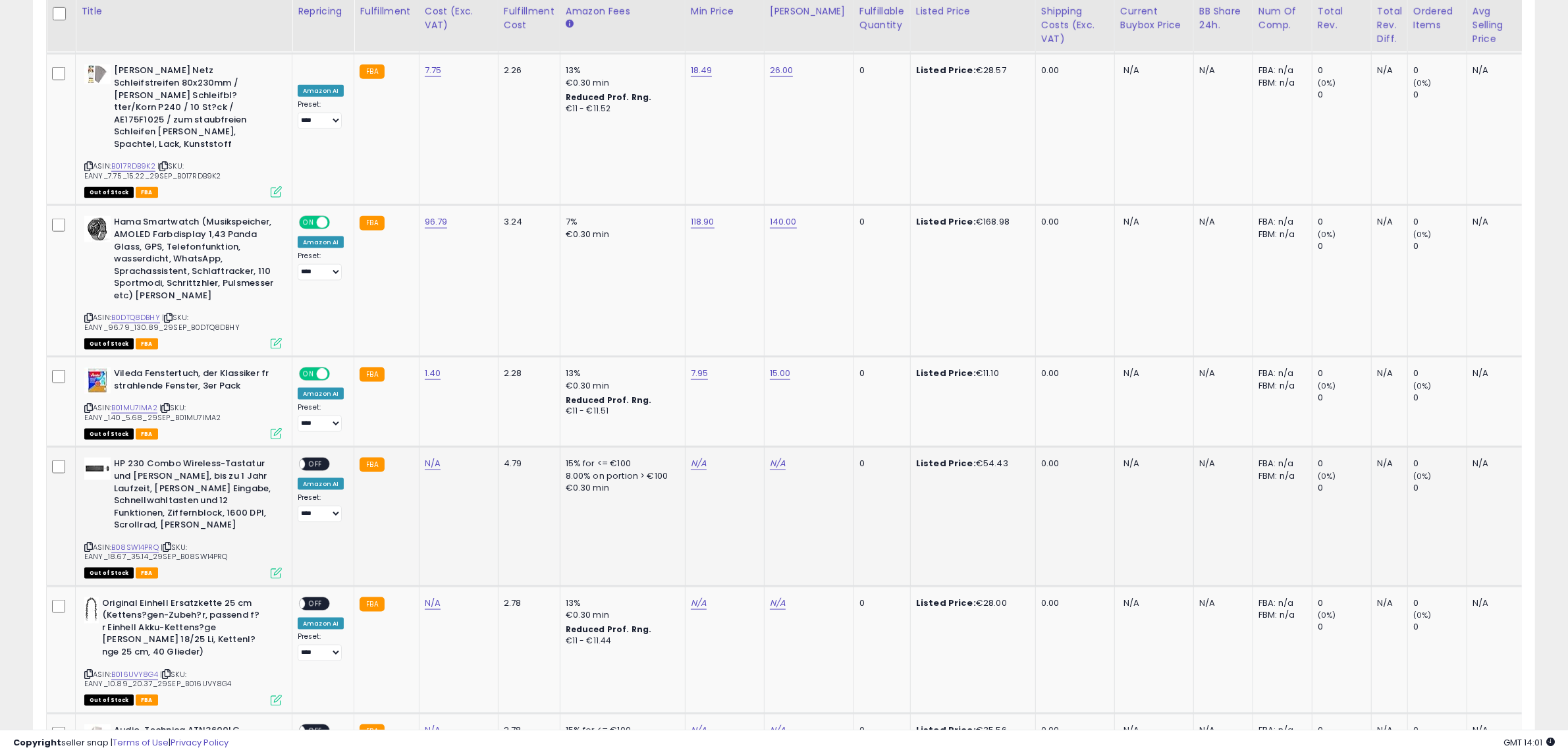
click at [89, 543] on icon at bounding box center [89, 547] width 9 height 7
click at [425, 457] on link "N/A" at bounding box center [433, 464] width 16 height 13
click button "submit" at bounding box center [463, 375] width 22 height 19
click at [691, 458] on div "N/A" at bounding box center [723, 464] width 63 height 12
click at [698, 457] on link "N/A" at bounding box center [699, 464] width 16 height 13
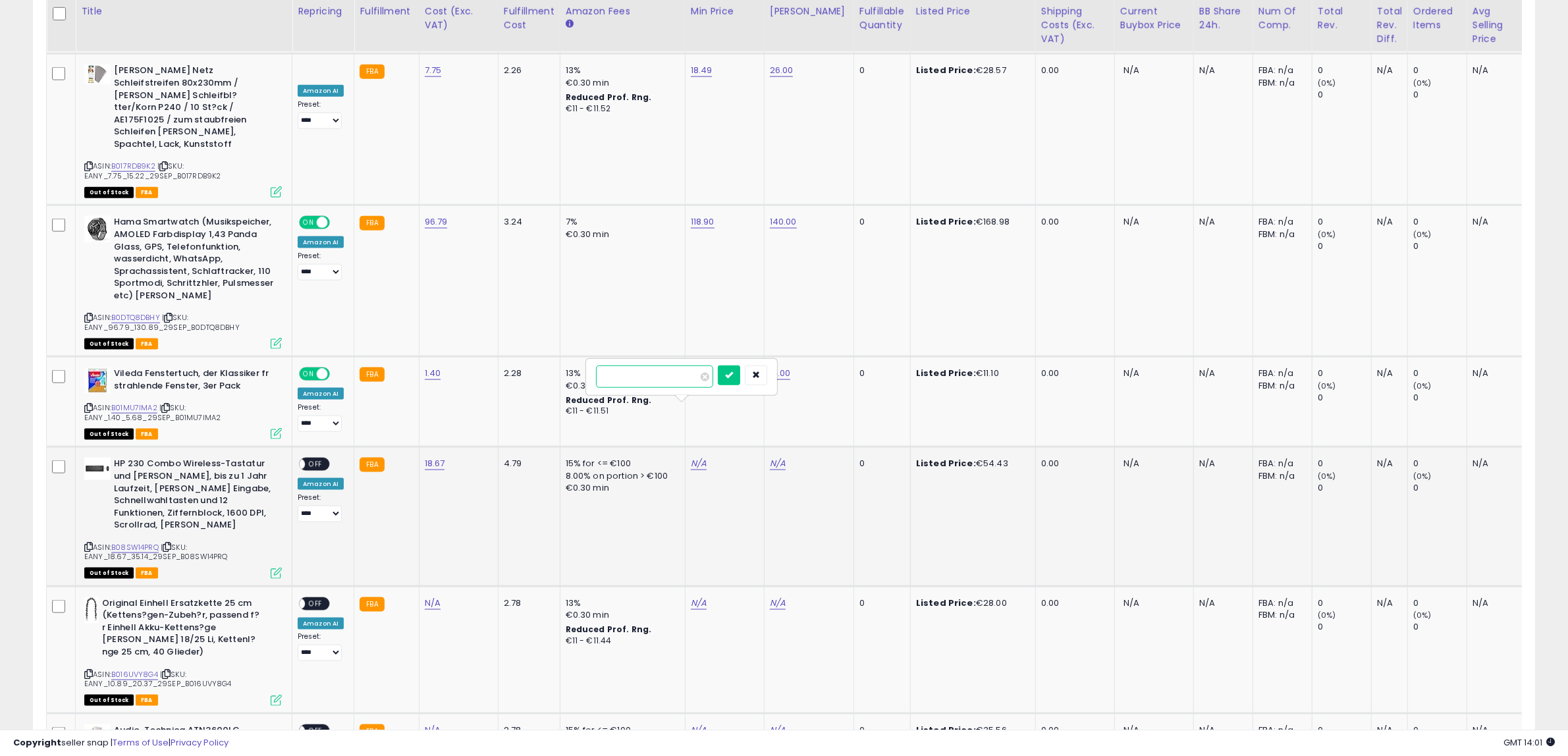
type input "*****"
click button "submit" at bounding box center [729, 375] width 22 height 19
click at [776, 457] on link "N/A" at bounding box center [778, 464] width 16 height 13
type input "**"
click button "submit" at bounding box center [808, 375] width 22 height 19
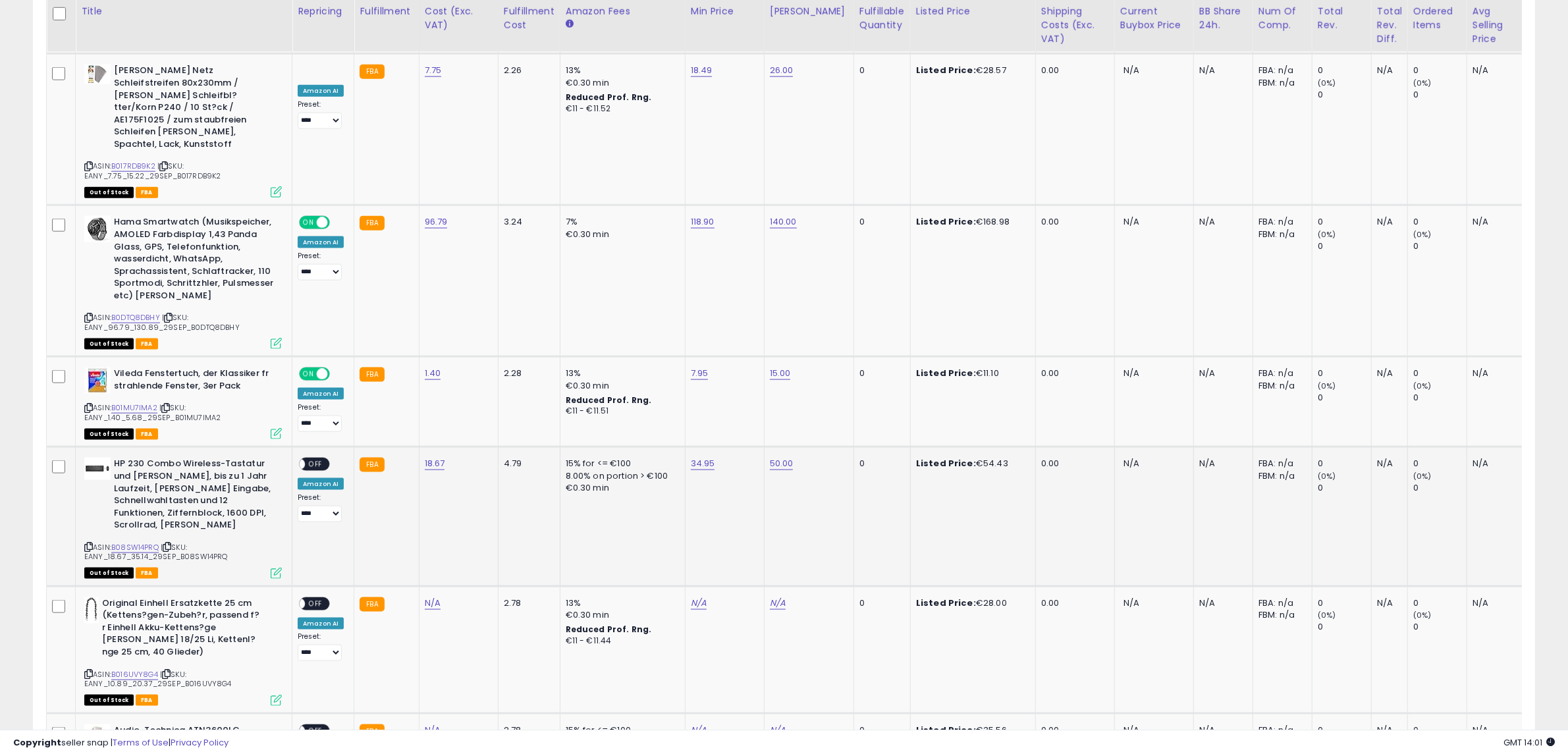
click at [308, 459] on span "OFF" at bounding box center [315, 465] width 21 height 11
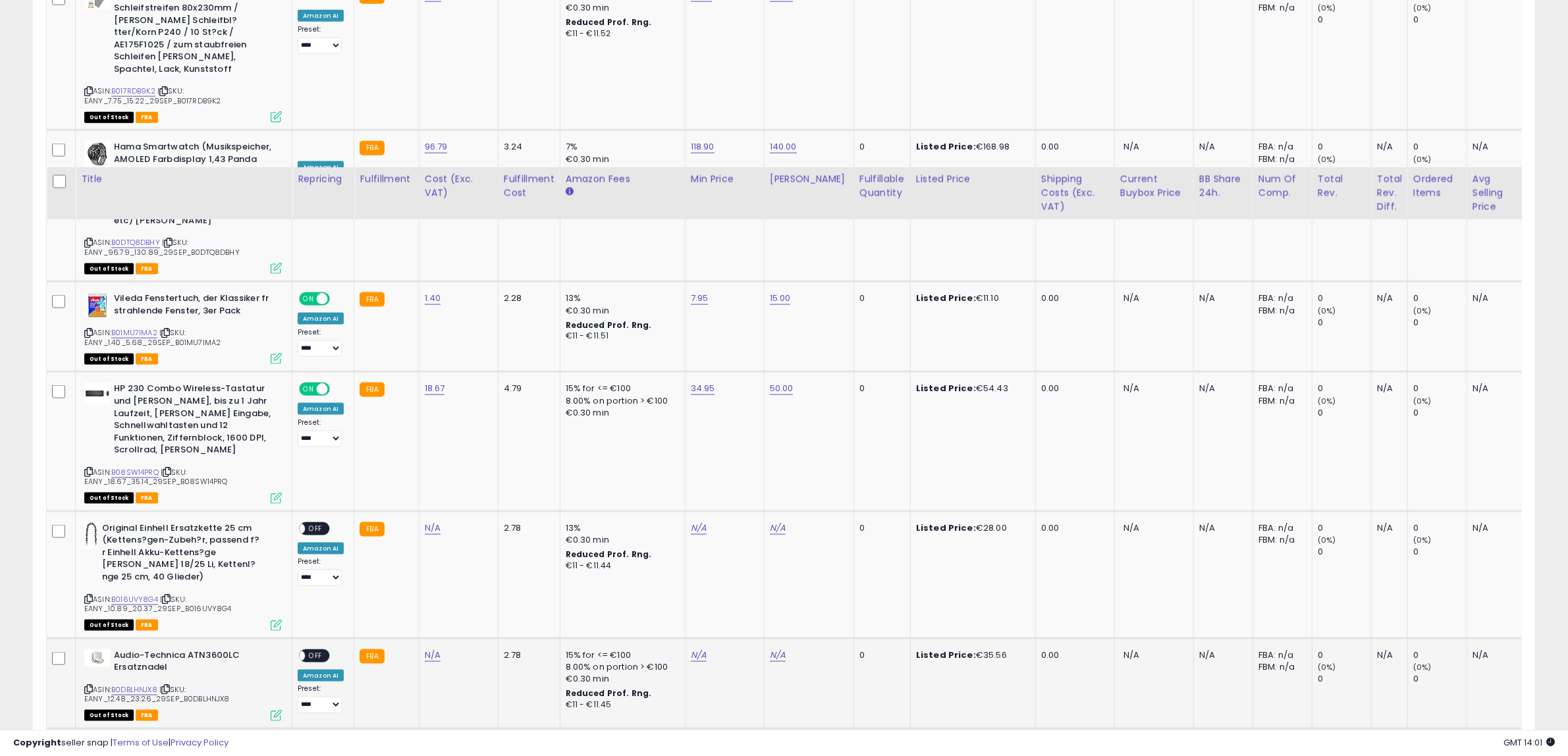
scroll to position [2369, 0]
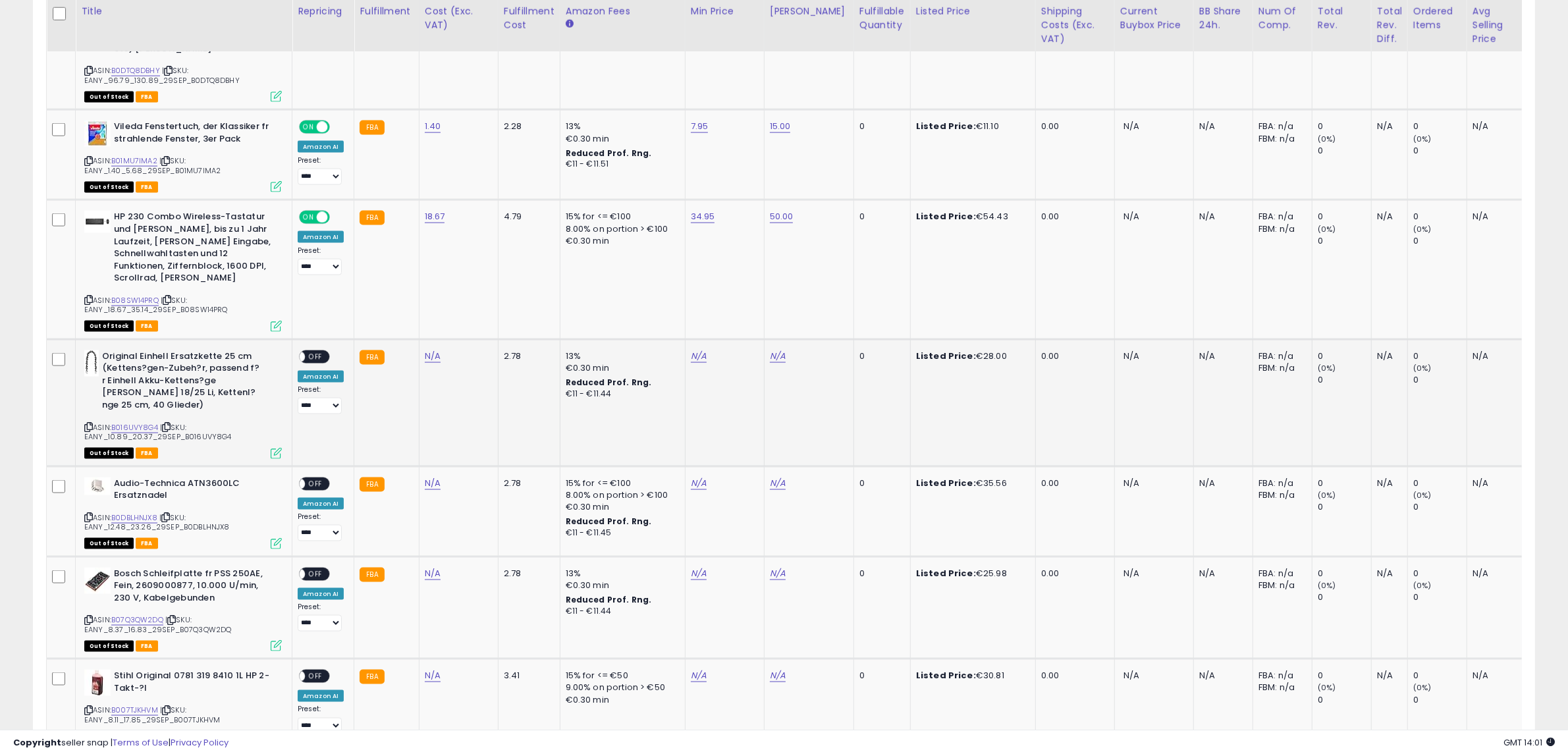
click at [87, 424] on icon at bounding box center [89, 427] width 9 height 7
click at [426, 350] on link "N/A" at bounding box center [433, 357] width 16 height 13
click button "submit" at bounding box center [463, 254] width 22 height 19
click at [699, 350] on link "N/A" at bounding box center [699, 357] width 16 height 13
type input "*****"
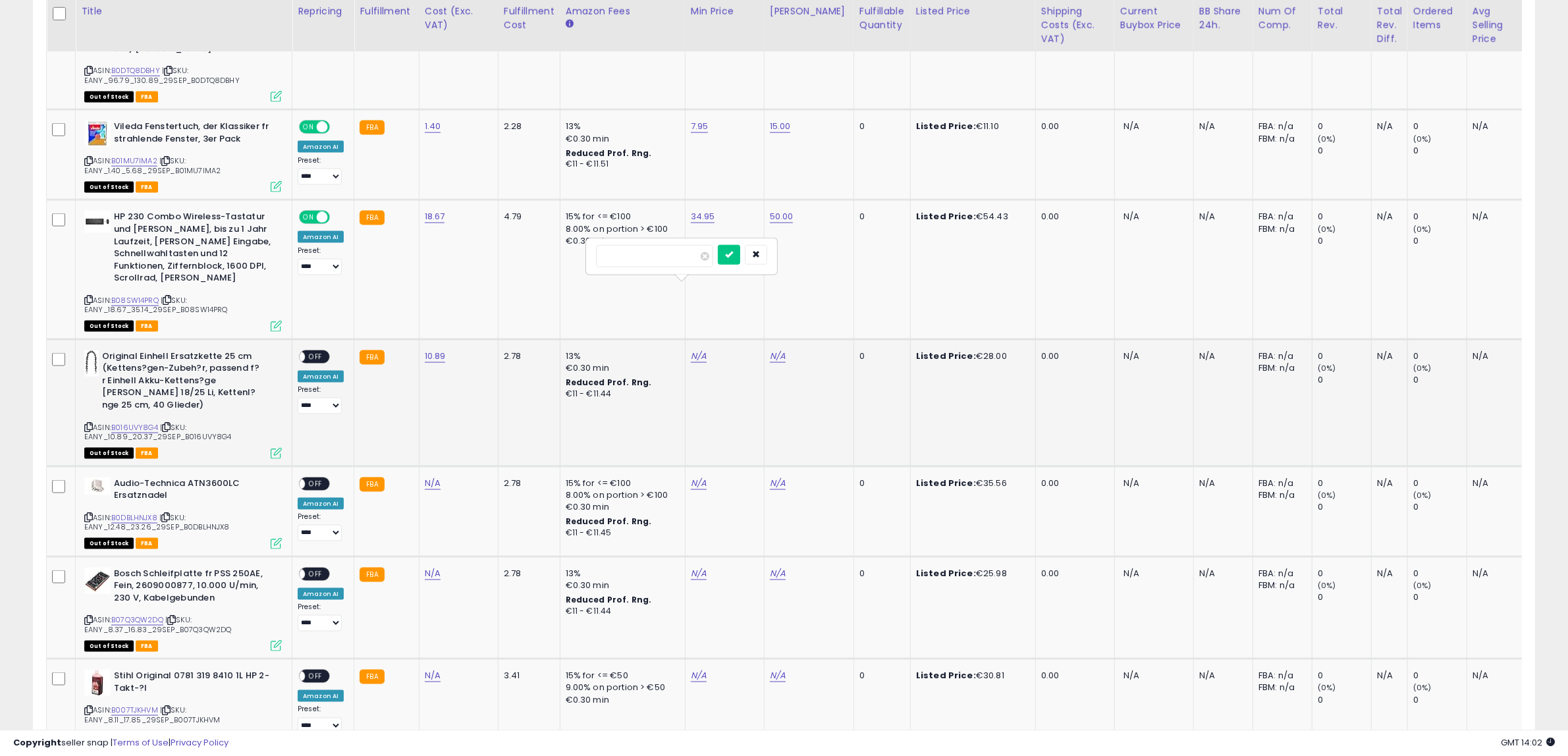
click button "submit" at bounding box center [729, 254] width 22 height 19
click at [774, 350] on link "N/A" at bounding box center [778, 357] width 16 height 13
type input "**"
click button "submit" at bounding box center [808, 254] width 22 height 19
click at [322, 351] on span "OFF" at bounding box center [315, 357] width 21 height 11
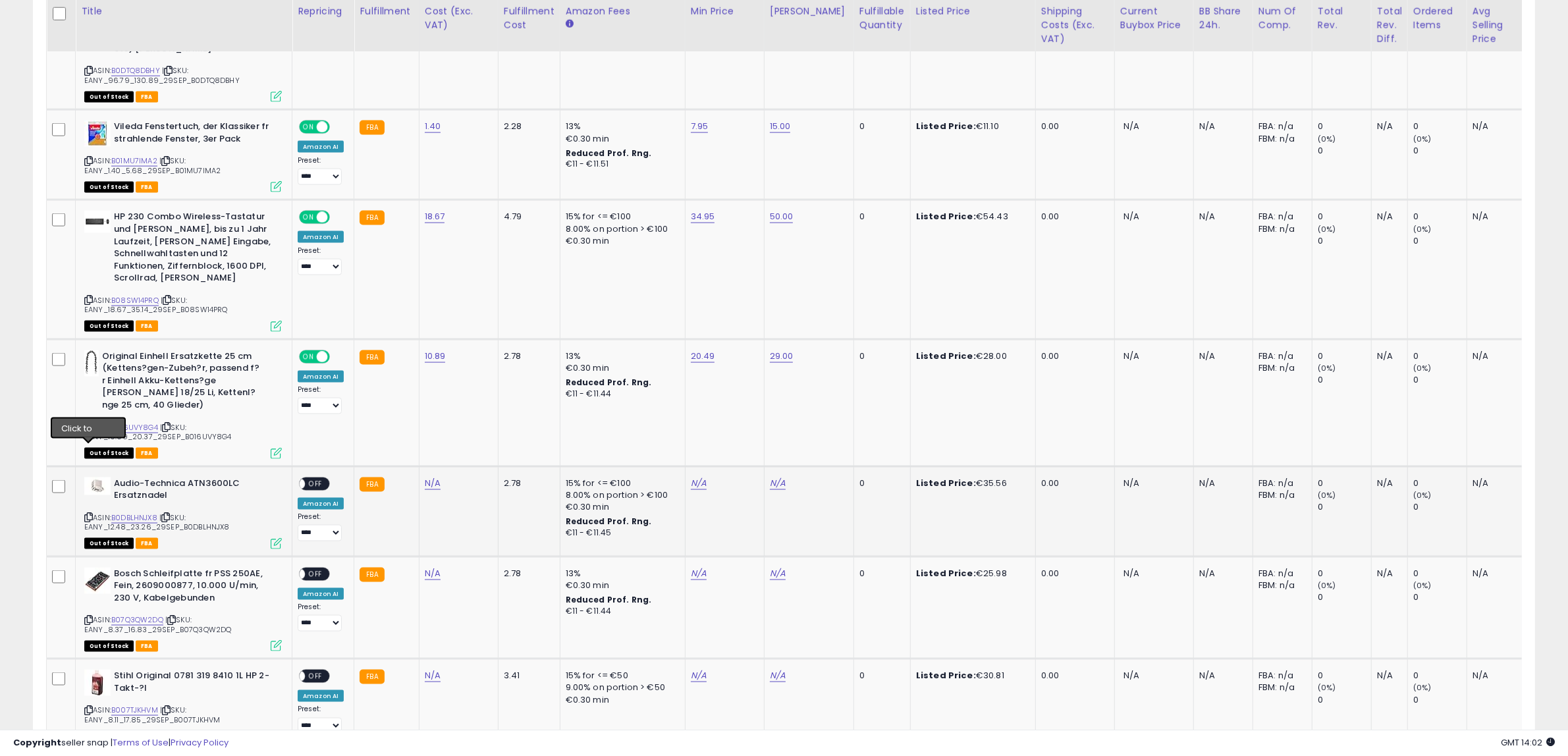
click at [90, 514] on icon at bounding box center [89, 517] width 9 height 7
click at [429, 477] on link "N/A" at bounding box center [433, 483] width 16 height 13
click button "submit" at bounding box center [463, 381] width 22 height 19
click at [694, 477] on link "N/A" at bounding box center [699, 483] width 16 height 13
type input "*****"
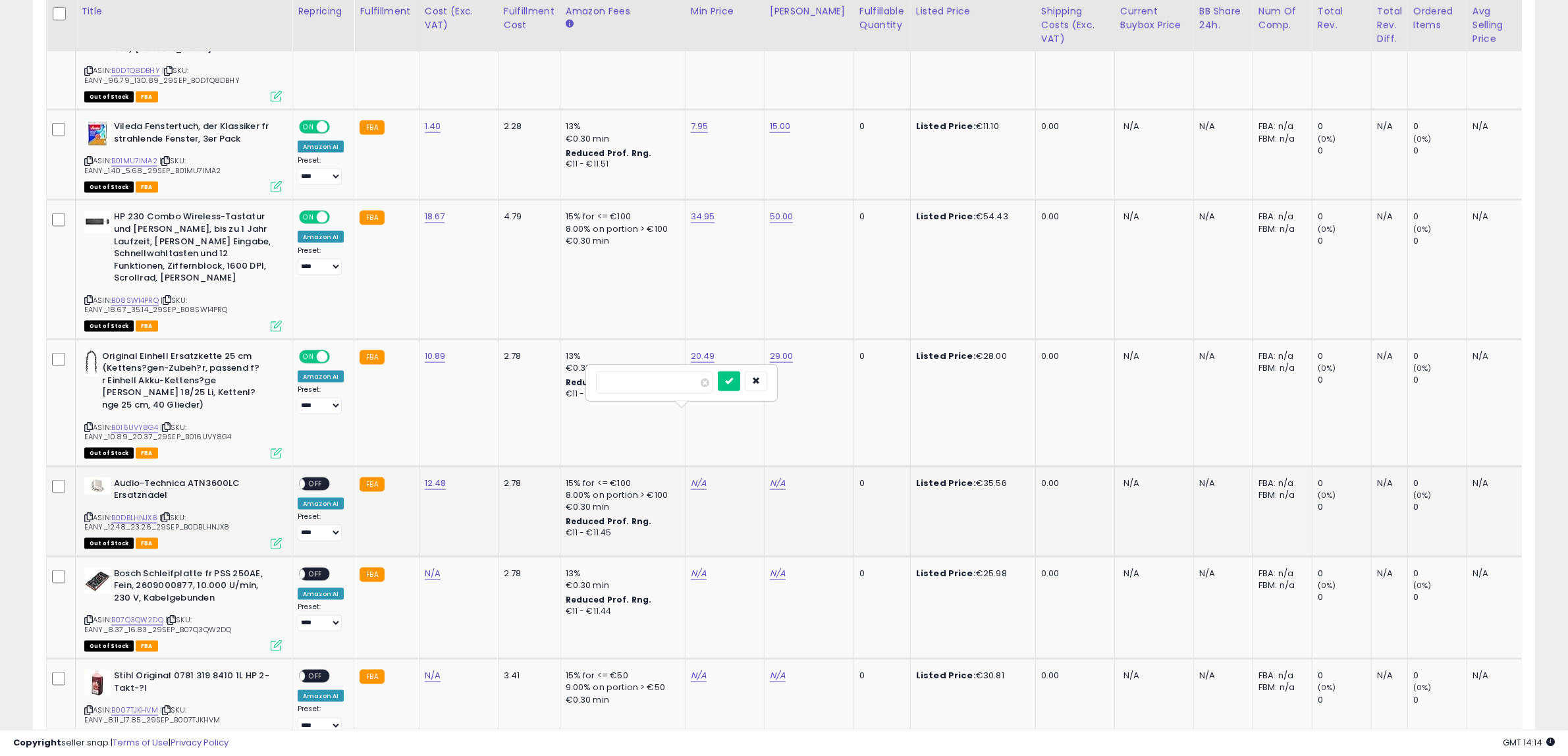
click button "submit" at bounding box center [729, 381] width 22 height 19
click at [776, 477] on link "N/A" at bounding box center [778, 483] width 16 height 13
type input "**"
click button "submit" at bounding box center [808, 381] width 22 height 19
click at [321, 478] on span "OFF" at bounding box center [315, 483] width 21 height 11
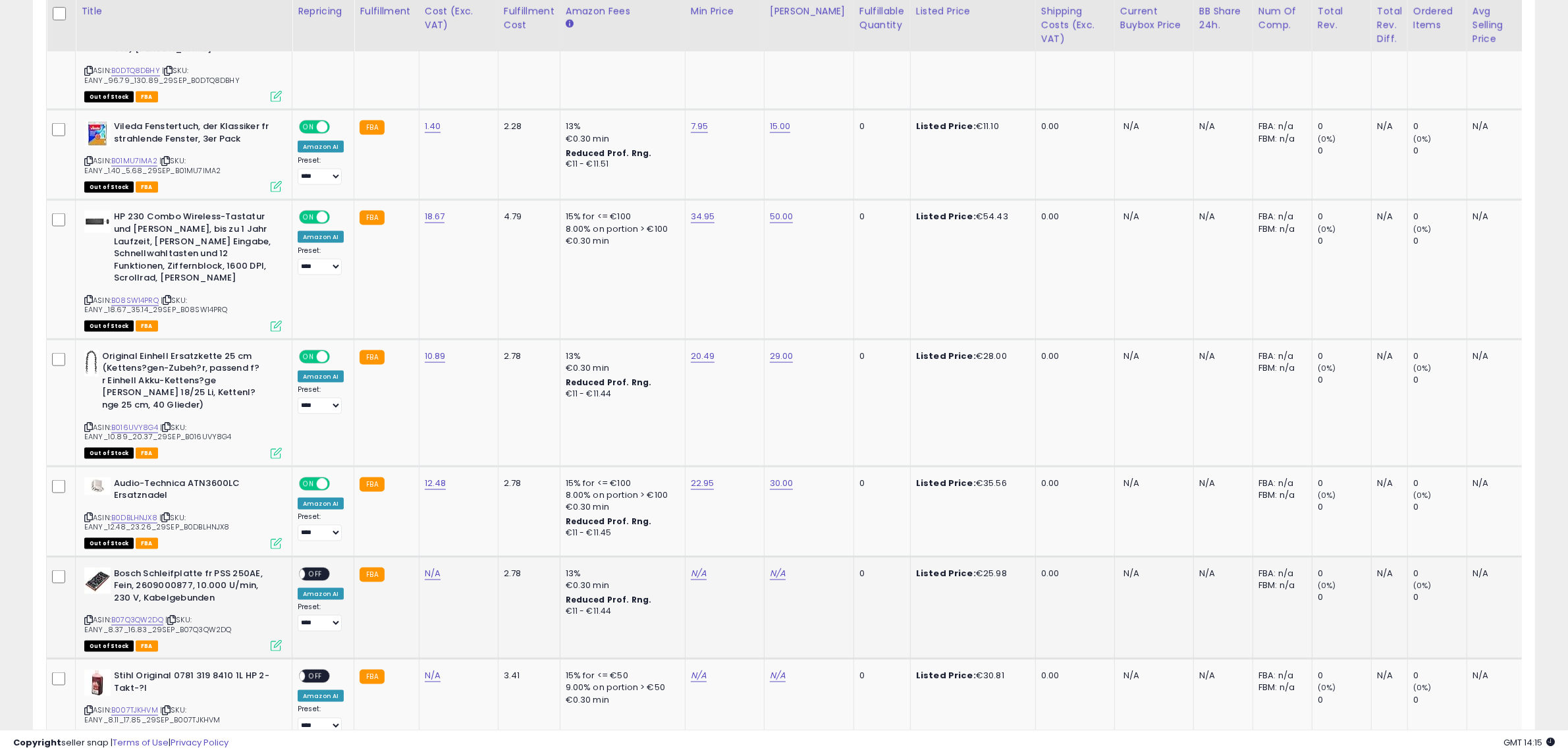
click at [87, 616] on icon at bounding box center [89, 620] width 9 height 7
click at [691, 567] on link "N/A" at bounding box center [699, 573] width 16 height 13
type input "*****"
click button "submit" at bounding box center [729, 471] width 22 height 19
click at [774, 567] on link "N/A" at bounding box center [778, 573] width 16 height 13
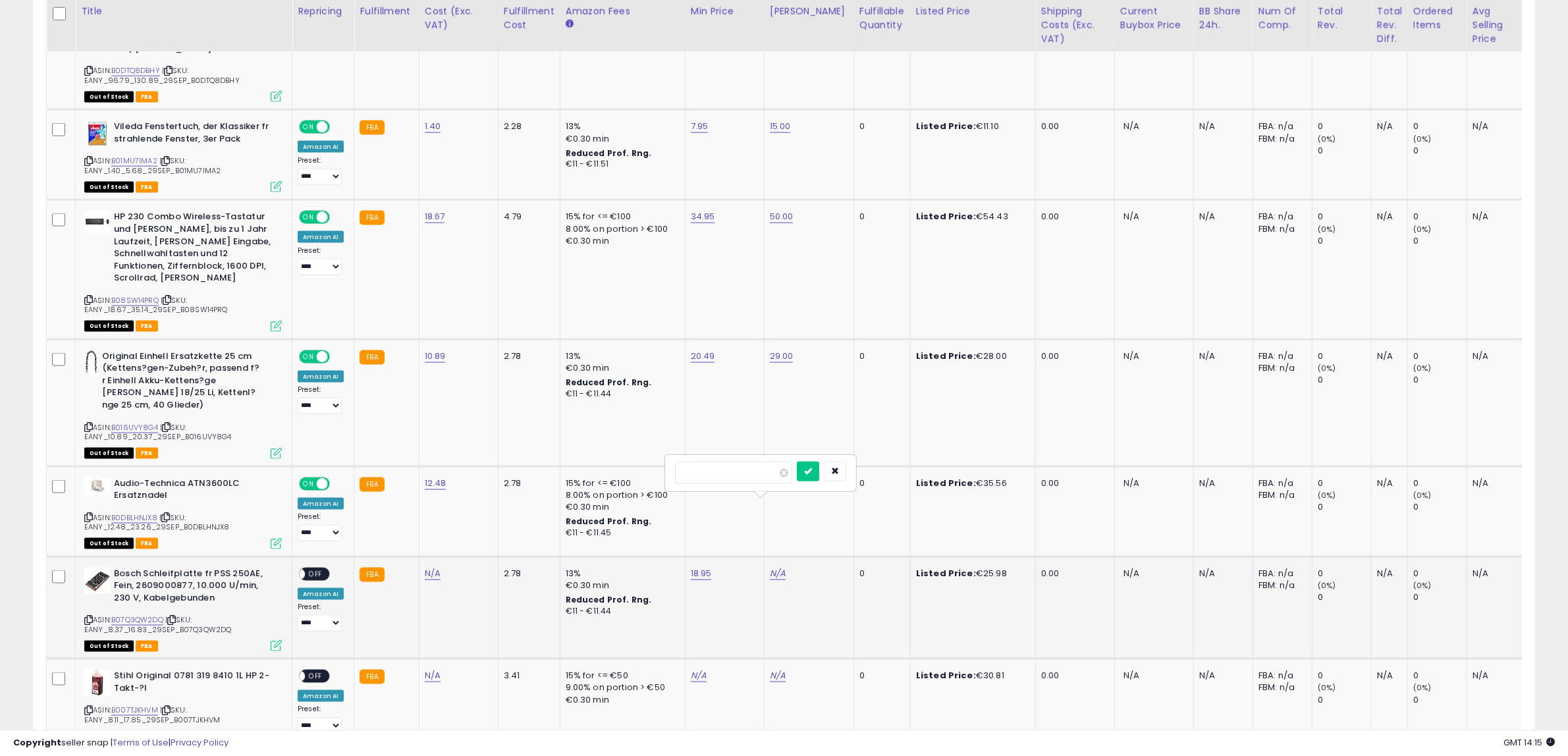
type input "**"
click button "submit" at bounding box center [808, 471] width 22 height 19
click at [305, 568] on div "ON OFF" at bounding box center [293, 573] width 31 height 11
click at [318, 568] on span "OFF" at bounding box center [315, 573] width 21 height 11
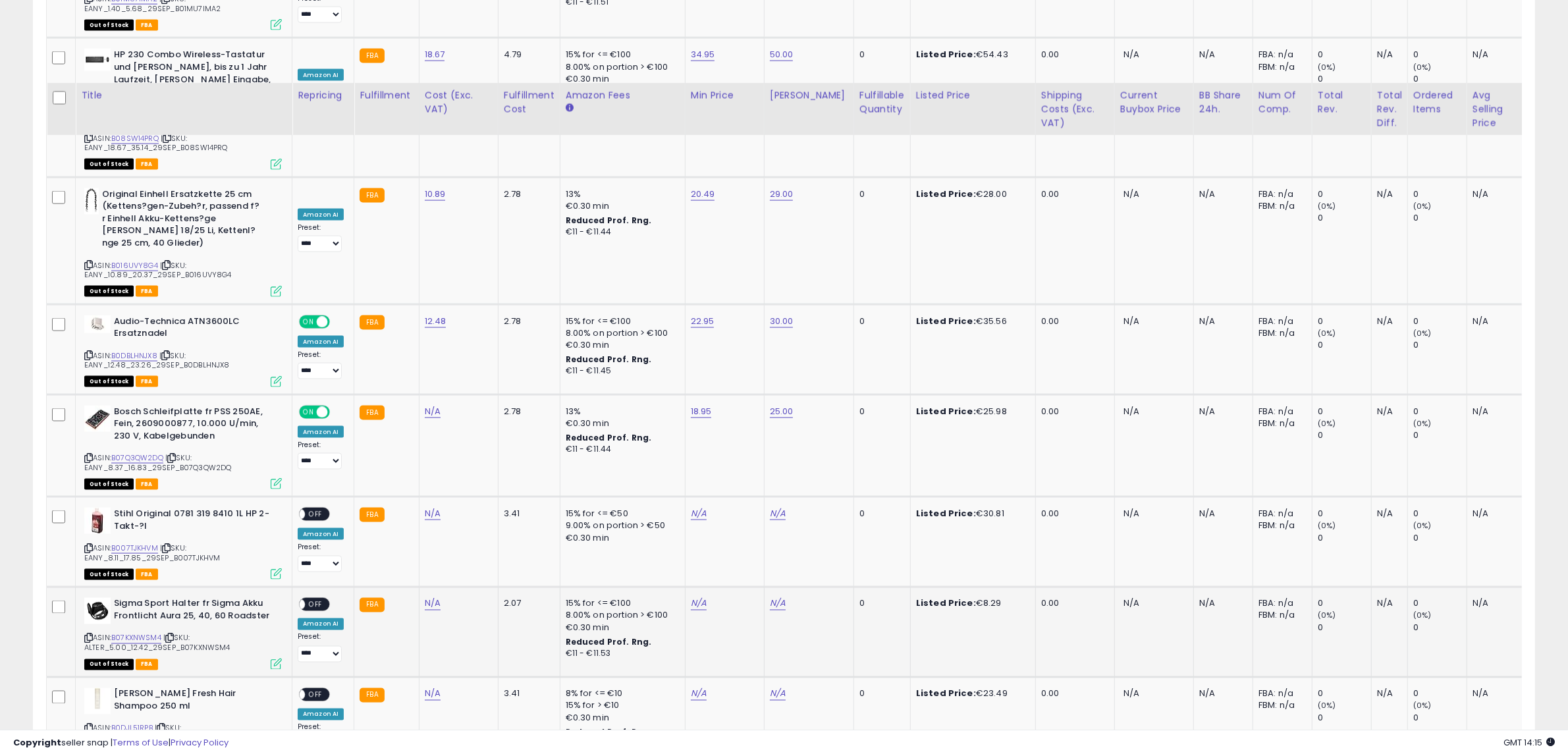
scroll to position [2616, 0]
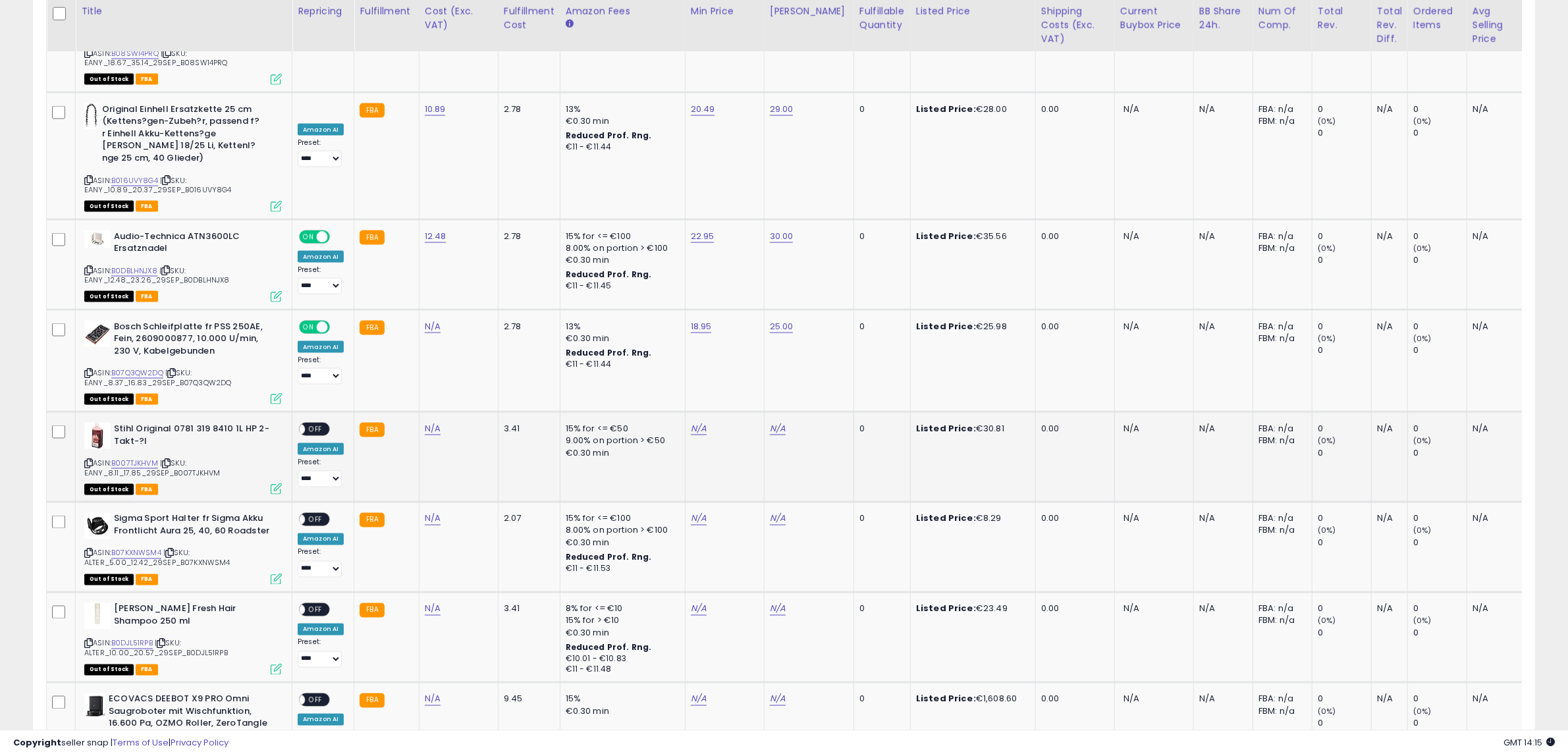
click at [89, 460] on icon at bounding box center [89, 463] width 9 height 7
click at [426, 422] on link "N/A" at bounding box center [433, 429] width 16 height 13
click button "submit" at bounding box center [463, 326] width 22 height 19
click at [434, 320] on link "N/A" at bounding box center [433, 327] width 16 height 13
type input "****"
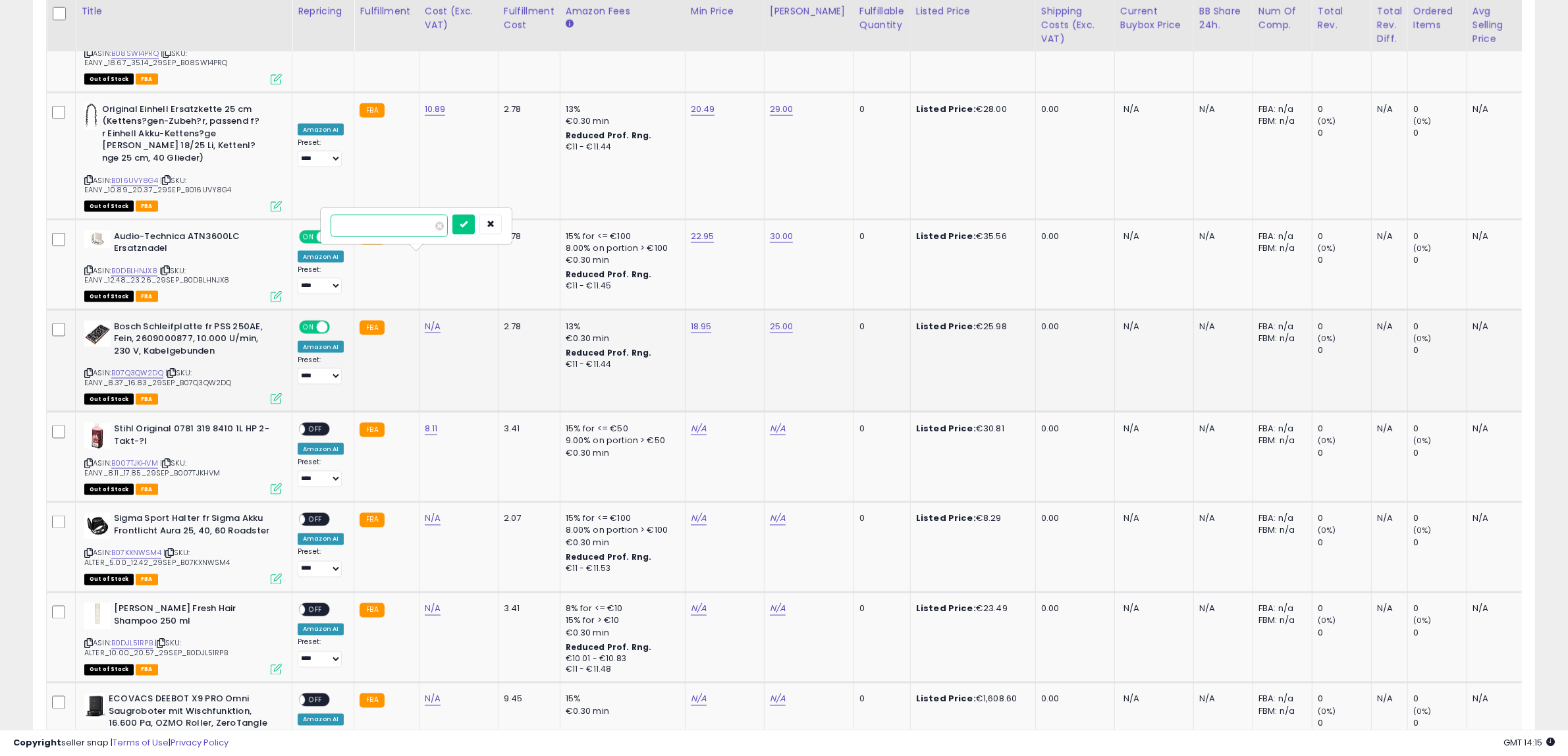
click button "submit" at bounding box center [463, 224] width 22 height 19
click at [313, 320] on div "ON OFF" at bounding box center [314, 327] width 31 height 14
click at [317, 322] on span at bounding box center [322, 327] width 11 height 11
click at [315, 320] on div "ON OFF" at bounding box center [314, 327] width 31 height 14
click at [310, 322] on span "OFF" at bounding box center [315, 327] width 21 height 11
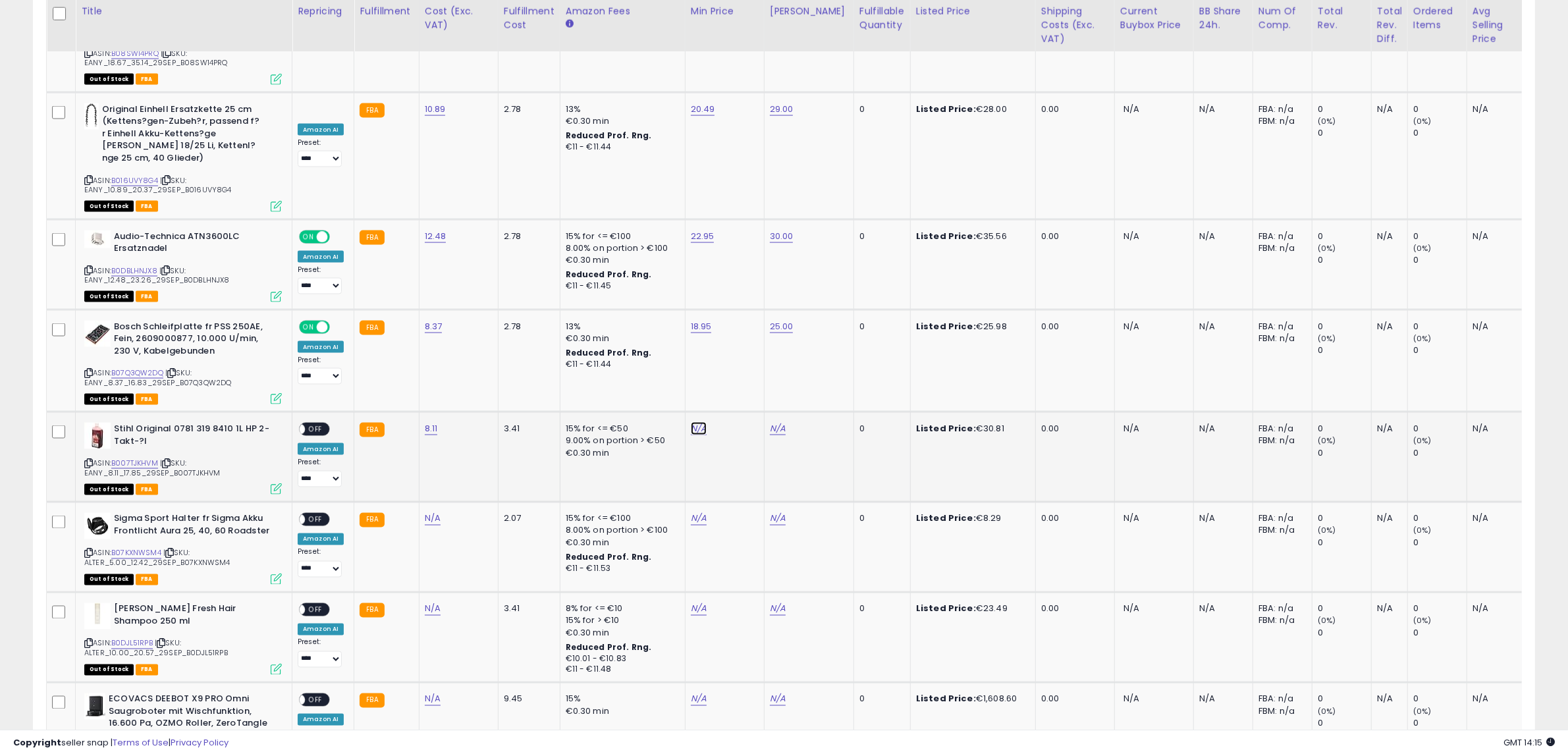
click at [692, 422] on link "N/A" at bounding box center [699, 429] width 16 height 13
type input "*****"
click button "submit" at bounding box center [729, 326] width 22 height 19
click at [770, 422] on link "N/A" at bounding box center [778, 429] width 16 height 13
type input "**"
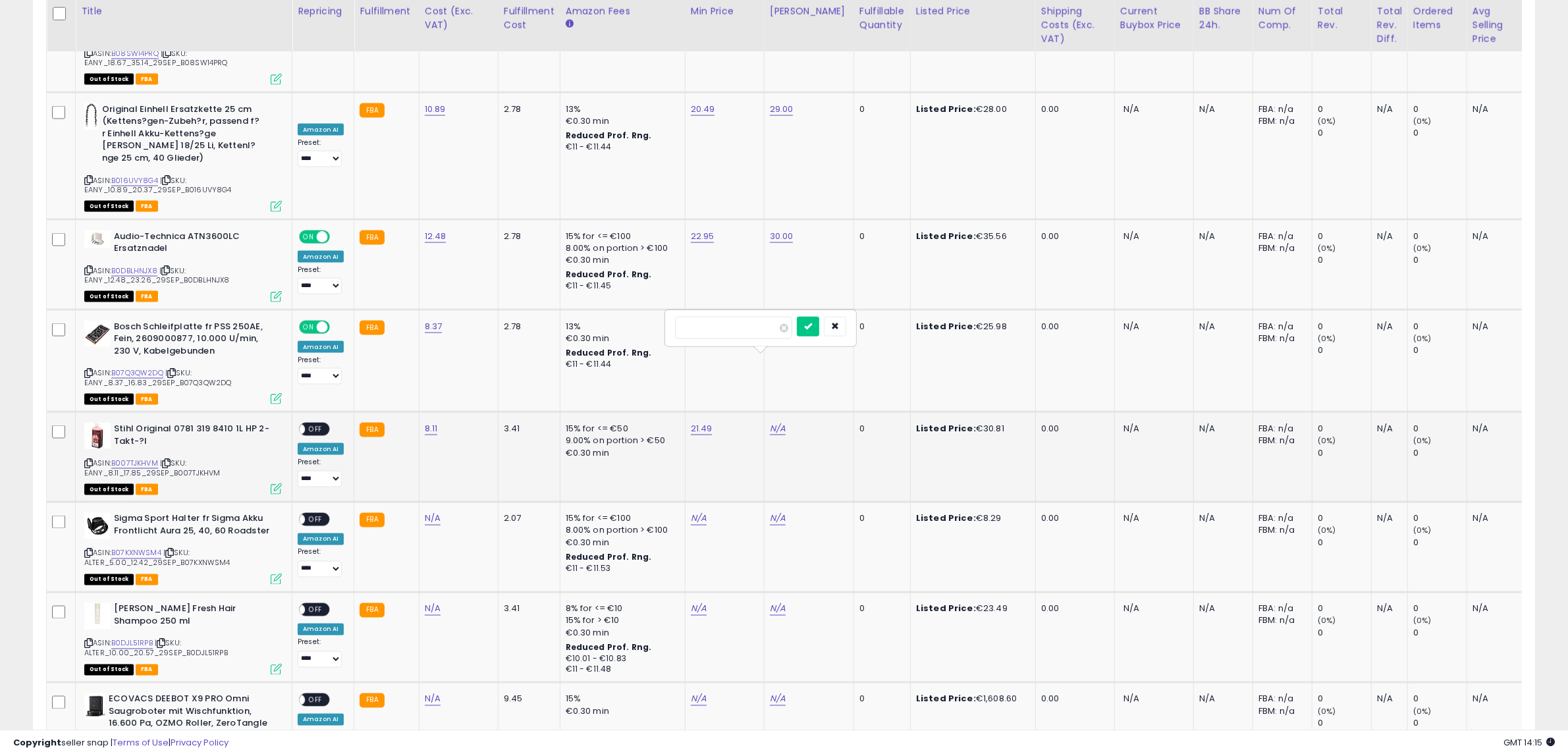
click button "submit" at bounding box center [808, 326] width 22 height 19
click at [323, 424] on span "OFF" at bounding box center [315, 430] width 21 height 11
click at [91, 550] on icon at bounding box center [89, 553] width 9 height 7
click at [425, 512] on link "N/A" at bounding box center [433, 519] width 16 height 13
type input "****"
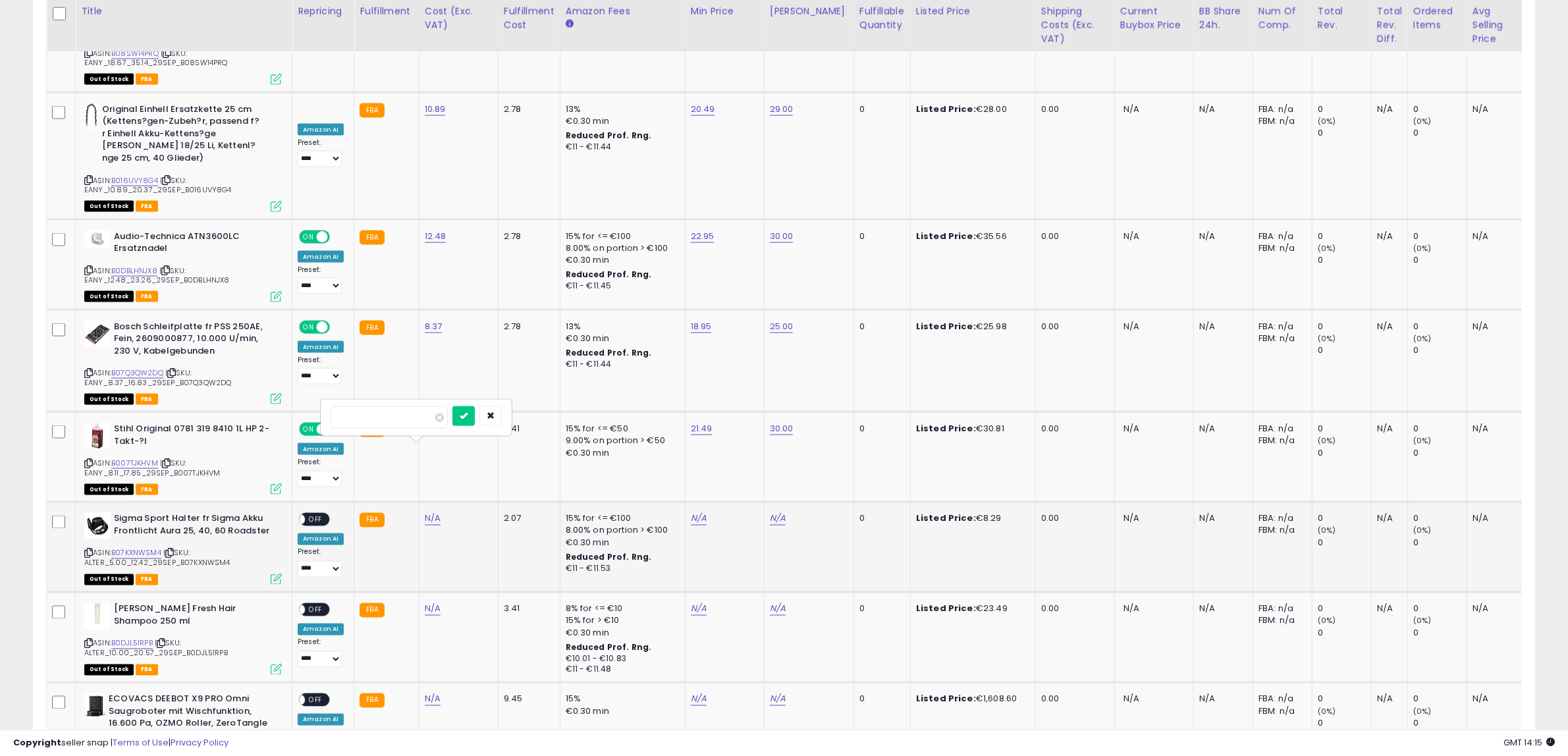
click button "submit" at bounding box center [463, 416] width 22 height 19
click at [692, 512] on link "N/A" at bounding box center [699, 519] width 16 height 13
type input "****"
click button "submit" at bounding box center [729, 416] width 22 height 19
click at [770, 512] on link "N/A" at bounding box center [778, 519] width 16 height 13
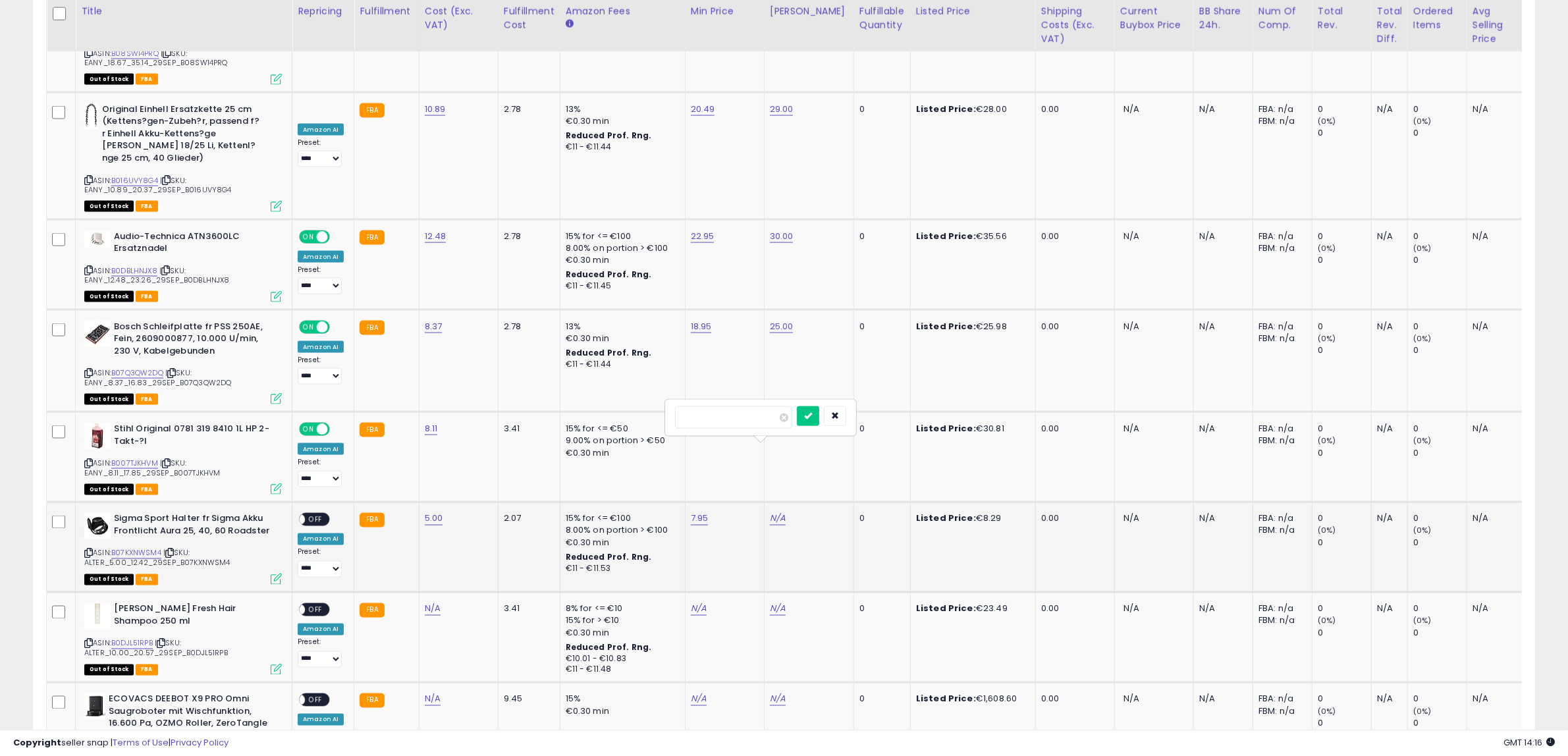
type input "**"
click button "submit" at bounding box center [808, 416] width 22 height 19
click at [307, 514] on span "OFF" at bounding box center [315, 520] width 21 height 11
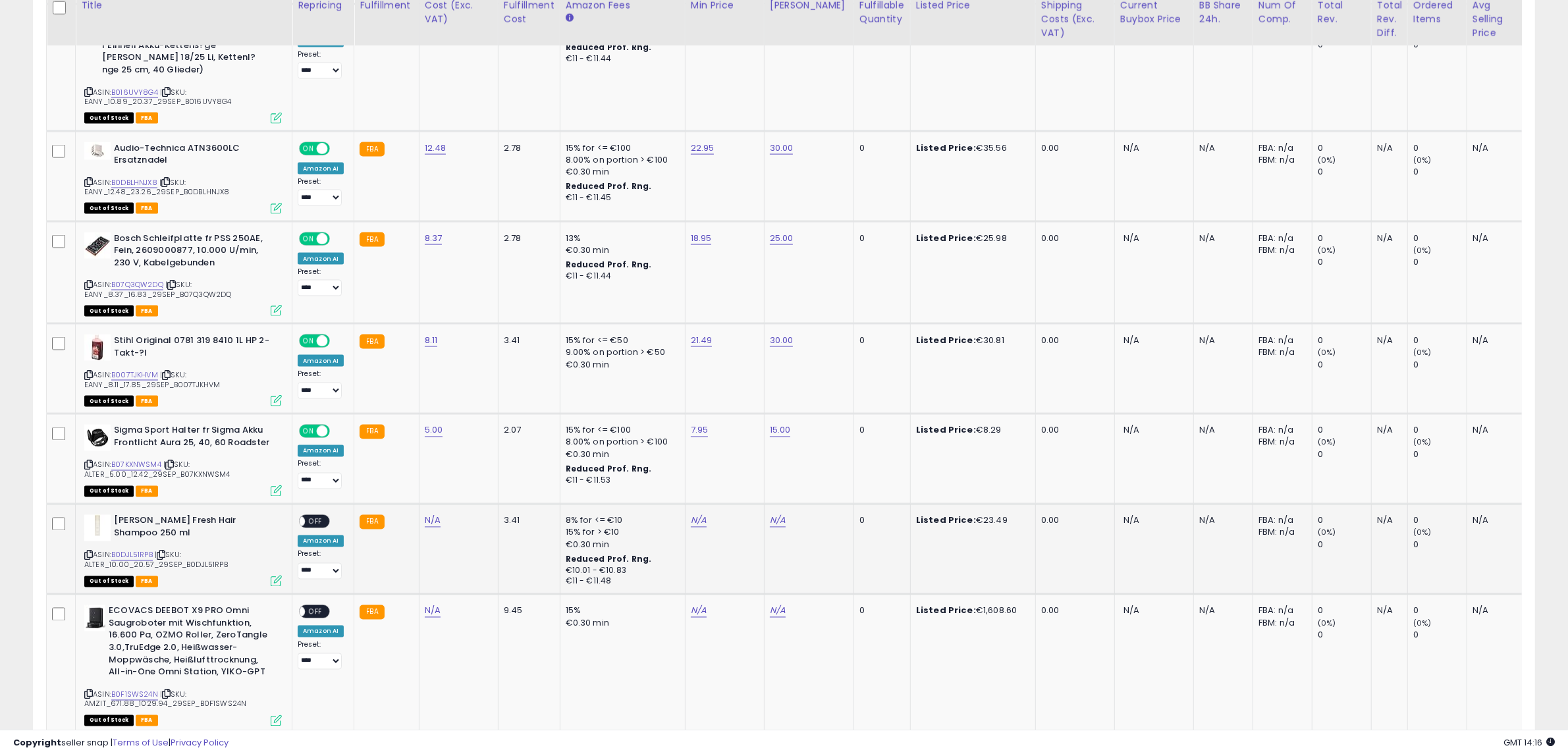
scroll to position [2780, 0]
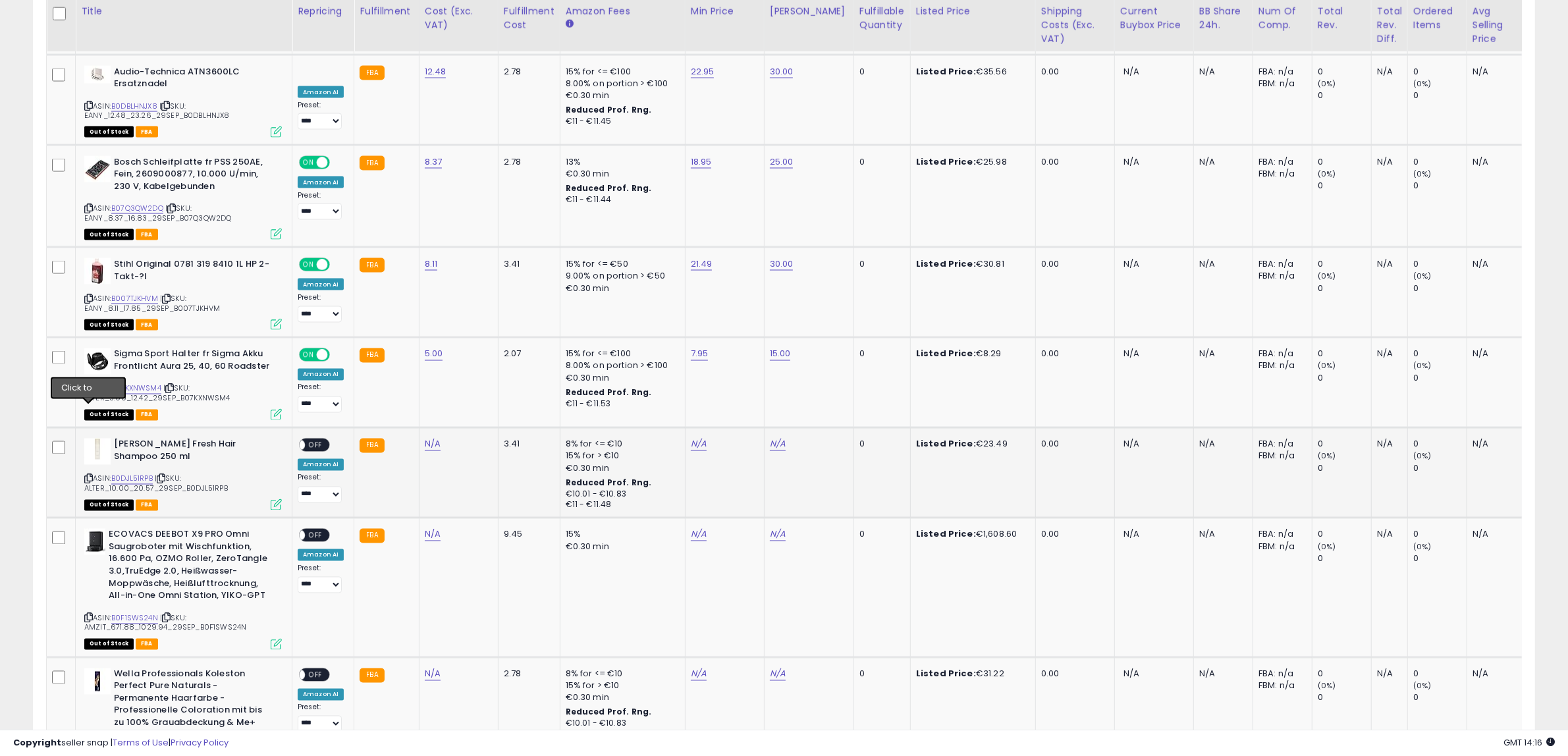
click at [86, 475] on icon at bounding box center [89, 479] width 9 height 7
click at [429, 438] on link "N/A" at bounding box center [433, 444] width 16 height 13
type input "*****"
click button "submit" at bounding box center [463, 341] width 22 height 19
click at [691, 438] on link "N/A" at bounding box center [699, 444] width 16 height 13
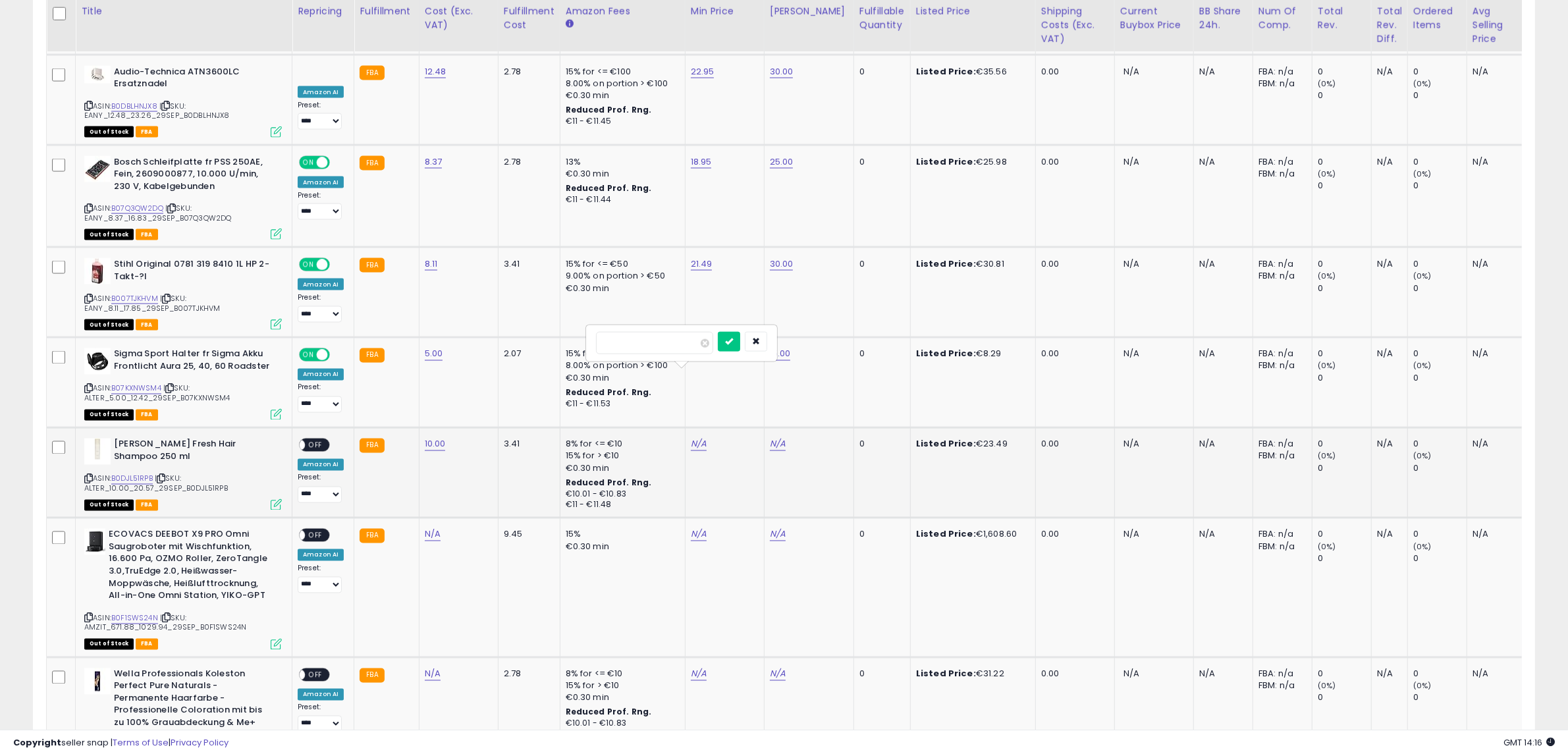
type input "*"
type input "*****"
click button "submit" at bounding box center [729, 341] width 22 height 19
click at [770, 438] on div "N/A" at bounding box center [807, 444] width 74 height 12
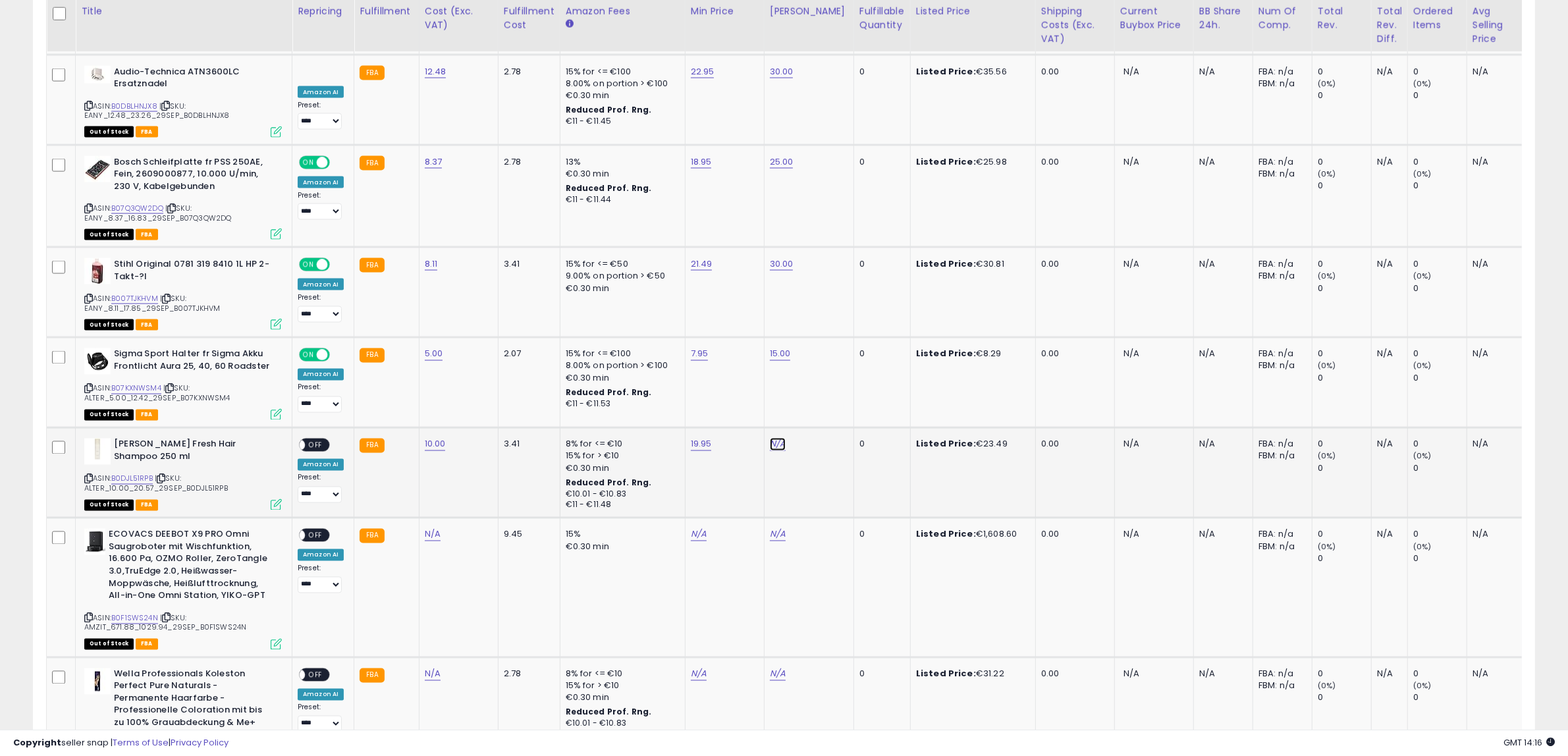
click at [772, 438] on link "N/A" at bounding box center [778, 444] width 16 height 13
type input "**"
click button "submit" at bounding box center [808, 341] width 22 height 19
click at [306, 440] on span "OFF" at bounding box center [315, 445] width 21 height 11
drag, startPoint x: 124, startPoint y: 551, endPoint x: 199, endPoint y: 524, distance: 79.7
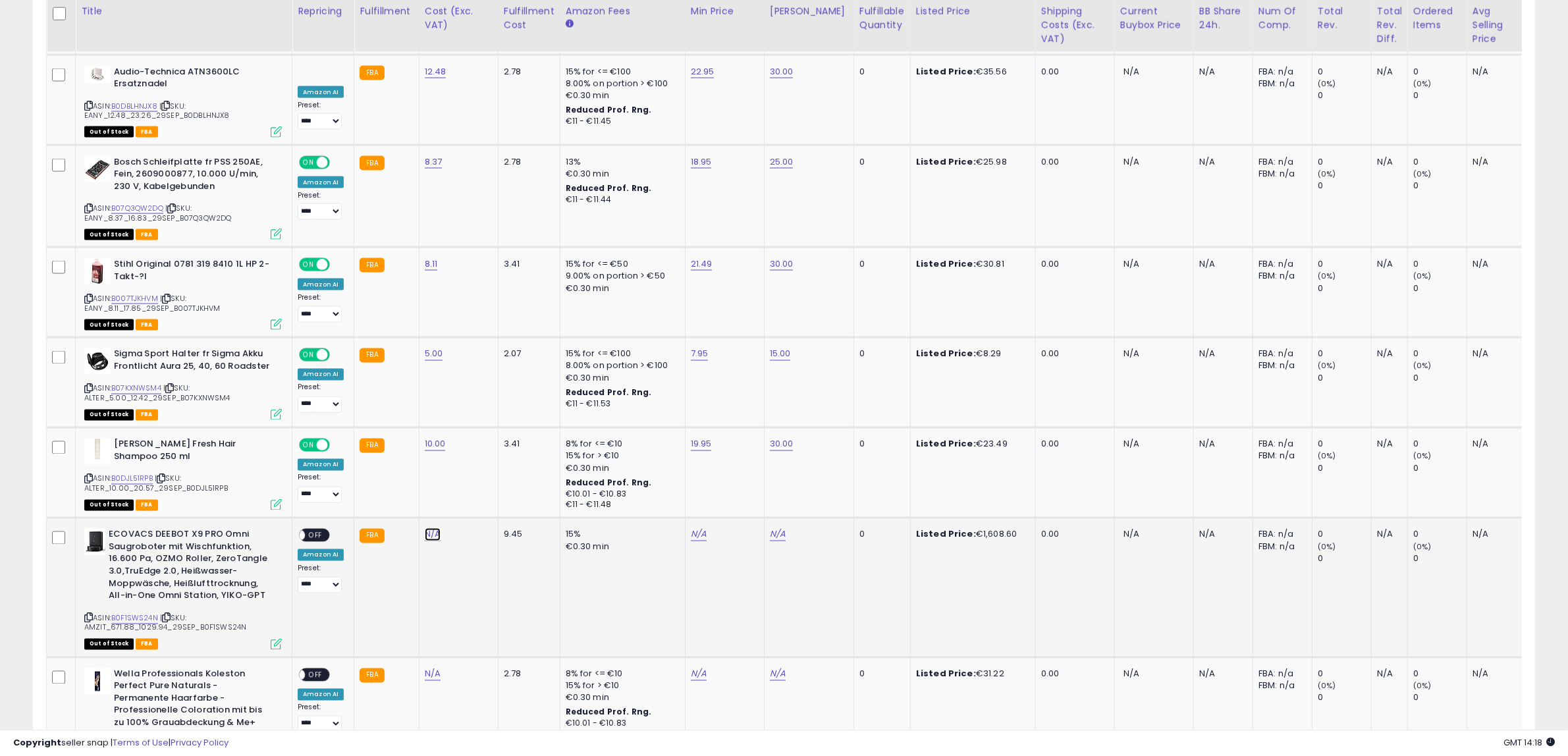
click at [431, 528] on link "N/A" at bounding box center [433, 535] width 16 height 13
click button "submit" at bounding box center [463, 431] width 22 height 19
click at [685, 518] on td "N/A" at bounding box center [725, 587] width 79 height 139
click at [695, 528] on link "N/A" at bounding box center [699, 535] width 16 height 13
type input "******"
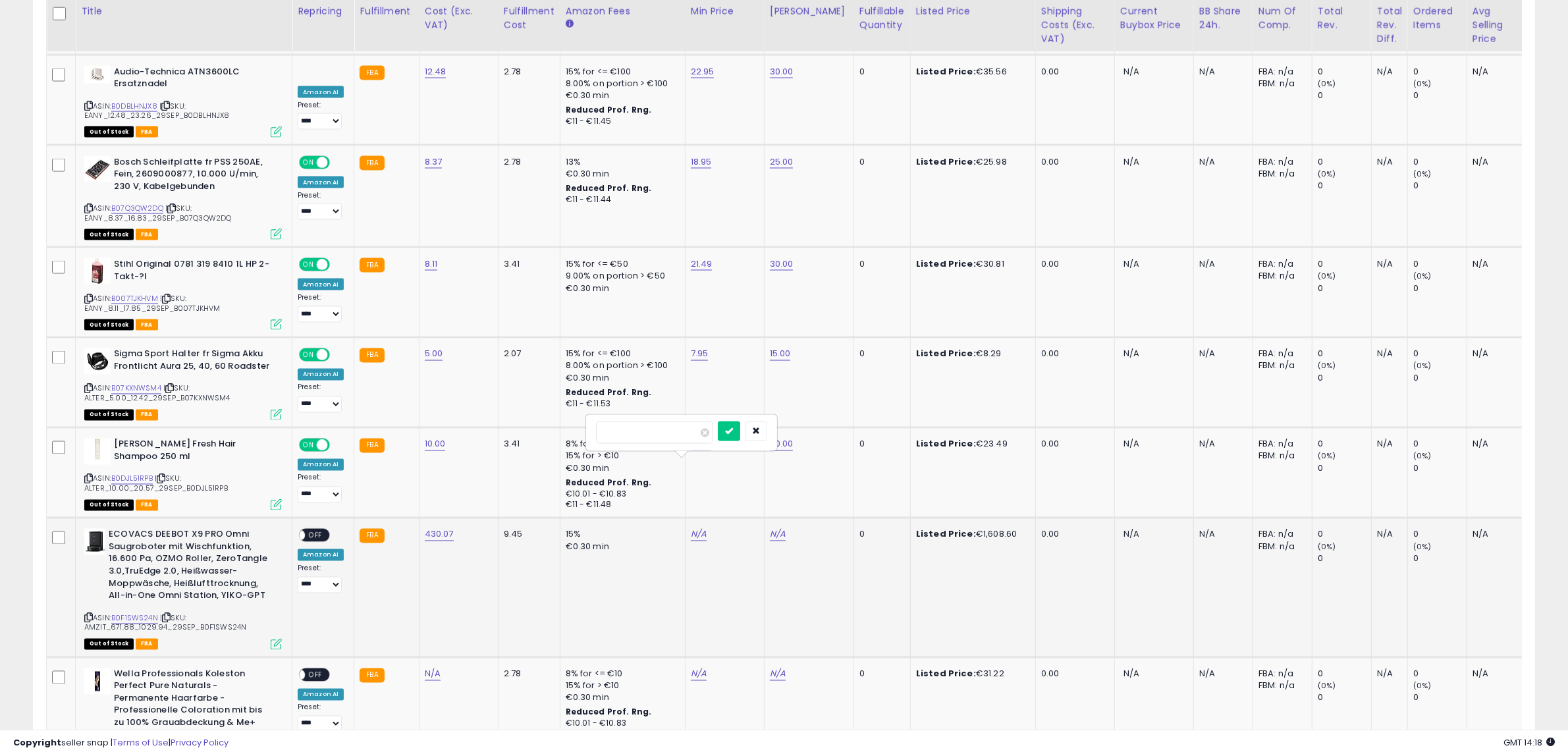
click button "submit" at bounding box center [729, 431] width 22 height 19
click at [779, 528] on link "N/A" at bounding box center [778, 535] width 16 height 13
type input "******"
click button "submit" at bounding box center [808, 431] width 22 height 19
click at [309, 530] on div "ON OFF" at bounding box center [293, 536] width 31 height 11
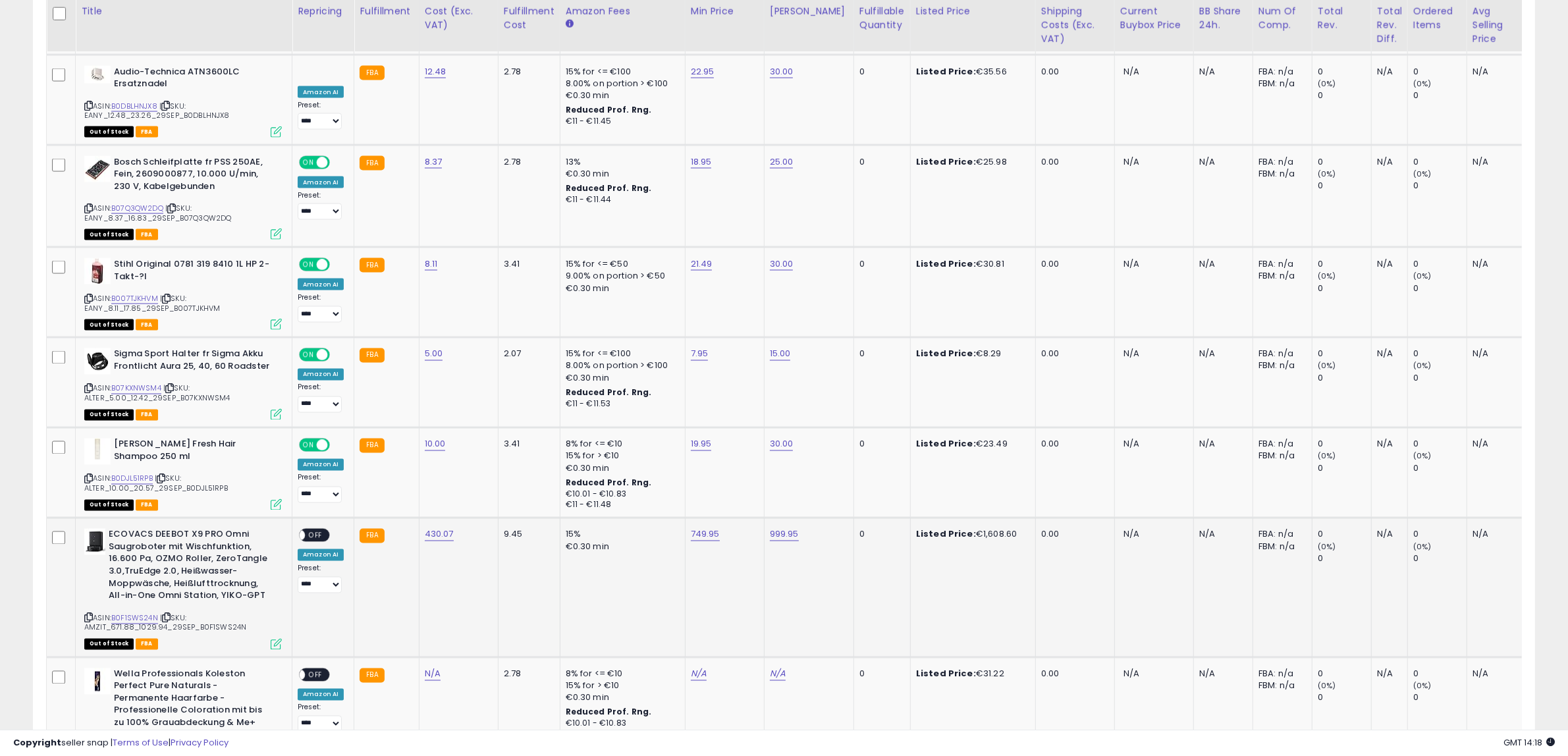
click at [317, 530] on span "OFF" at bounding box center [315, 536] width 21 height 11
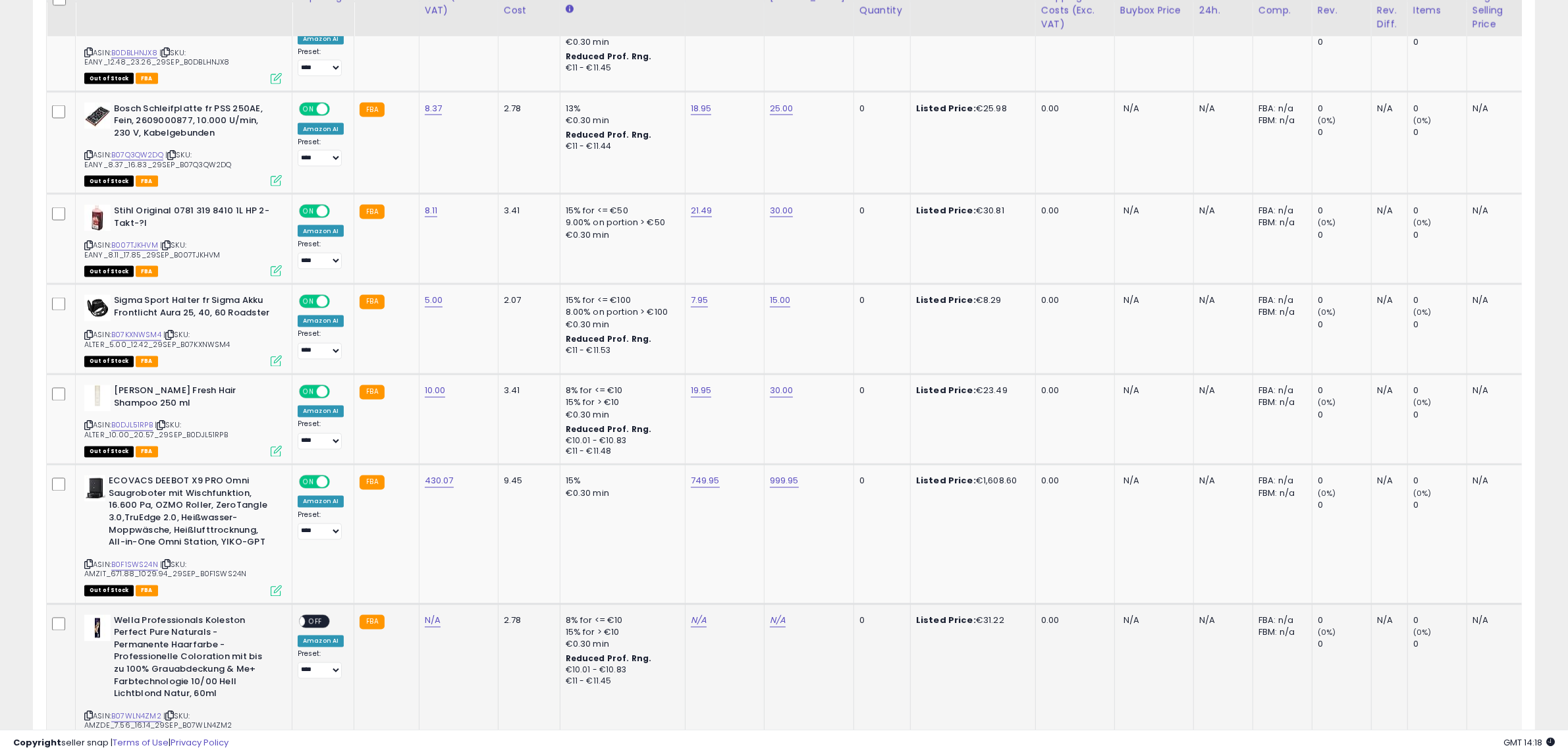
scroll to position [2945, 0]
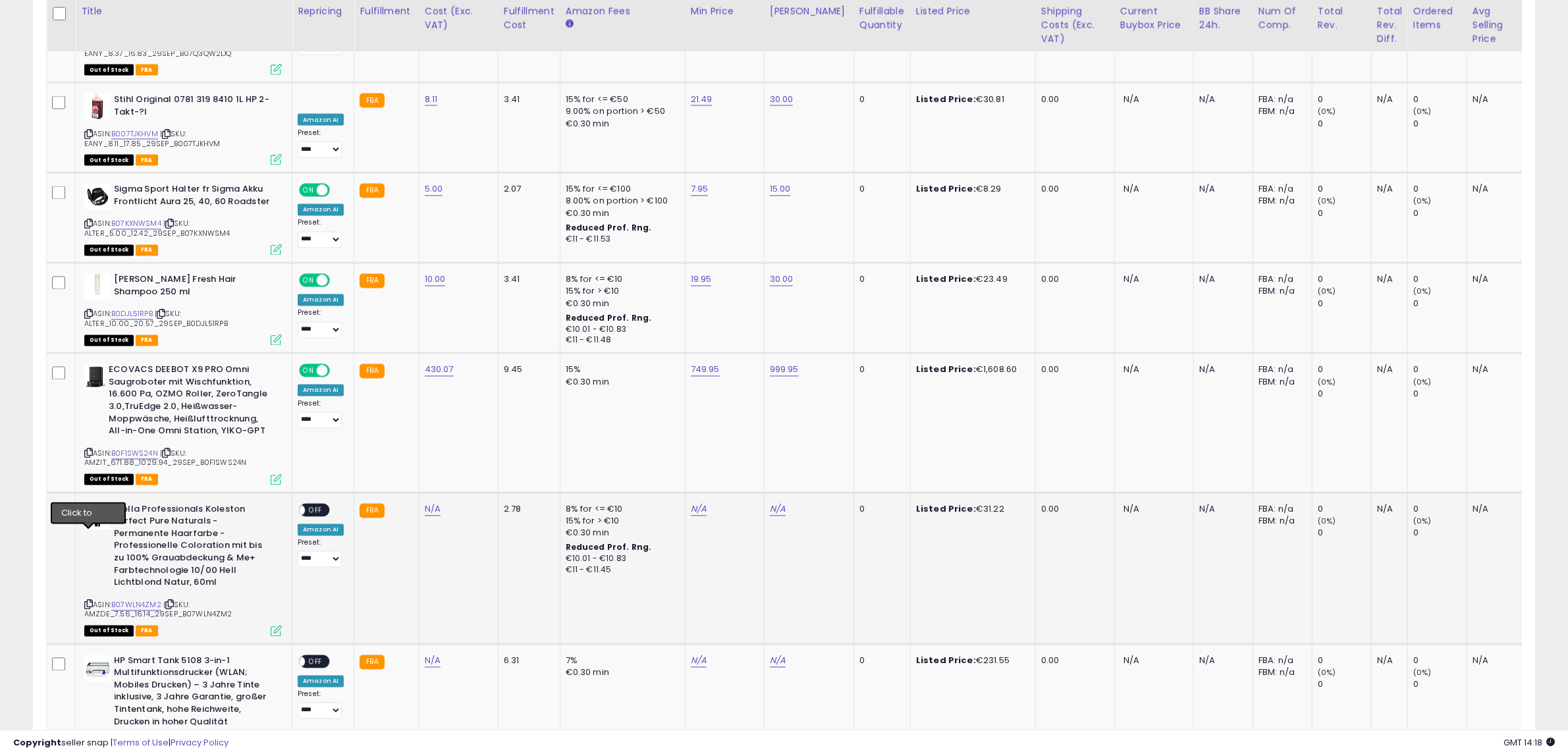
click at [86, 601] on icon at bounding box center [89, 604] width 9 height 7
click at [426, 503] on link "N/A" at bounding box center [433, 510] width 16 height 13
click button "submit" at bounding box center [463, 405] width 22 height 19
click at [694, 503] on link "N/A" at bounding box center [699, 510] width 16 height 13
type input "*****"
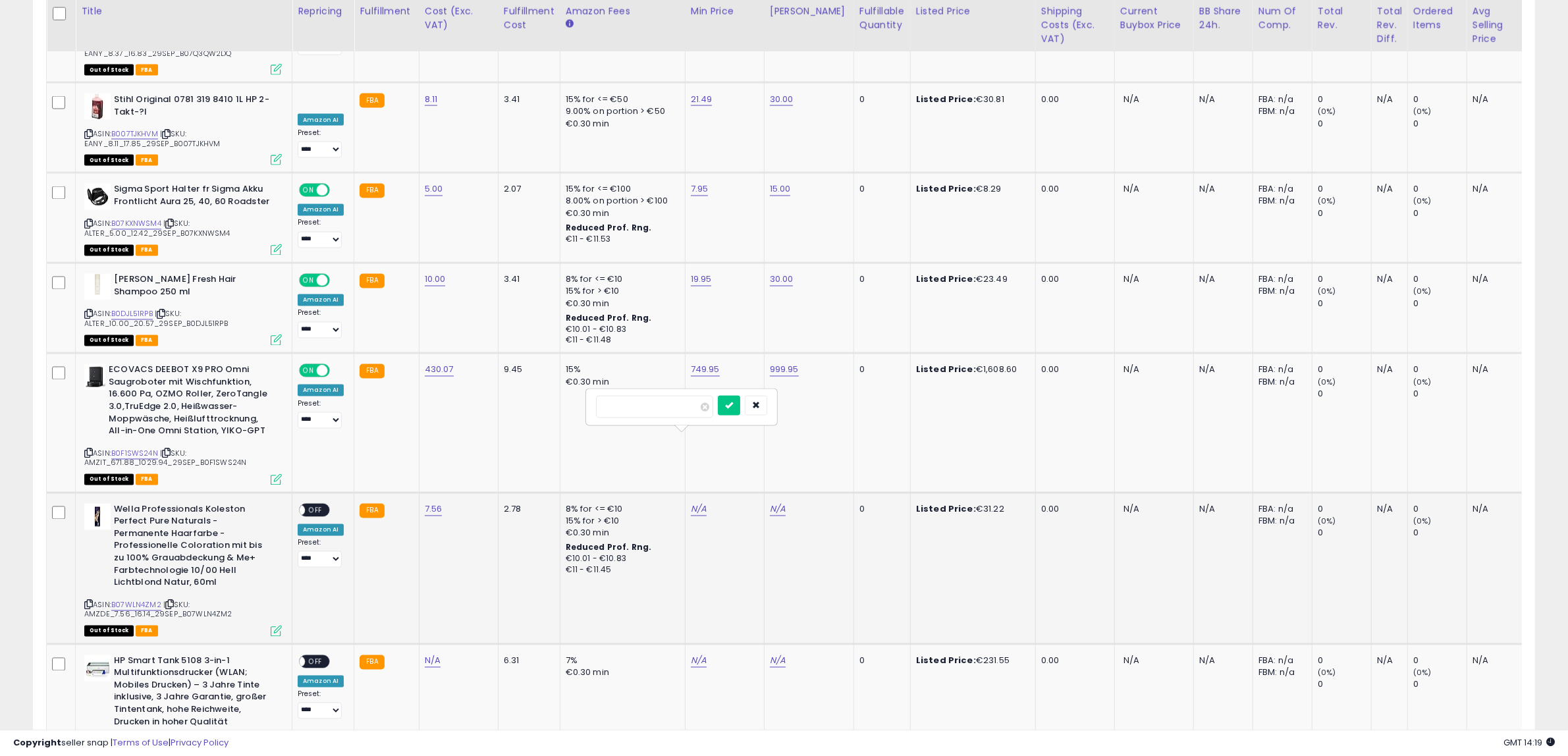
click button "submit" at bounding box center [729, 405] width 22 height 19
click at [778, 503] on link "N/A" at bounding box center [778, 510] width 16 height 13
type input "*"
type input "**"
click button "submit" at bounding box center [808, 405] width 22 height 19
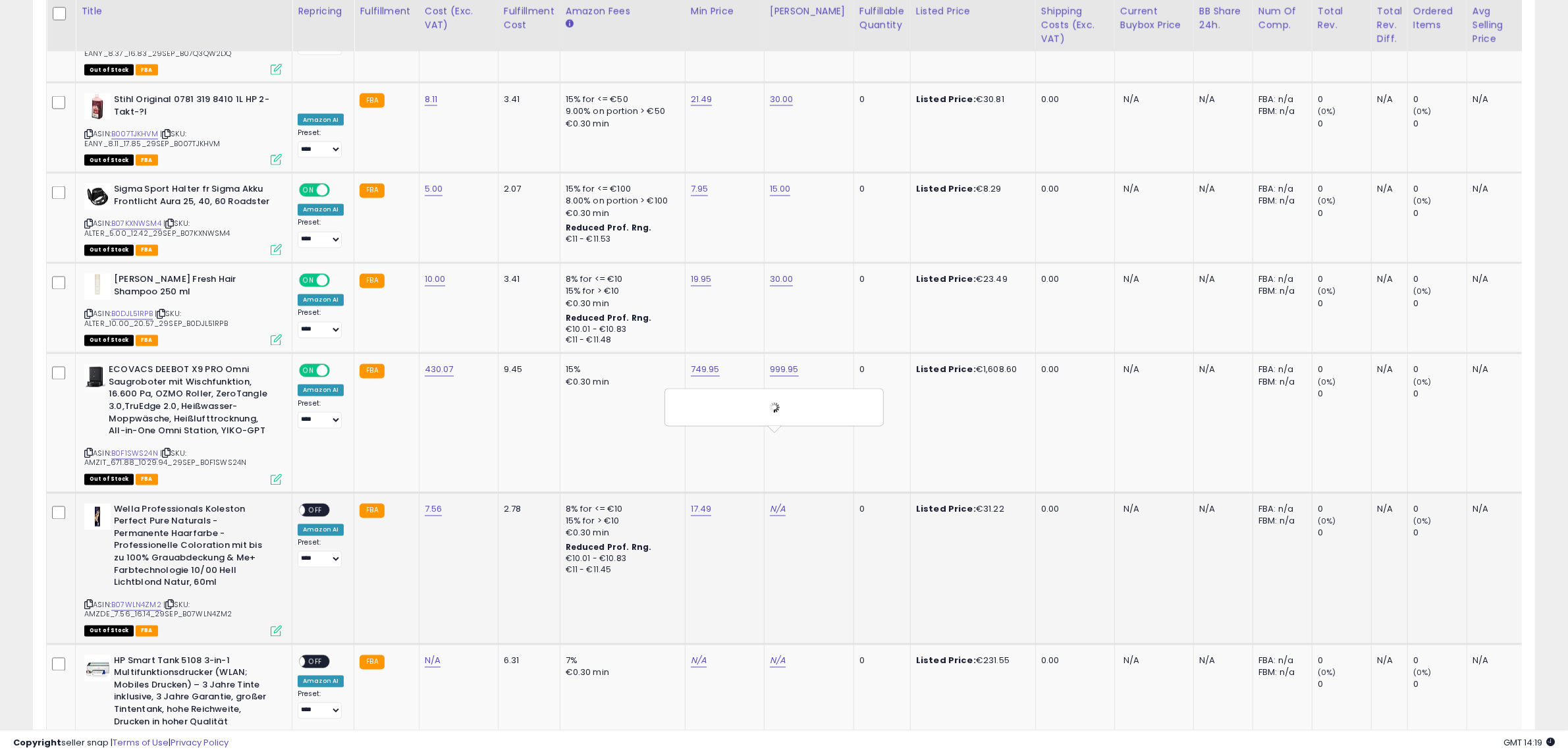
click at [316, 504] on span "OFF" at bounding box center [315, 510] width 21 height 11
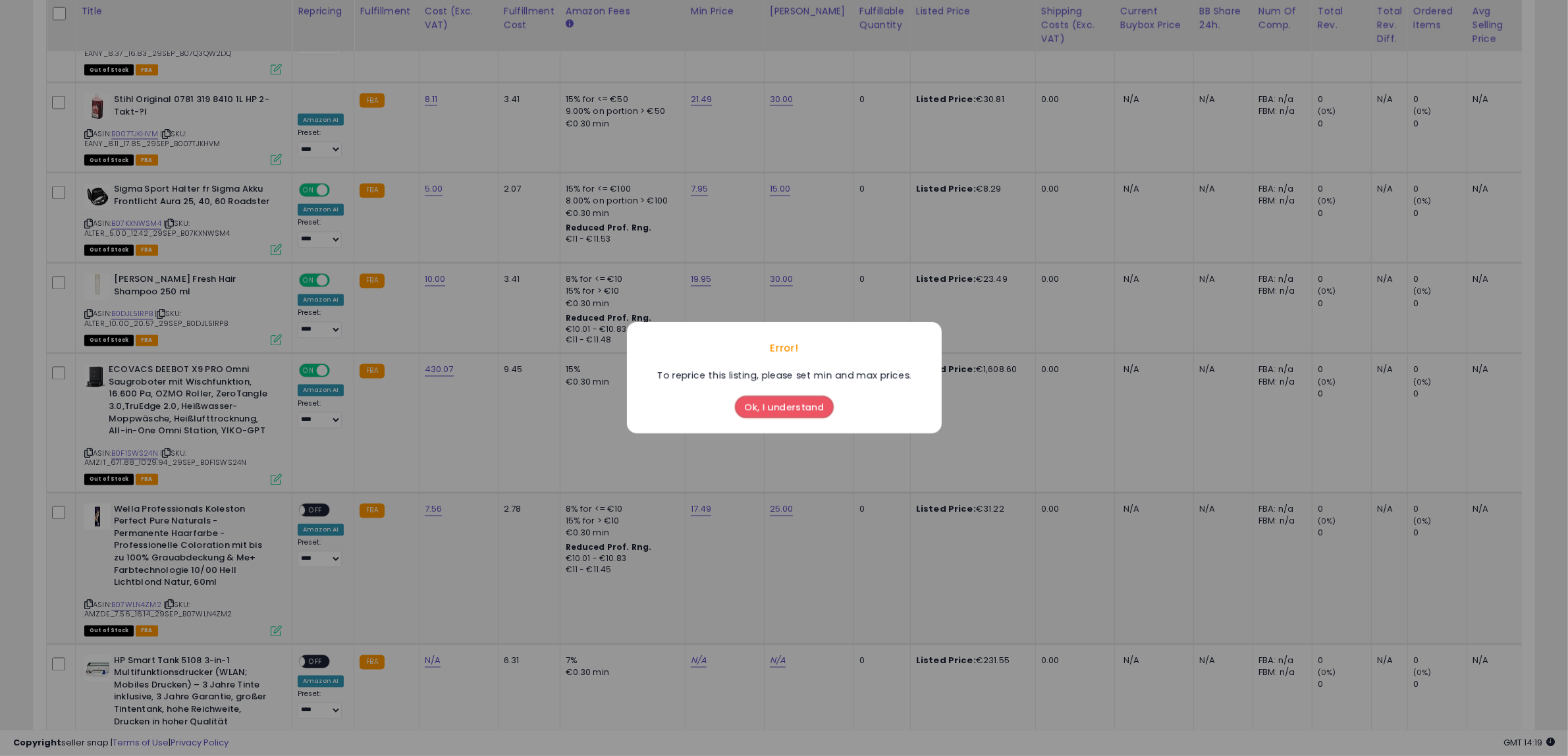
click at [316, 440] on div "Error! To reprice this listing, please set min and max prices. Ok, I understand" at bounding box center [784, 378] width 1568 height 756
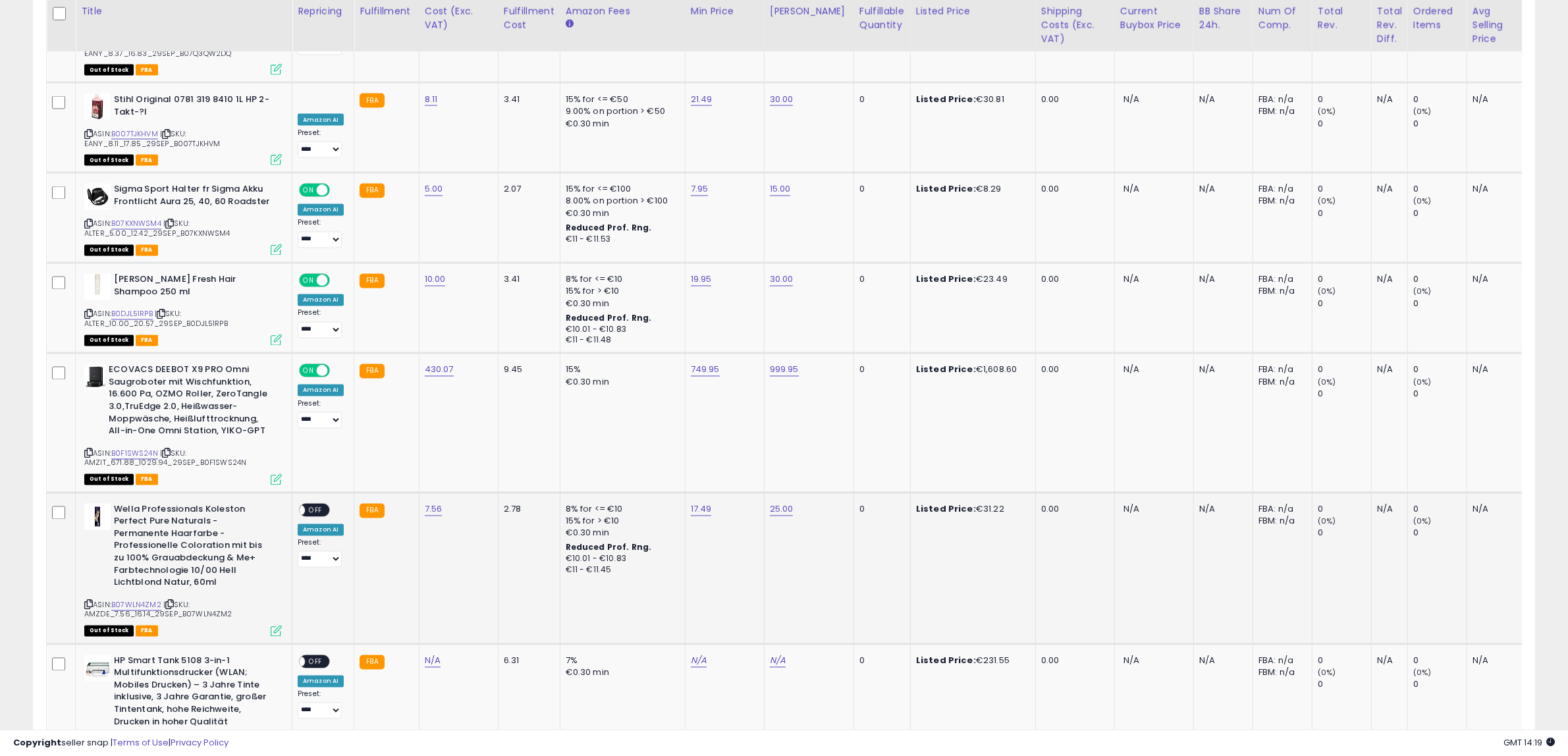
click at [321, 504] on span "OFF" at bounding box center [315, 510] width 21 height 11
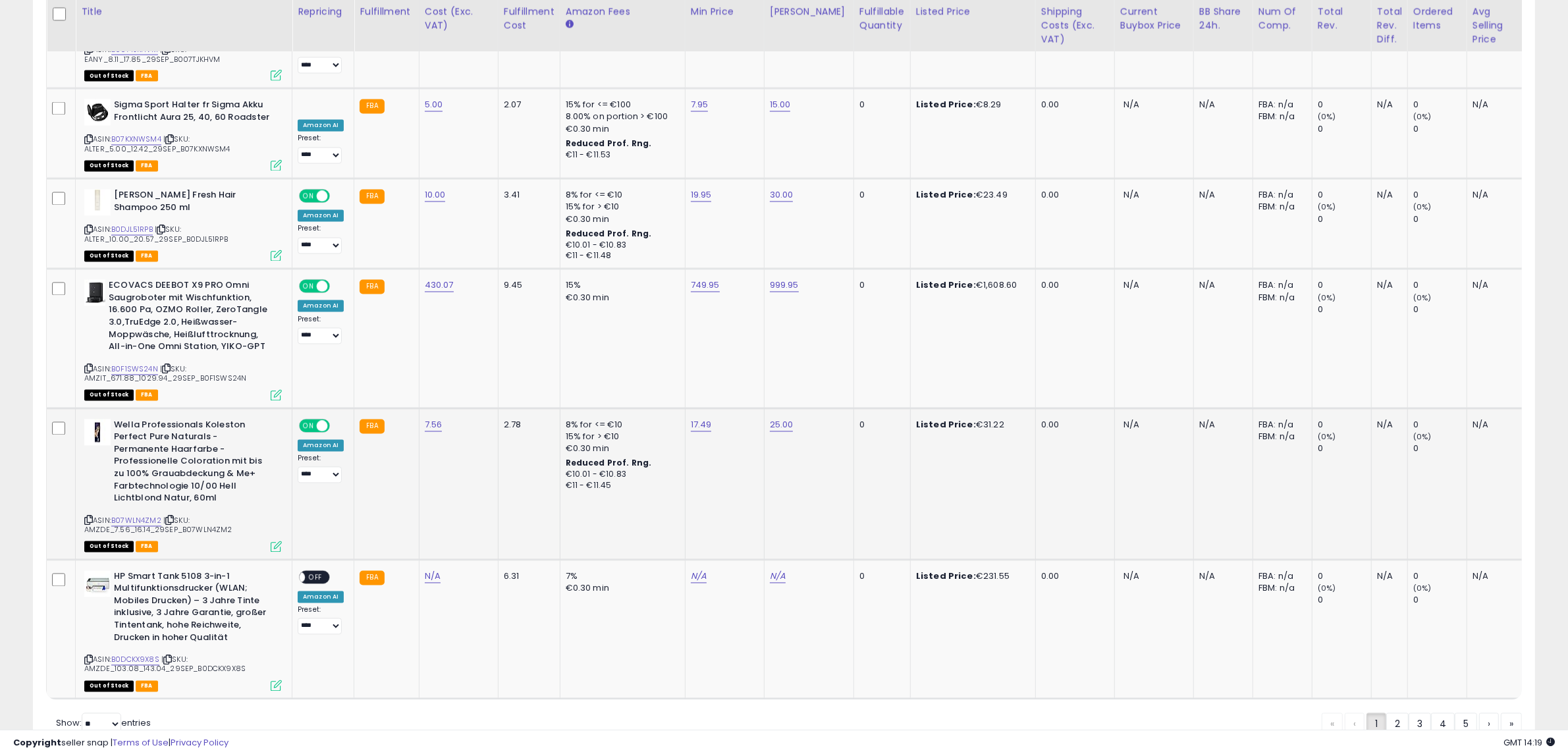
scroll to position [3030, 0]
click at [427, 569] on link "N/A" at bounding box center [433, 575] width 16 height 13
click button "submit" at bounding box center [463, 471] width 22 height 19
drag, startPoint x: 695, startPoint y: 506, endPoint x: 709, endPoint y: 497, distance: 16.6
click at [694, 569] on link "N/A" at bounding box center [699, 575] width 16 height 13
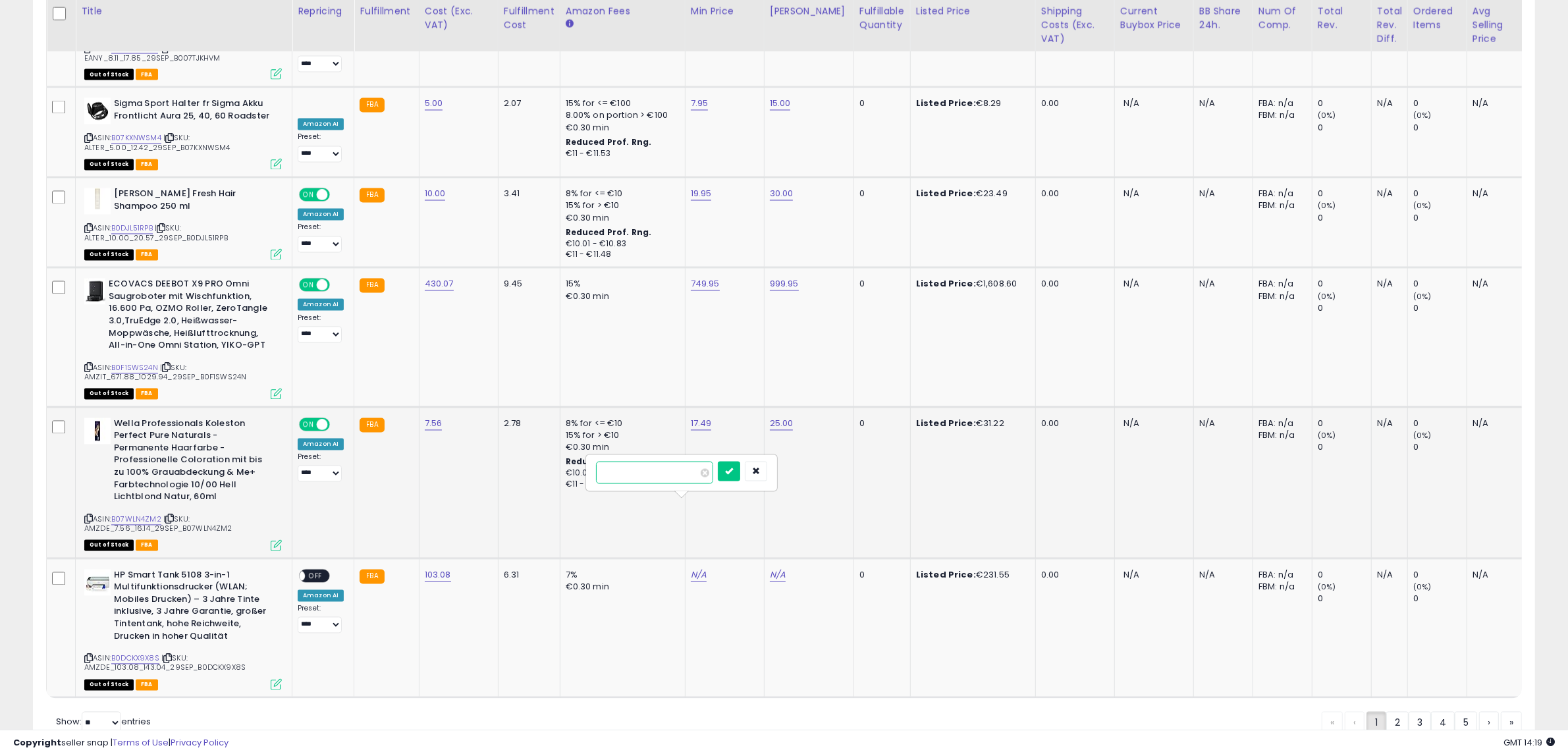
drag, startPoint x: 682, startPoint y: 477, endPoint x: 524, endPoint y: 475, distance: 158.0
type input "******"
click button "submit" at bounding box center [729, 471] width 22 height 19
click at [777, 569] on link "N/A" at bounding box center [778, 575] width 16 height 13
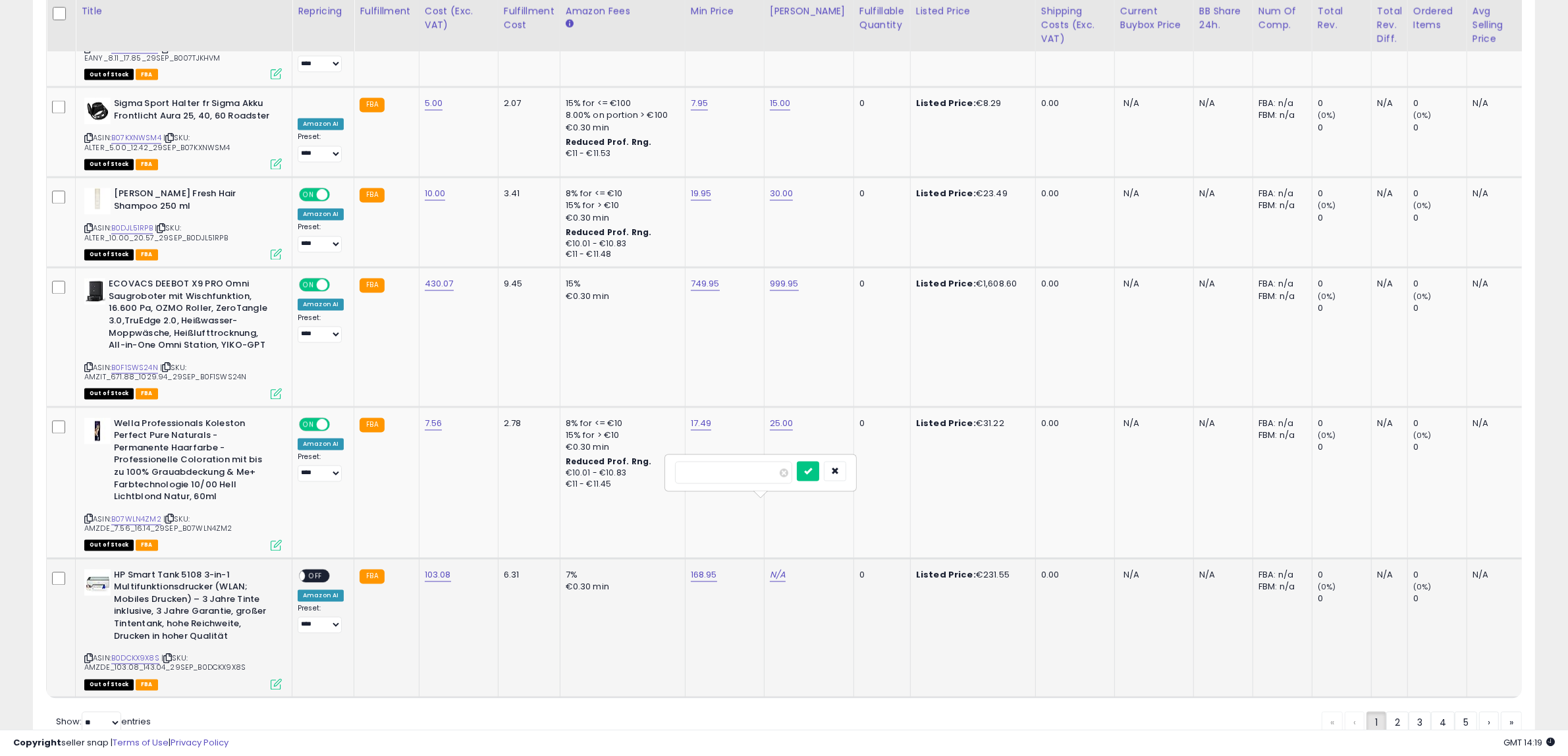
type input "***"
click button "submit" at bounding box center [808, 471] width 22 height 19
click at [316, 570] on span "OFF" at bounding box center [315, 575] width 21 height 11
click at [1393, 712] on link "2" at bounding box center [1397, 722] width 22 height 22
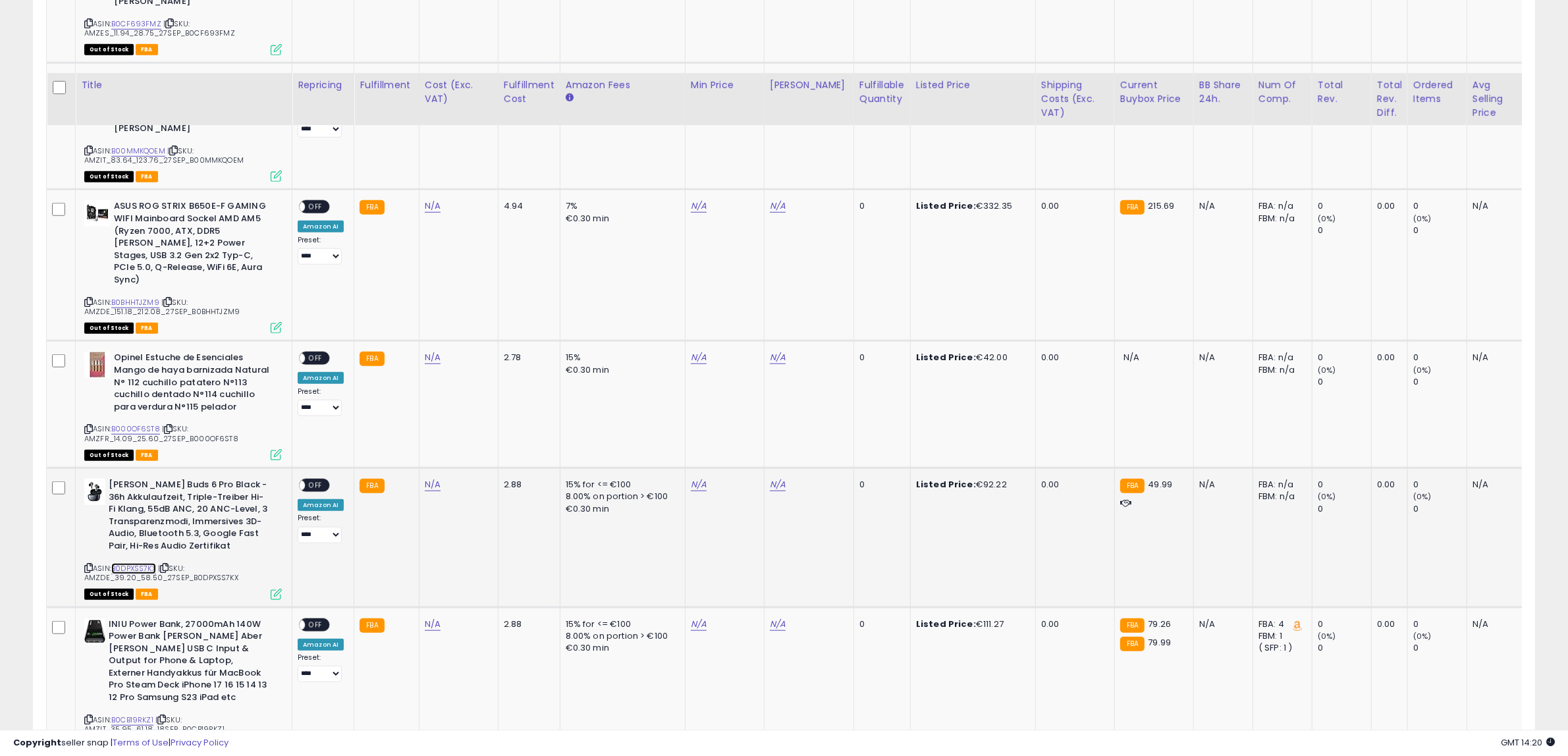
scroll to position [1463, 0]
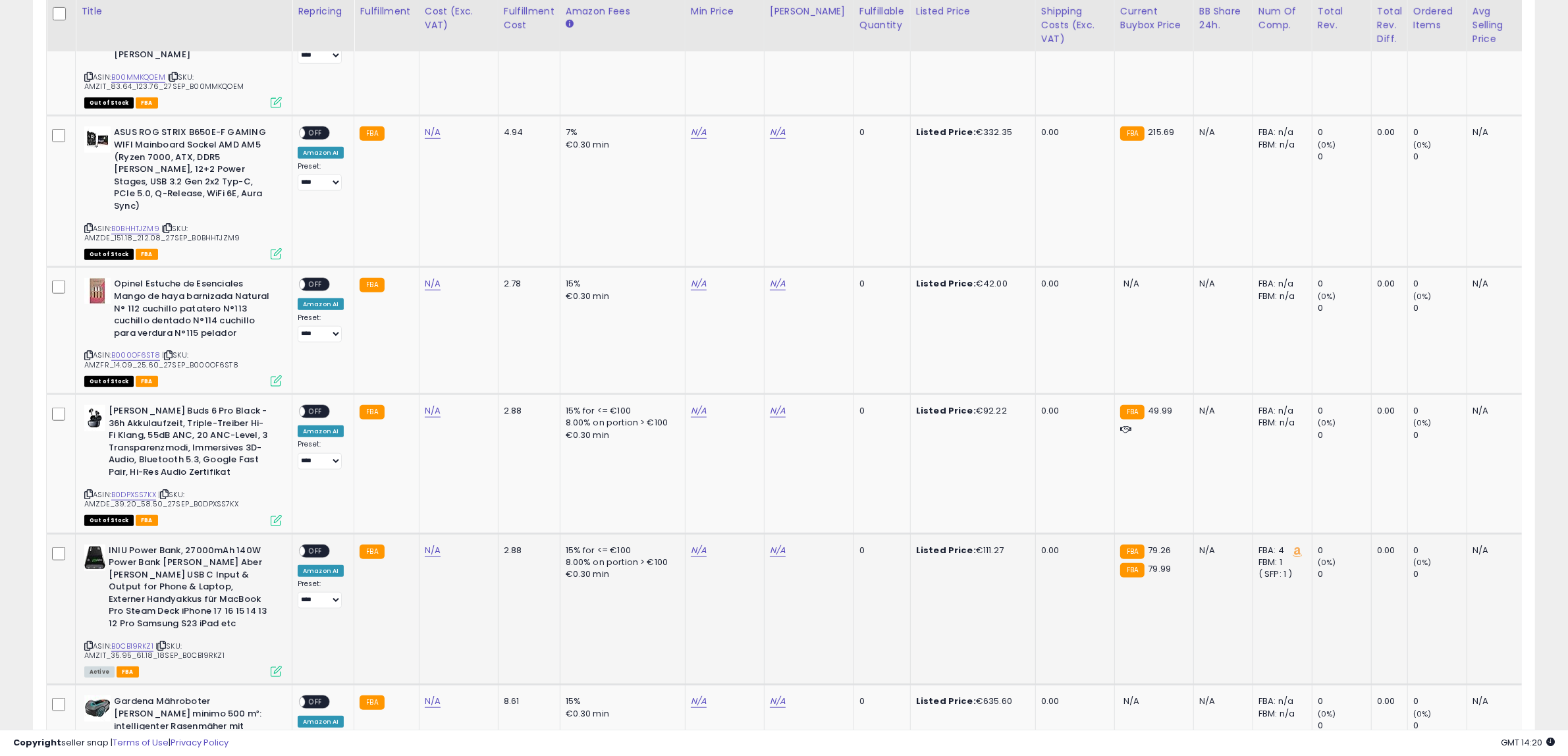
click at [87, 642] on icon at bounding box center [89, 645] width 9 height 7
